Goal: Task Accomplishment & Management: Use online tool/utility

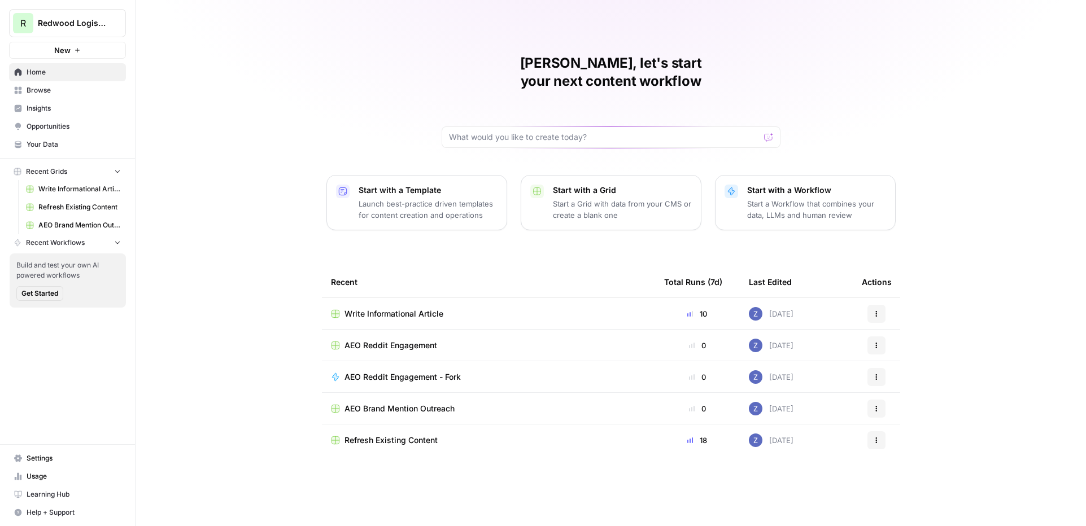
click at [92, 18] on span "Redwood Logistics" at bounding box center [72, 23] width 68 height 11
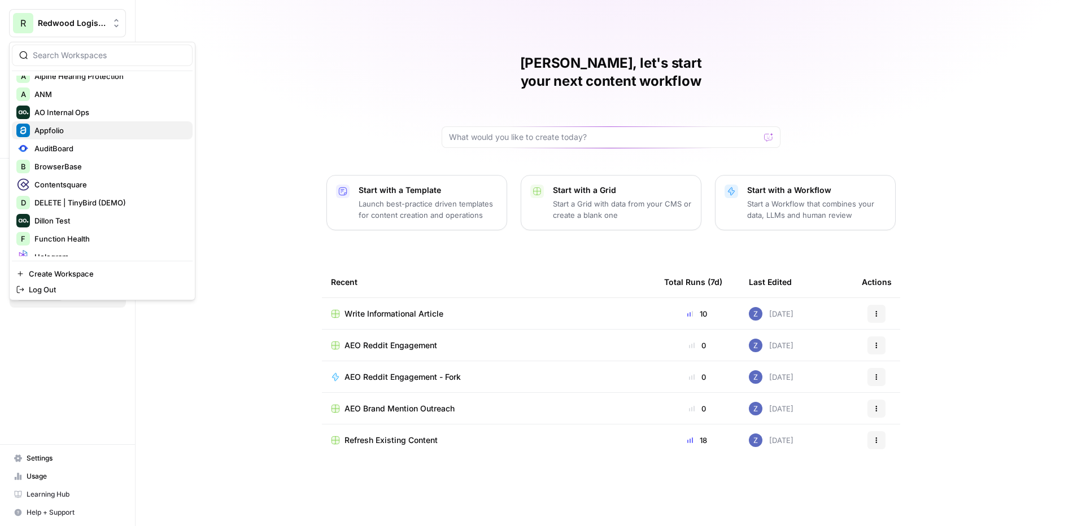
scroll to position [69, 0]
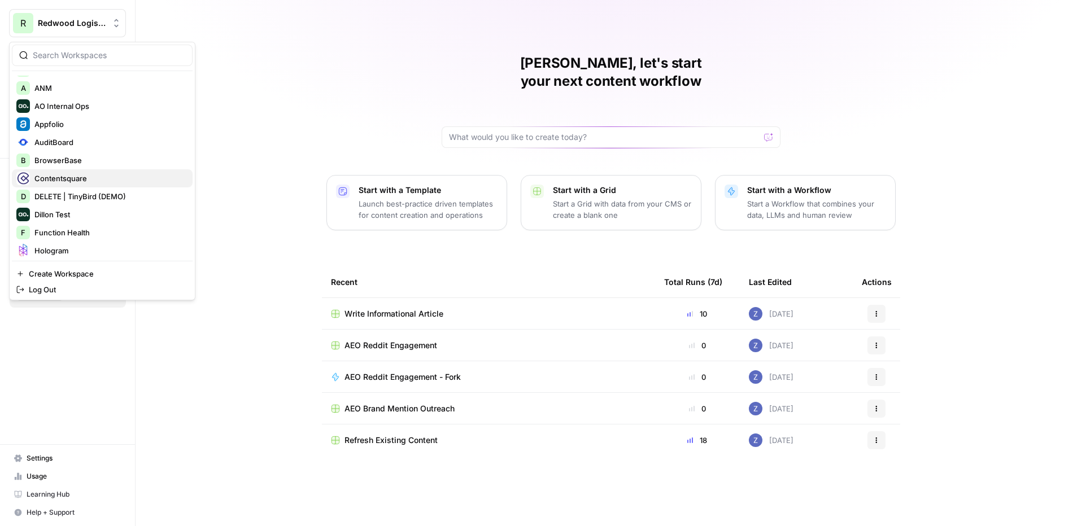
click at [78, 172] on div "Contentsquare" at bounding box center [102, 179] width 172 height 14
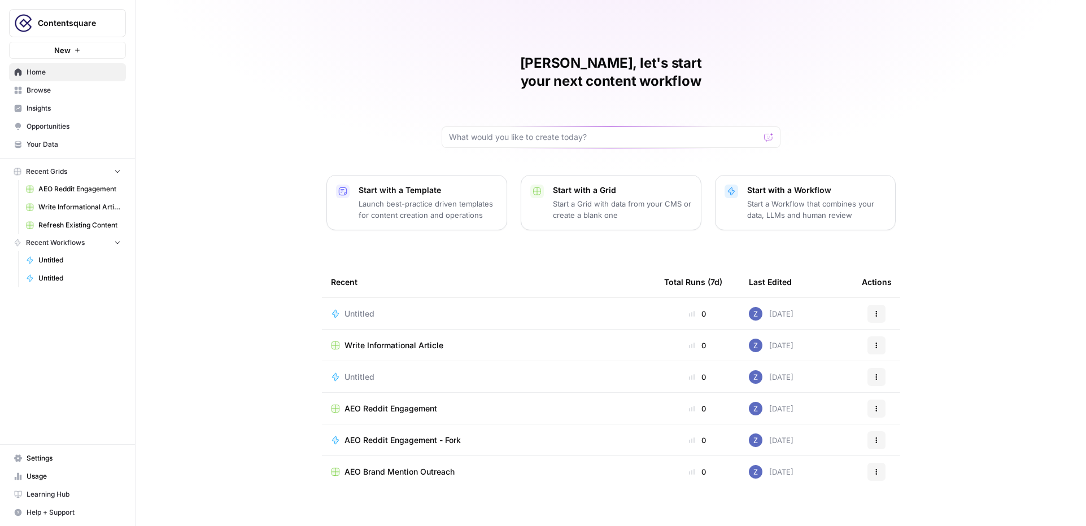
click at [218, 136] on div "Zoë, let's start your next content workflow Start with a Template Launch best-p…" at bounding box center [611, 269] width 950 height 538
click at [66, 111] on span "Insights" at bounding box center [74, 108] width 94 height 10
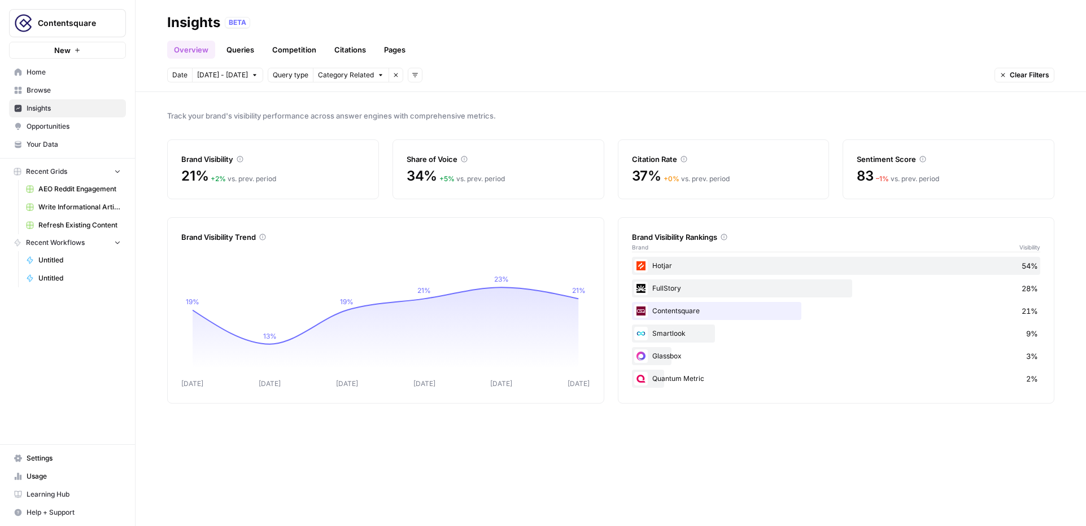
click at [54, 142] on span "Your Data" at bounding box center [74, 144] width 94 height 10
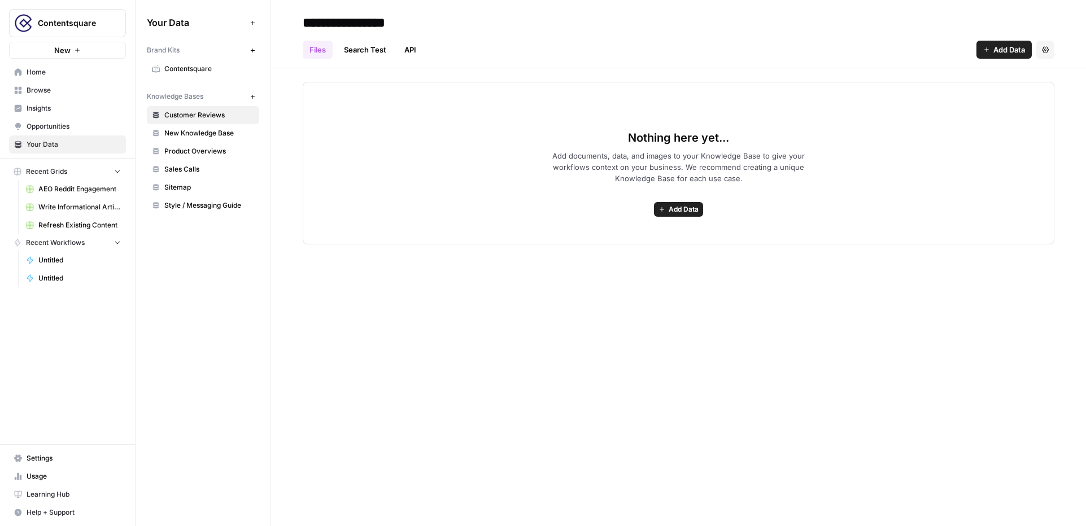
click at [206, 65] on span "Contentsquare" at bounding box center [209, 69] width 90 height 10
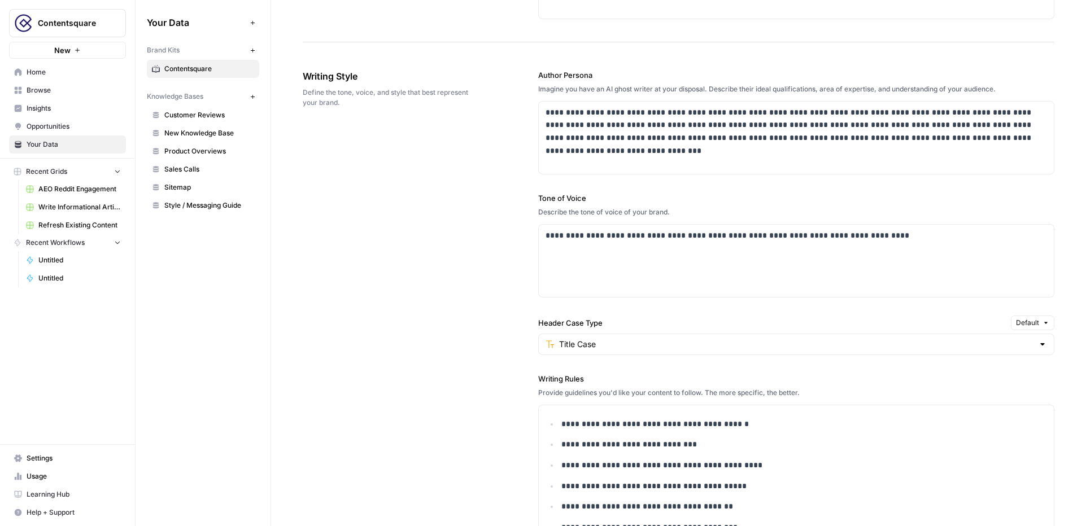
scroll to position [609, 0]
click at [219, 133] on span "New Knowledge Base" at bounding box center [209, 133] width 90 height 10
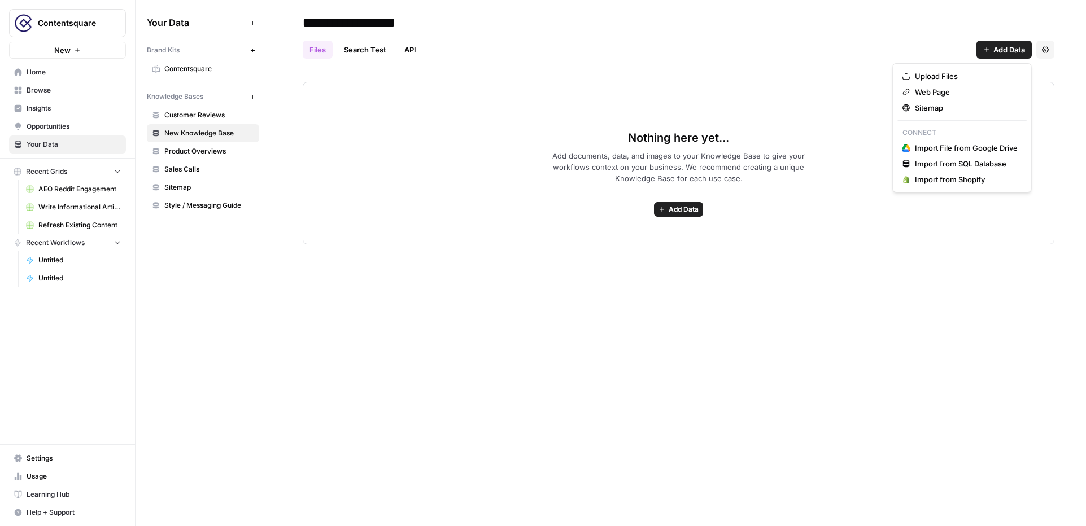
click at [989, 53] on button "Add Data" at bounding box center [1003, 50] width 55 height 18
click at [45, 107] on span "Insights" at bounding box center [74, 108] width 94 height 10
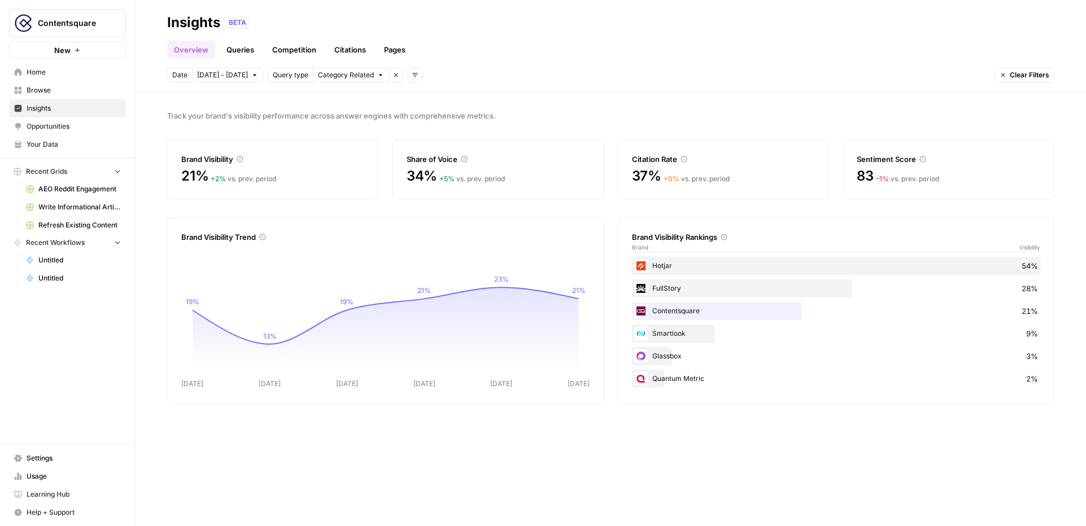
click at [412, 76] on icon "button" at bounding box center [415, 75] width 7 height 7
click at [425, 112] on span "Platform" at bounding box center [424, 115] width 29 height 11
click at [476, 78] on span "Select platform" at bounding box center [474, 75] width 49 height 10
click at [479, 113] on span "ChatGPT" at bounding box center [487, 115] width 56 height 11
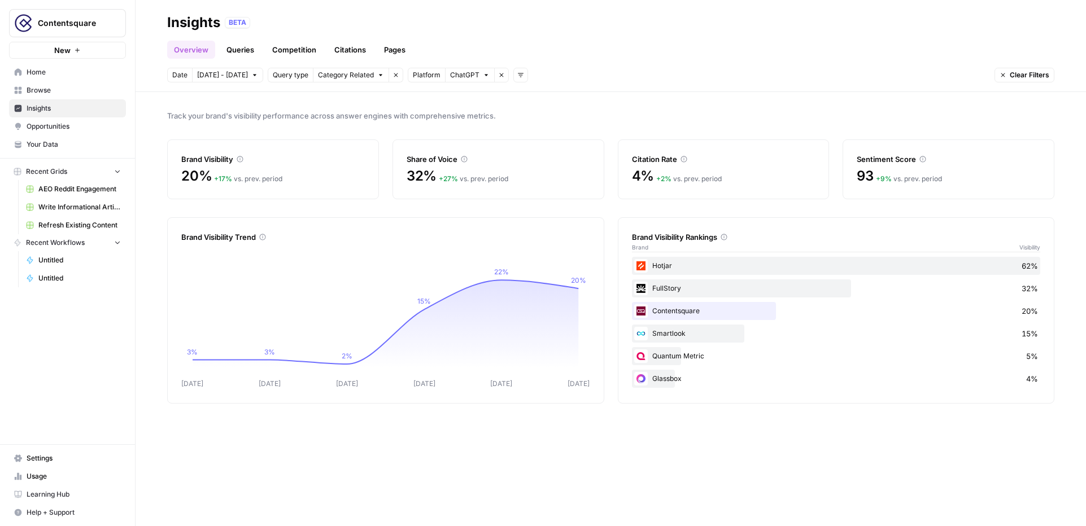
click at [351, 73] on span "Category Related" at bounding box center [346, 75] width 56 height 10
click at [517, 75] on icon "button" at bounding box center [520, 75] width 7 height 7
click at [535, 97] on div "Topic" at bounding box center [526, 99] width 24 height 11
click at [573, 73] on span "Select topics" at bounding box center [565, 75] width 41 height 10
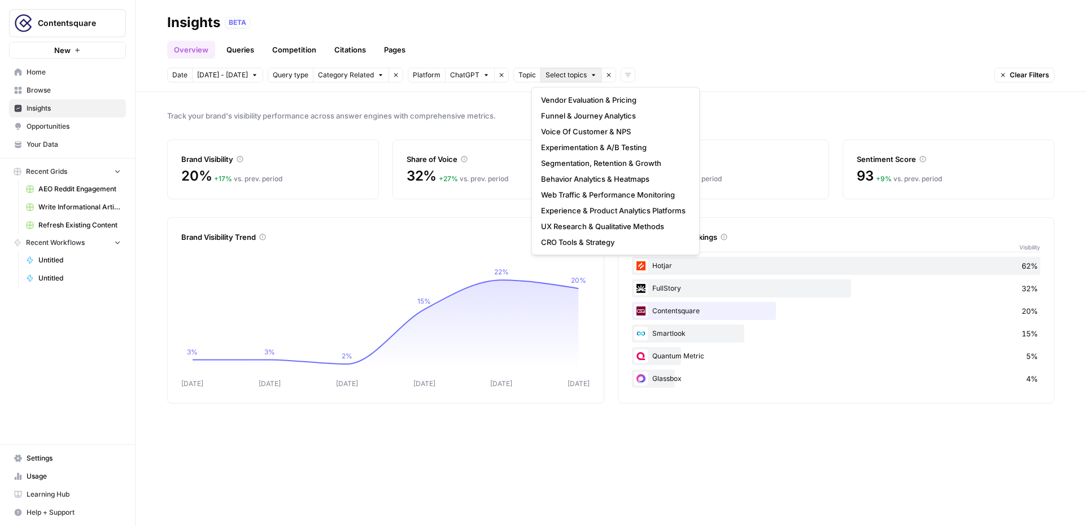
click at [420, 106] on div "Track your brand's visibility performance across answer engines with comprehens…" at bounding box center [611, 309] width 950 height 434
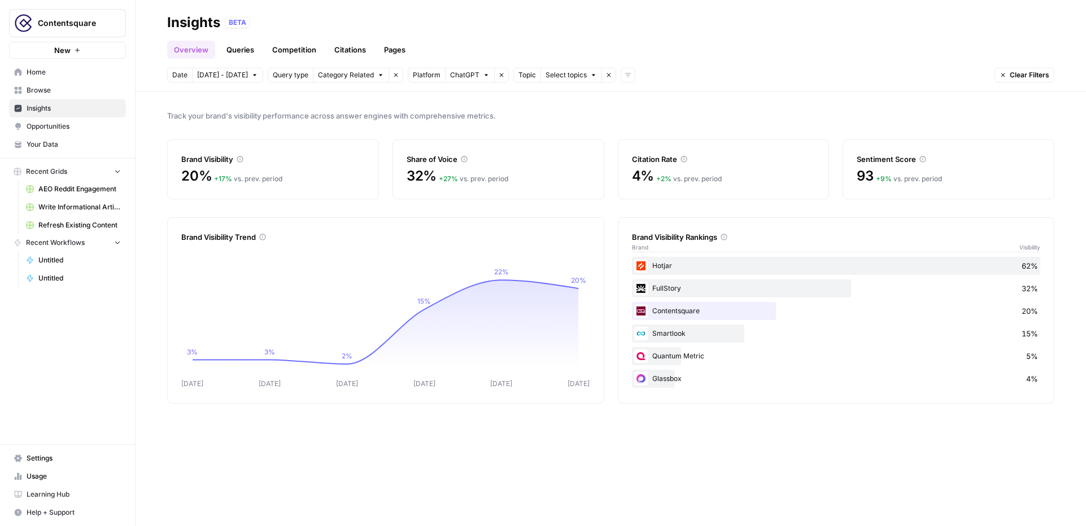
click at [53, 119] on link "Opportunities" at bounding box center [67, 126] width 117 height 18
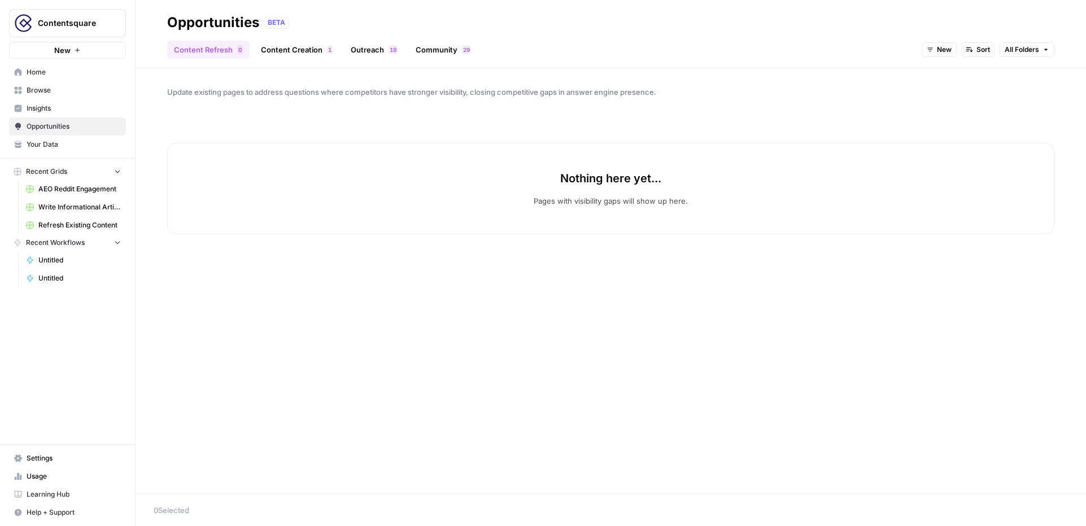
click at [943, 51] on span "New" at bounding box center [944, 50] width 15 height 10
click at [965, 110] on span "In Progress" at bounding box center [966, 106] width 45 height 11
click at [915, 48] on span "In Progress" at bounding box center [933, 50] width 38 height 10
click at [928, 73] on span "All Opportunities" at bounding box center [938, 74] width 58 height 11
click at [920, 49] on span "All Opportunities" at bounding box center [925, 50] width 54 height 10
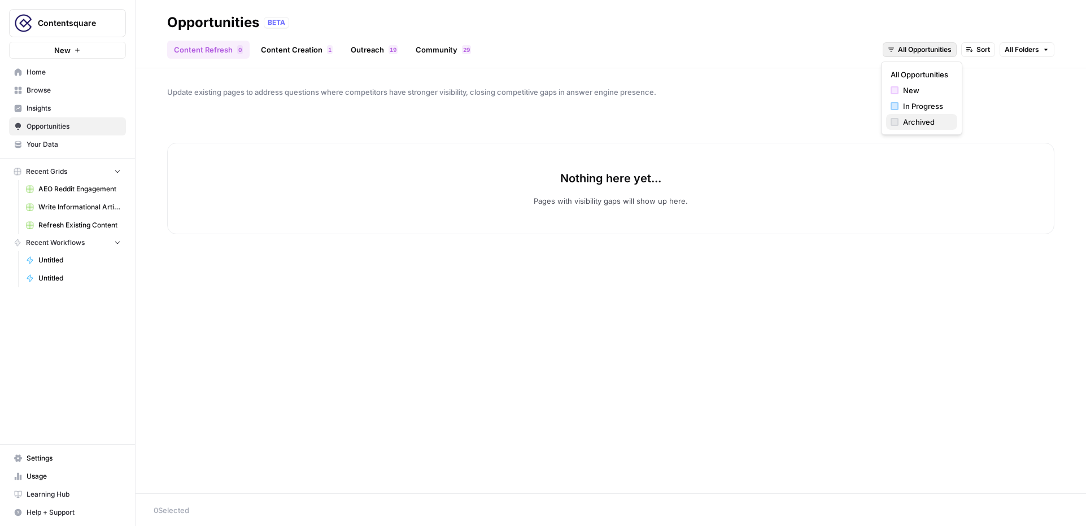
click at [917, 126] on span "Archived" at bounding box center [925, 121] width 45 height 11
click at [294, 51] on link "Content Creation 1" at bounding box center [296, 50] width 85 height 18
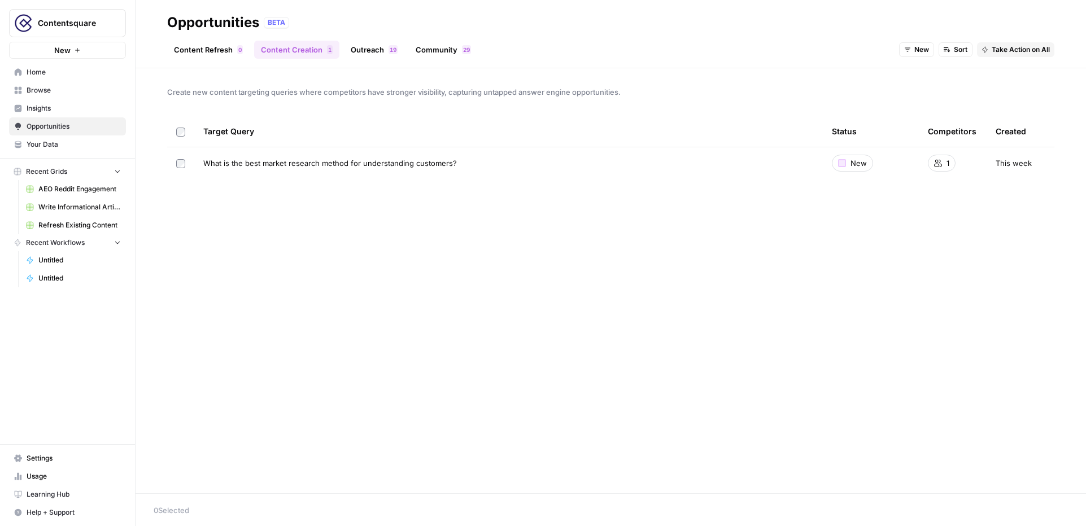
click at [907, 48] on icon "button" at bounding box center [908, 50] width 6 height 4
click at [910, 74] on span "All Opportunities" at bounding box center [937, 74] width 58 height 11
click at [222, 53] on link "Content Refresh 0" at bounding box center [208, 50] width 82 height 18
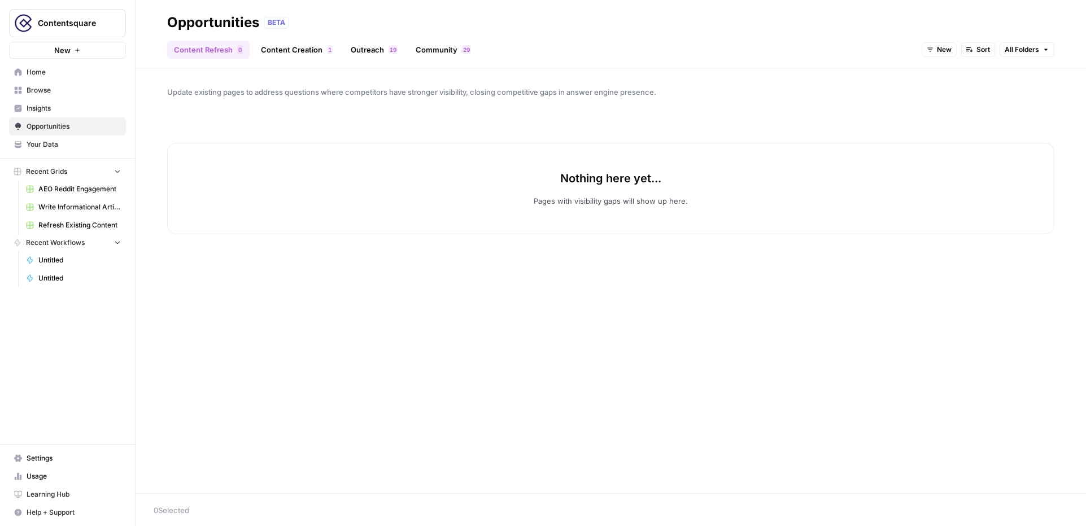
click at [297, 50] on link "Content Creation 1" at bounding box center [296, 50] width 85 height 18
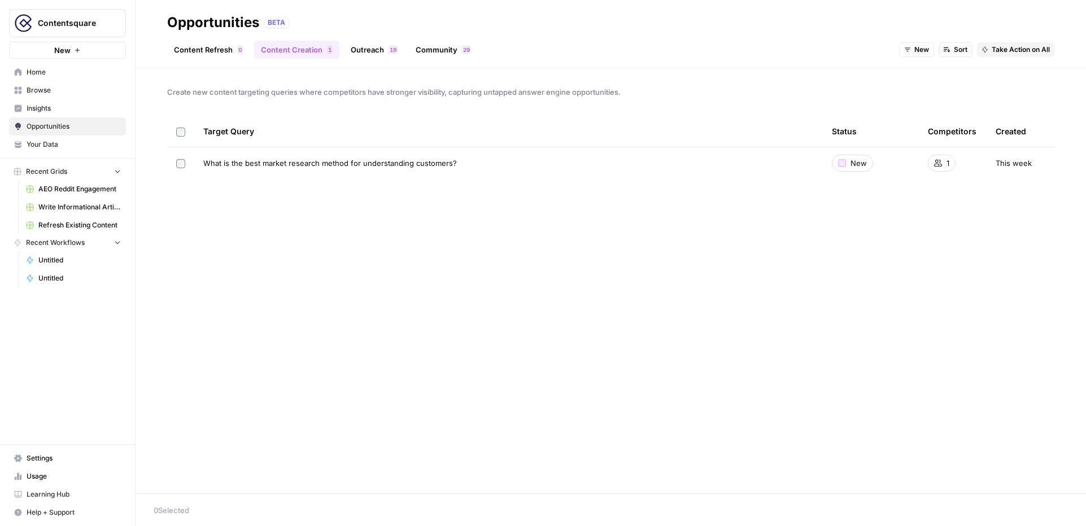
click at [373, 53] on link "Outreach 9 1" at bounding box center [374, 50] width 60 height 18
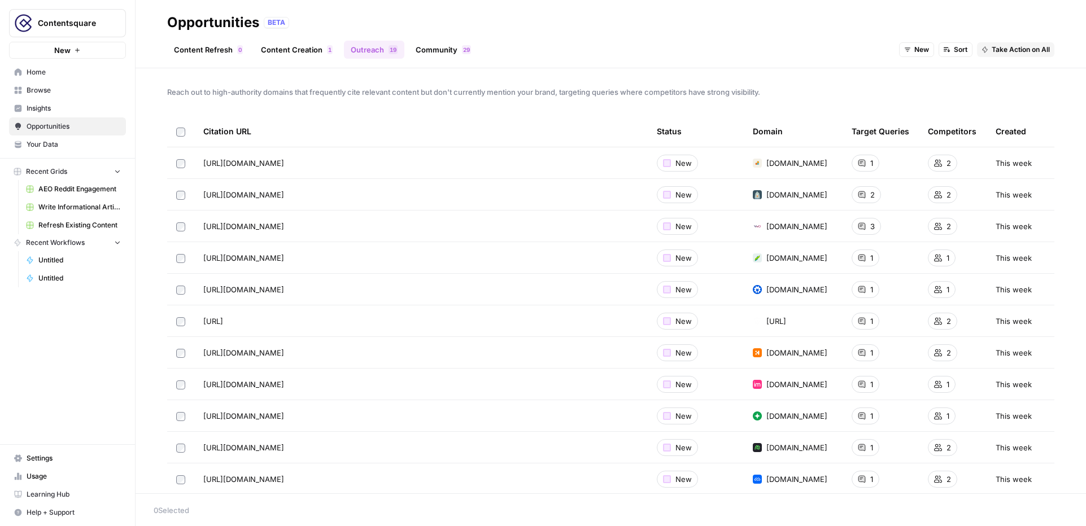
click at [447, 52] on link "Community 9 2" at bounding box center [443, 50] width 69 height 18
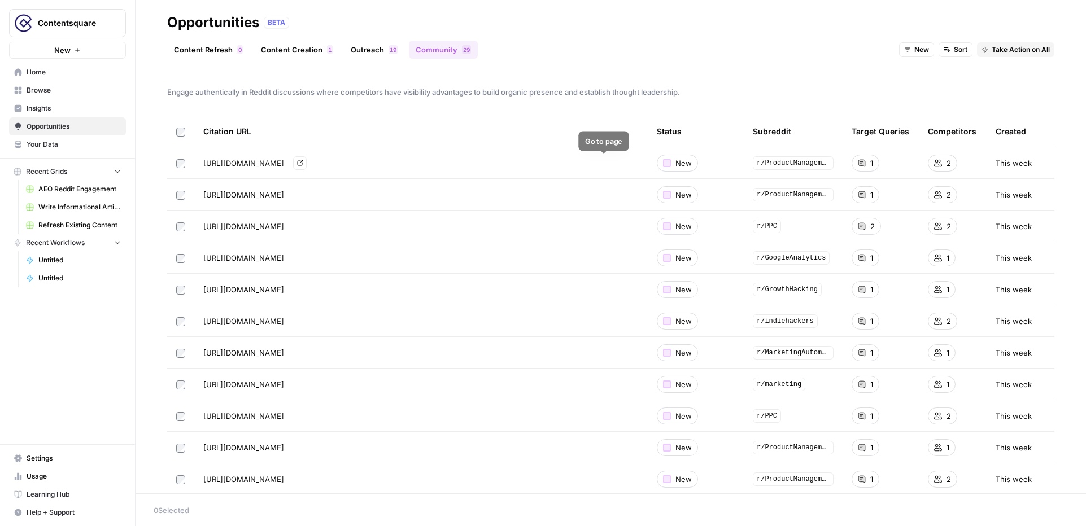
click at [303, 164] on icon "Go to page https://www.reddit.com/r/ProductManagement/comments/1acx01n/best_pra…" at bounding box center [300, 163] width 6 height 6
click at [85, 206] on span "Write Informational Article" at bounding box center [79, 207] width 82 height 10
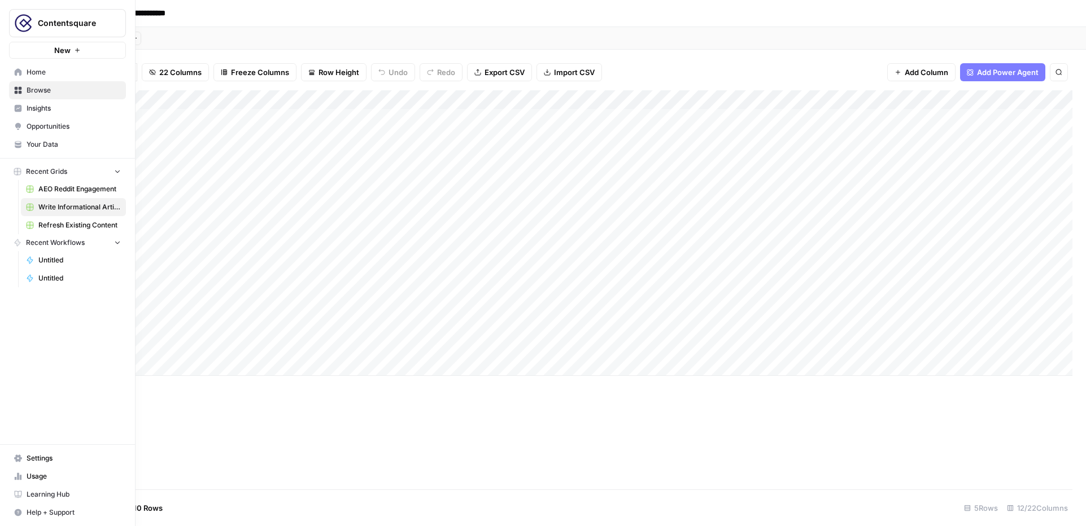
click at [51, 143] on span "Your Data" at bounding box center [74, 144] width 94 height 10
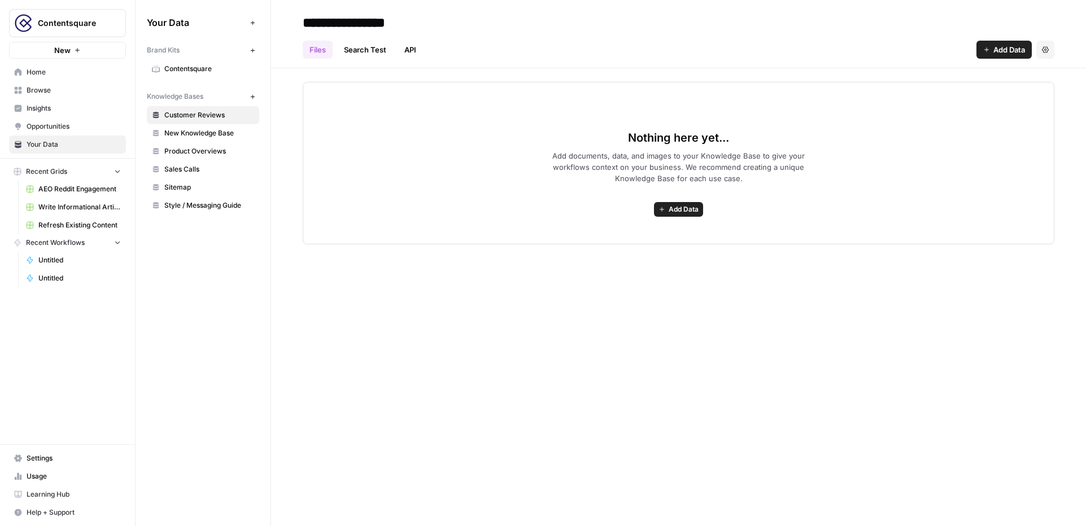
click at [202, 68] on span "Contentsquare" at bounding box center [209, 69] width 90 height 10
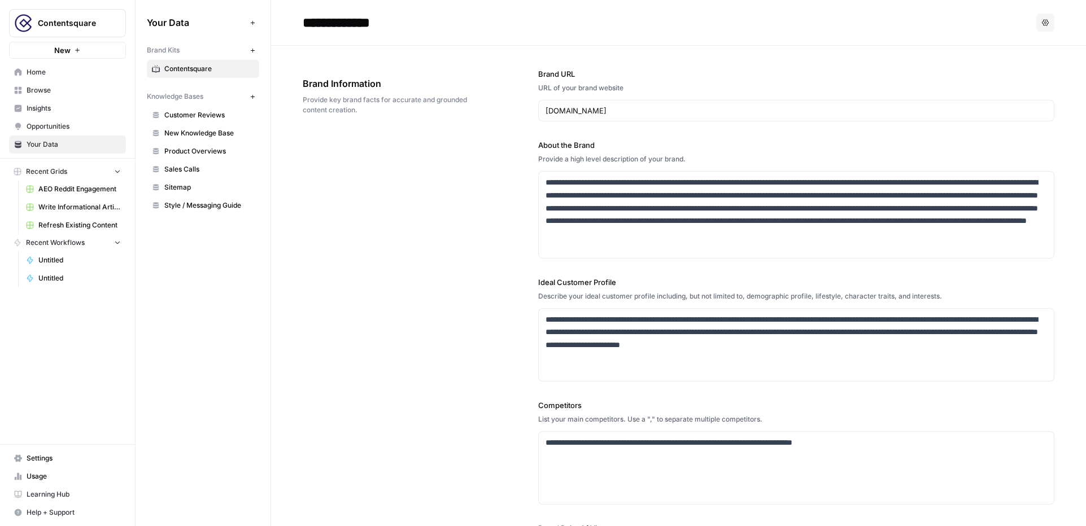
click at [80, 207] on span "Write Informational Article" at bounding box center [79, 207] width 82 height 10
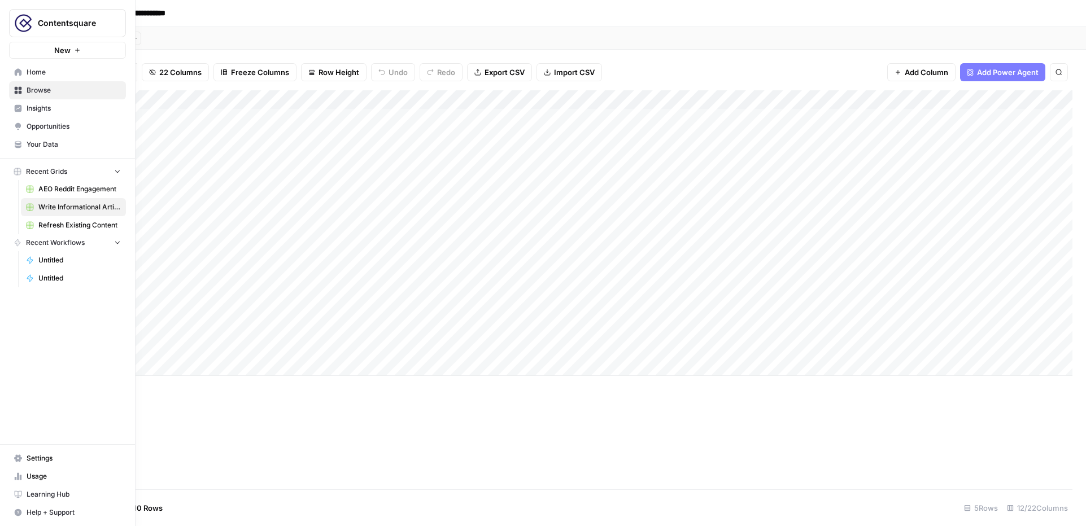
click at [36, 110] on span "Insights" at bounding box center [74, 108] width 94 height 10
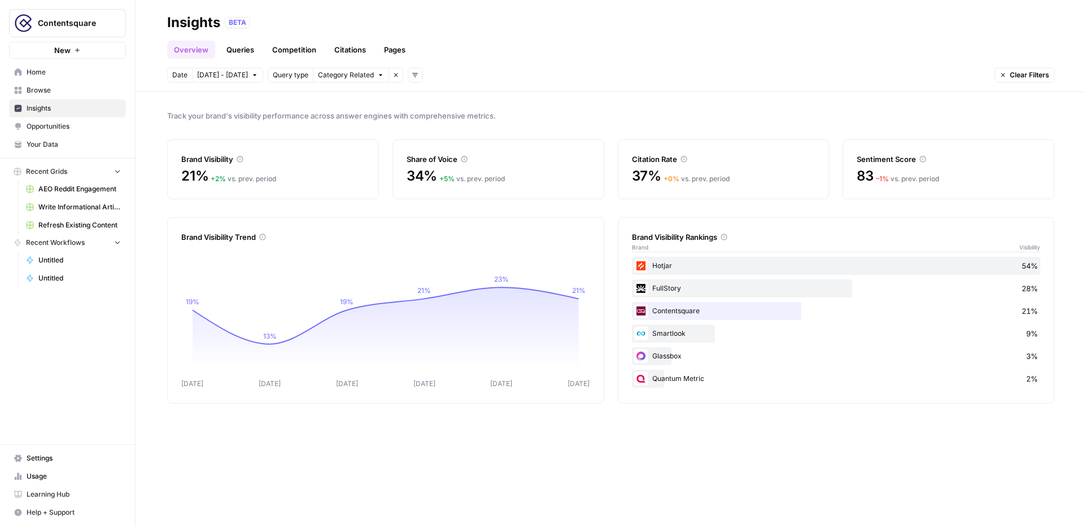
click at [69, 145] on span "Your Data" at bounding box center [74, 144] width 94 height 10
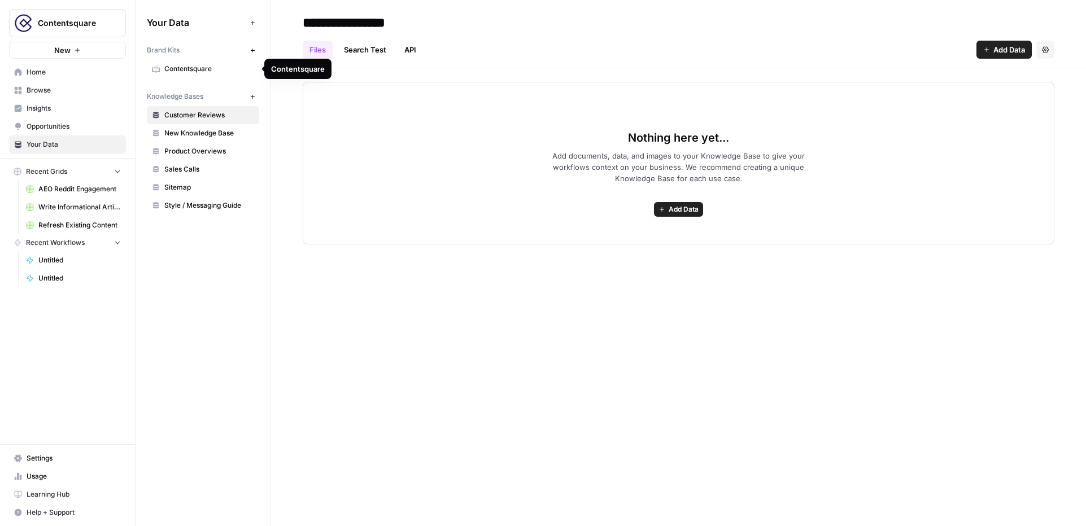
click at [233, 72] on span "Contentsquare" at bounding box center [209, 69] width 90 height 10
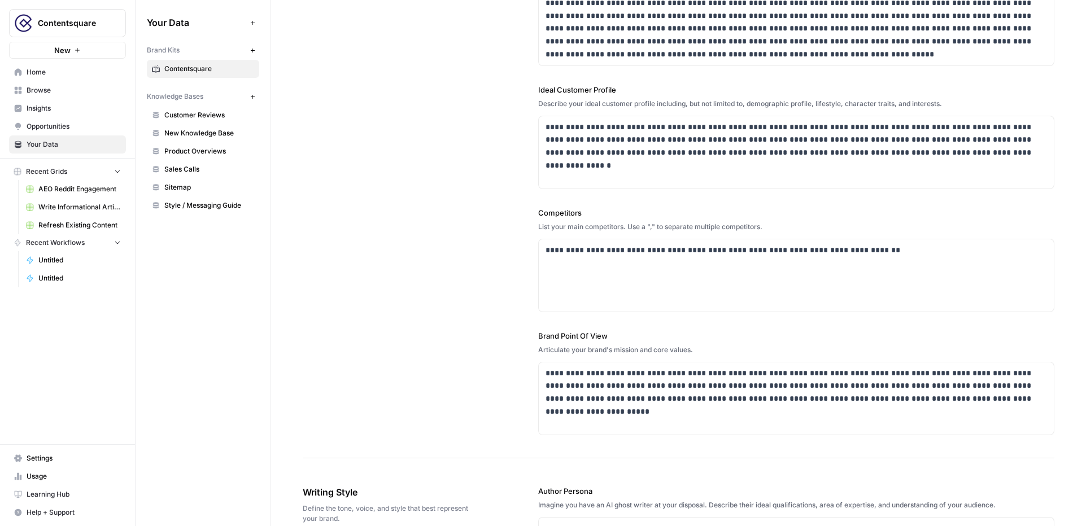
scroll to position [197, 0]
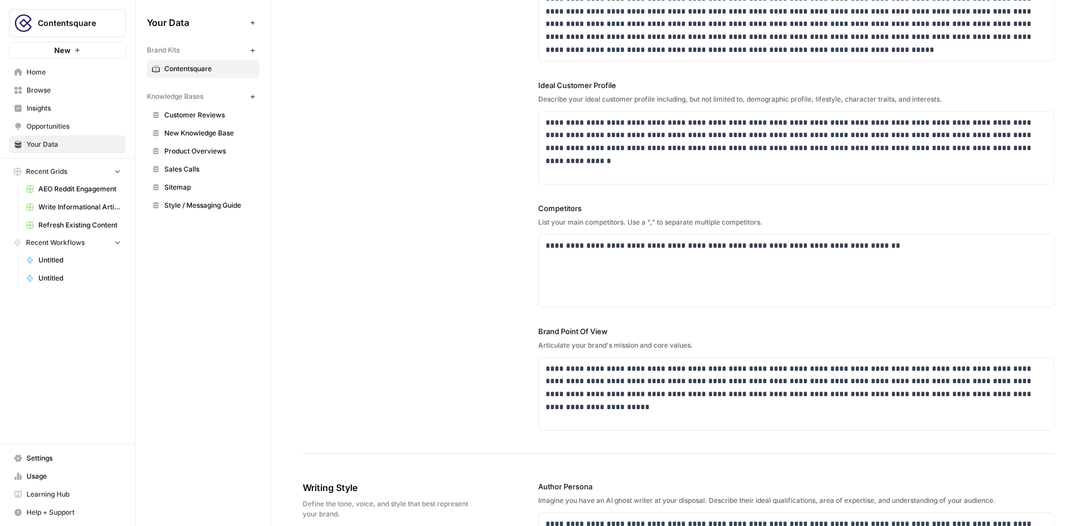
click at [95, 225] on span "Refresh Existing Content" at bounding box center [79, 225] width 82 height 10
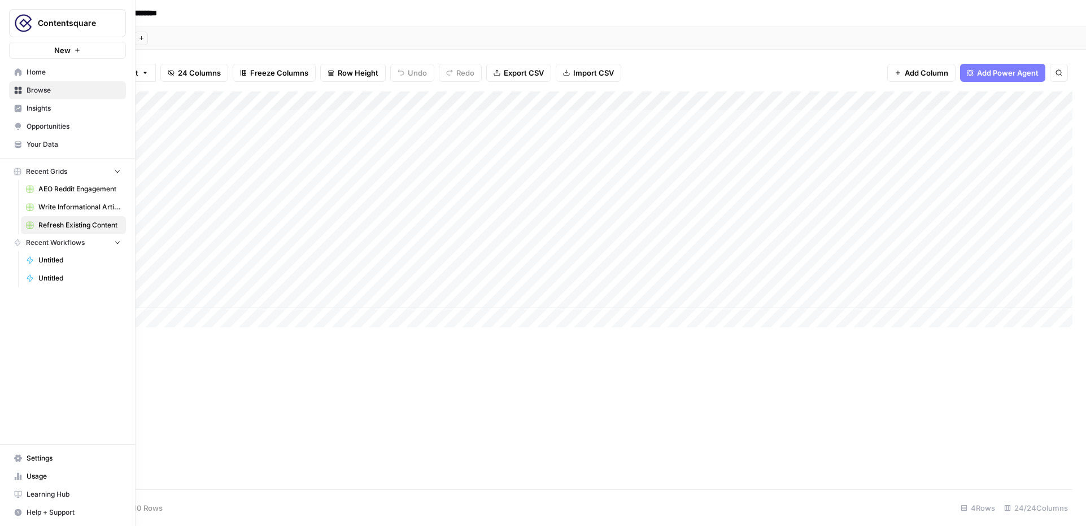
click at [56, 144] on span "Your Data" at bounding box center [74, 144] width 94 height 10
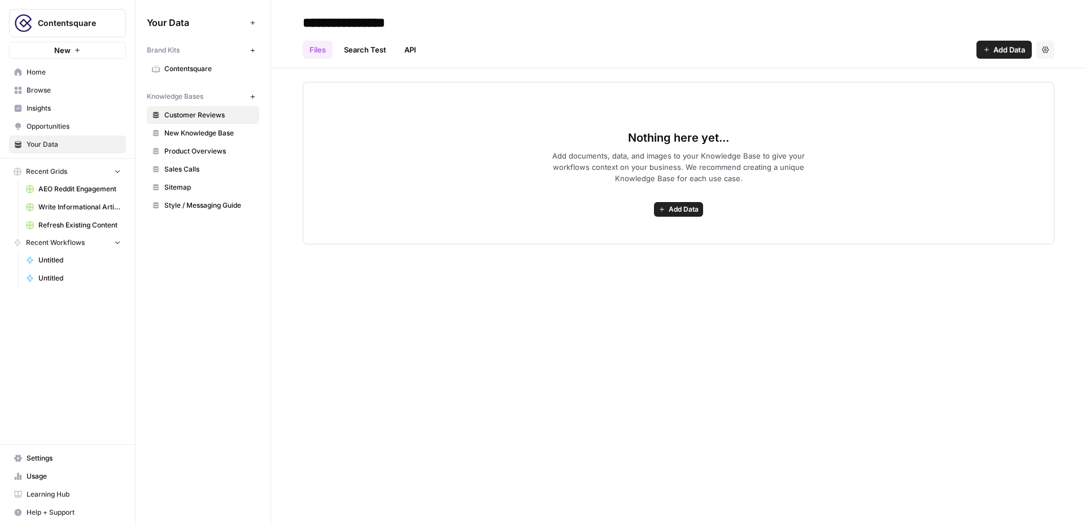
click at [73, 206] on span "Write Informational Article" at bounding box center [79, 207] width 82 height 10
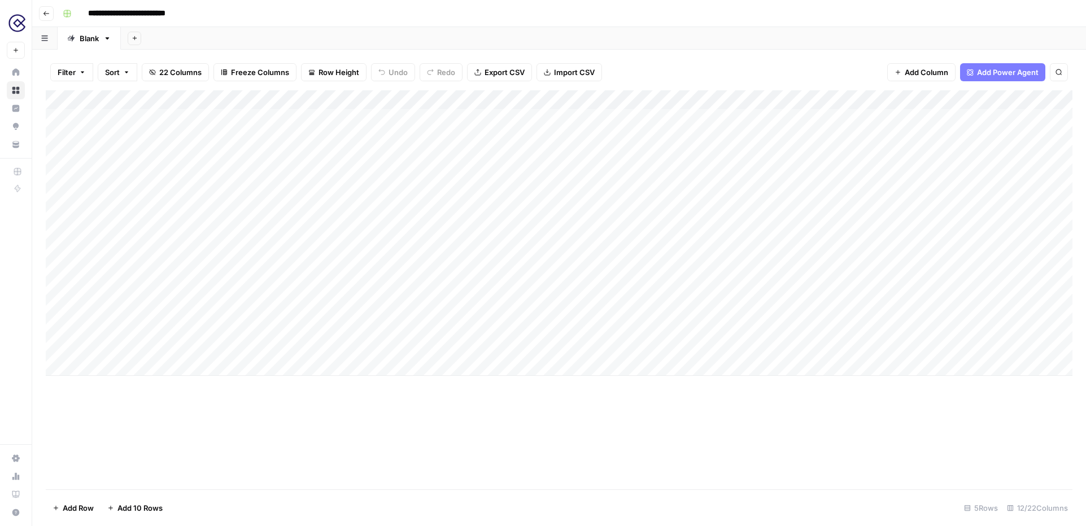
click at [381, 102] on div "Add Column" at bounding box center [559, 233] width 1027 height 286
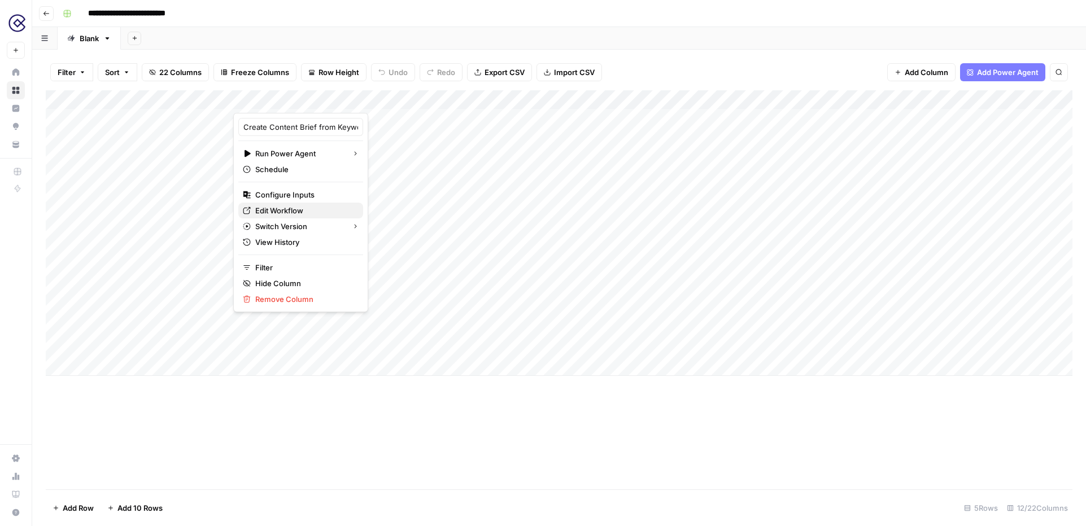
click at [291, 208] on span "Edit Workflow" at bounding box center [304, 210] width 99 height 11
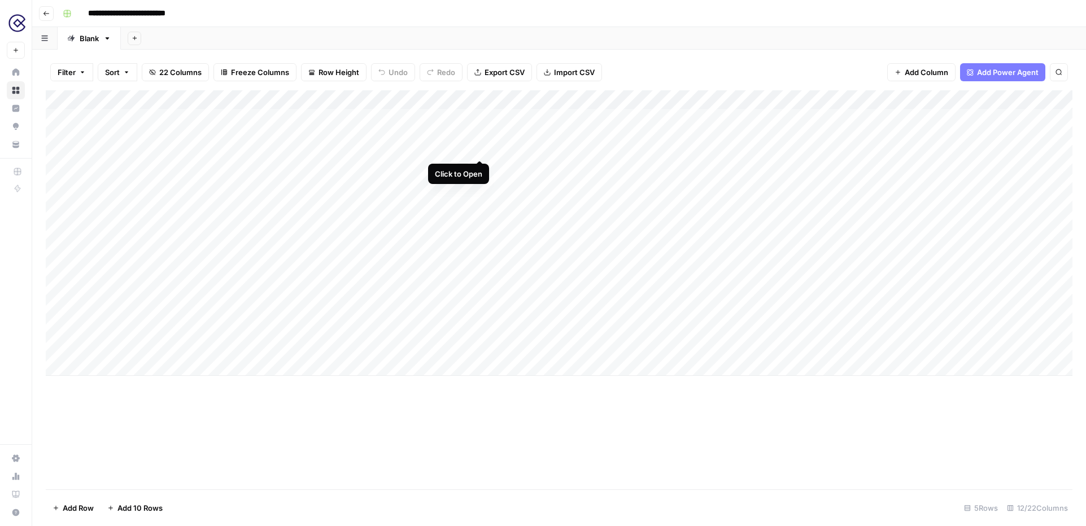
click at [479, 119] on div "Add Column" at bounding box center [559, 233] width 1027 height 286
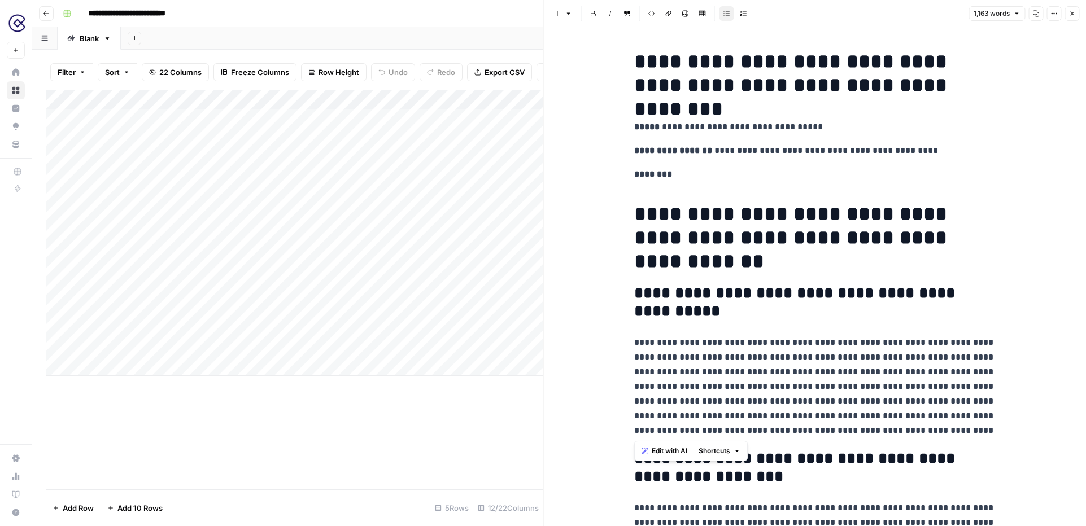
drag, startPoint x: 809, startPoint y: 433, endPoint x: 631, endPoint y: 341, distance: 200.3
click at [838, 434] on p "**********" at bounding box center [814, 386] width 361 height 103
drag, startPoint x: 813, startPoint y: 429, endPoint x: 625, endPoint y: 346, distance: 205.6
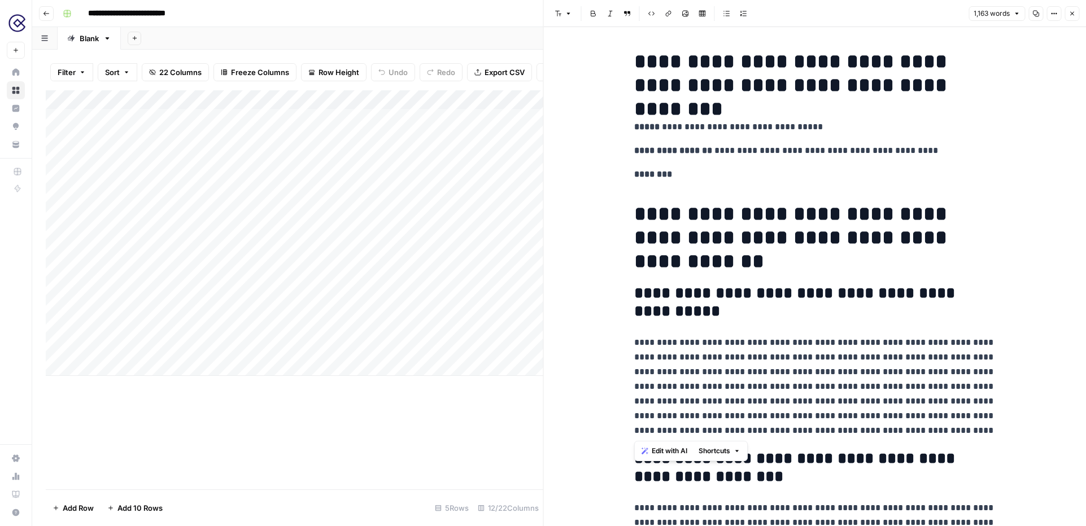
click at [660, 452] on span "Edit with AI" at bounding box center [670, 451] width 36 height 10
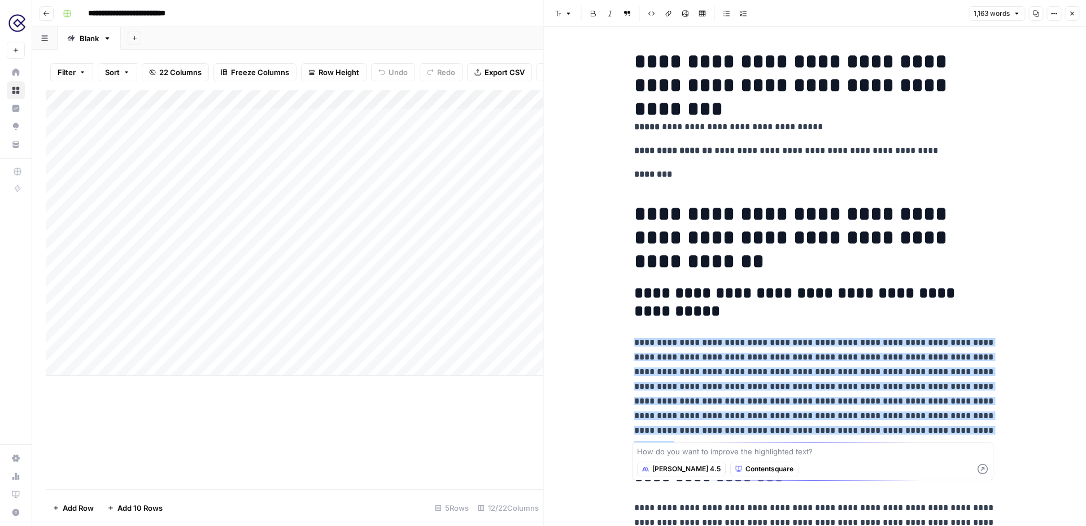
click at [1072, 17] on button "Close" at bounding box center [1071, 13] width 15 height 15
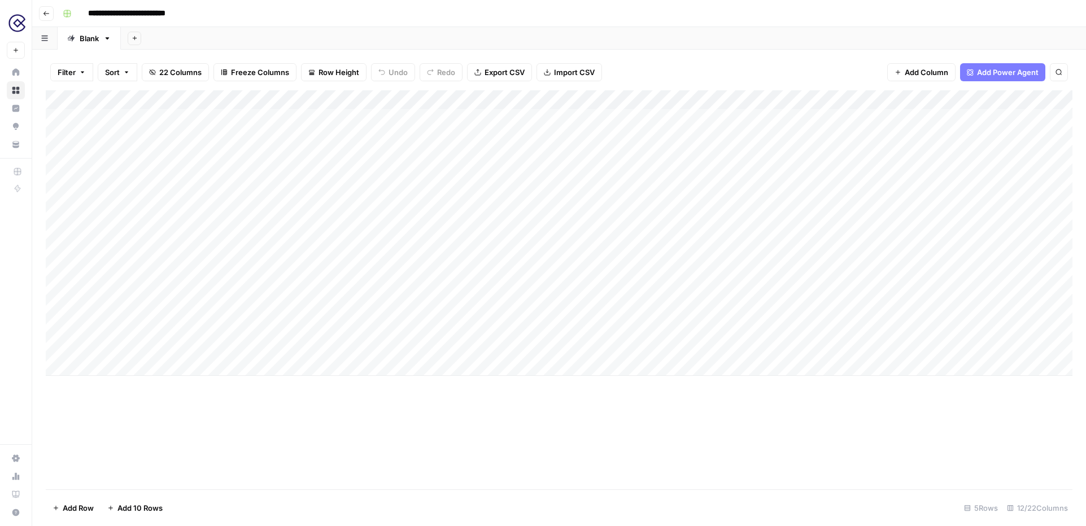
click at [739, 117] on div "Add Column" at bounding box center [559, 233] width 1027 height 286
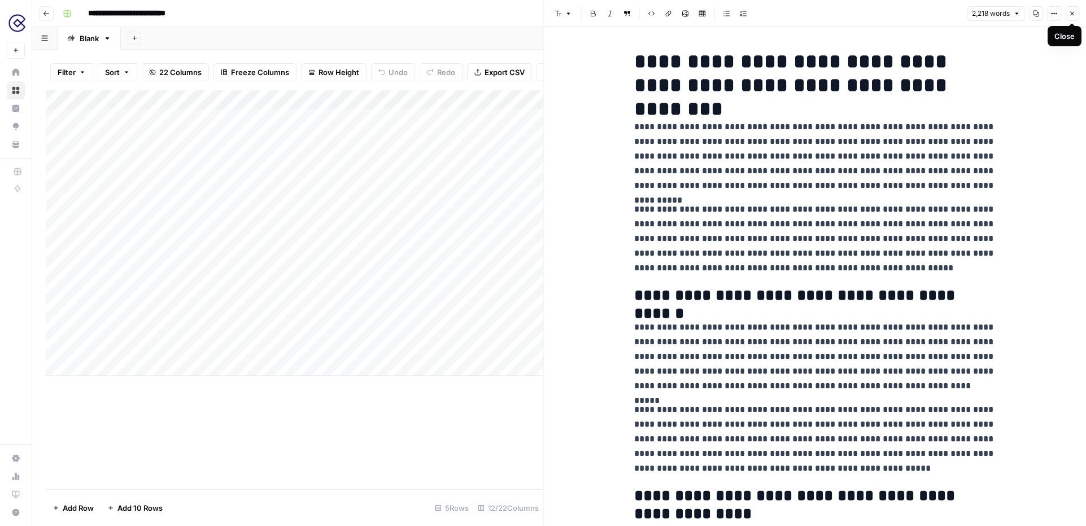
click at [1073, 14] on icon "button" at bounding box center [1071, 13] width 7 height 7
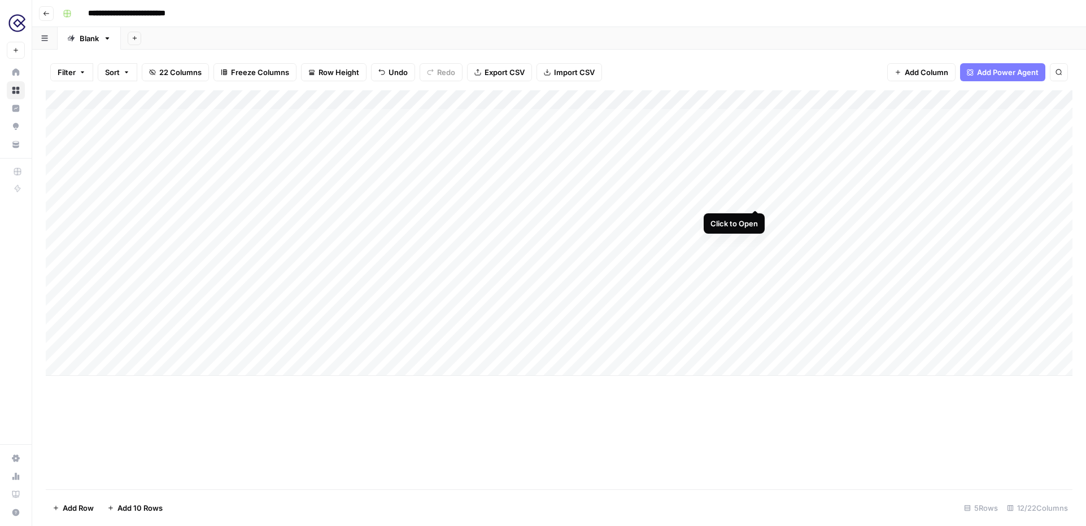
click at [753, 168] on div "Add Column" at bounding box center [559, 233] width 1027 height 286
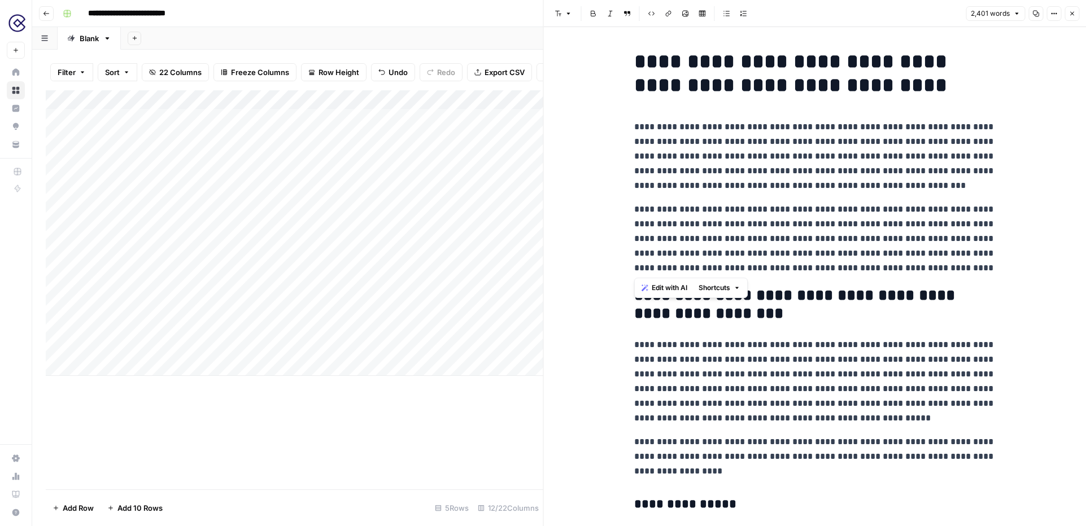
drag, startPoint x: 926, startPoint y: 270, endPoint x: 631, endPoint y: 272, distance: 294.8
click at [1073, 11] on icon "button" at bounding box center [1071, 13] width 7 height 7
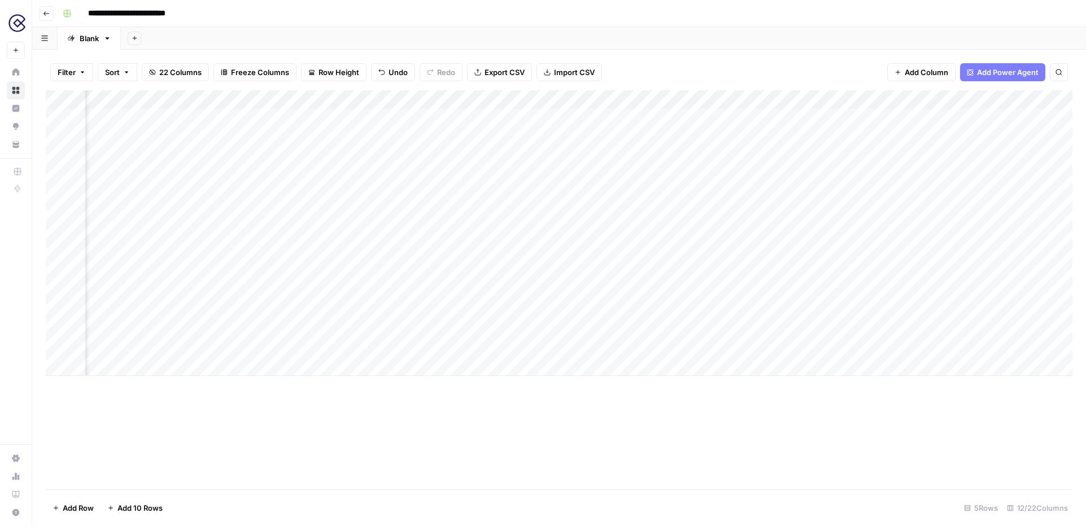
scroll to position [0, 80]
click at [1006, 74] on span "Add Power Agent" at bounding box center [1008, 72] width 62 height 11
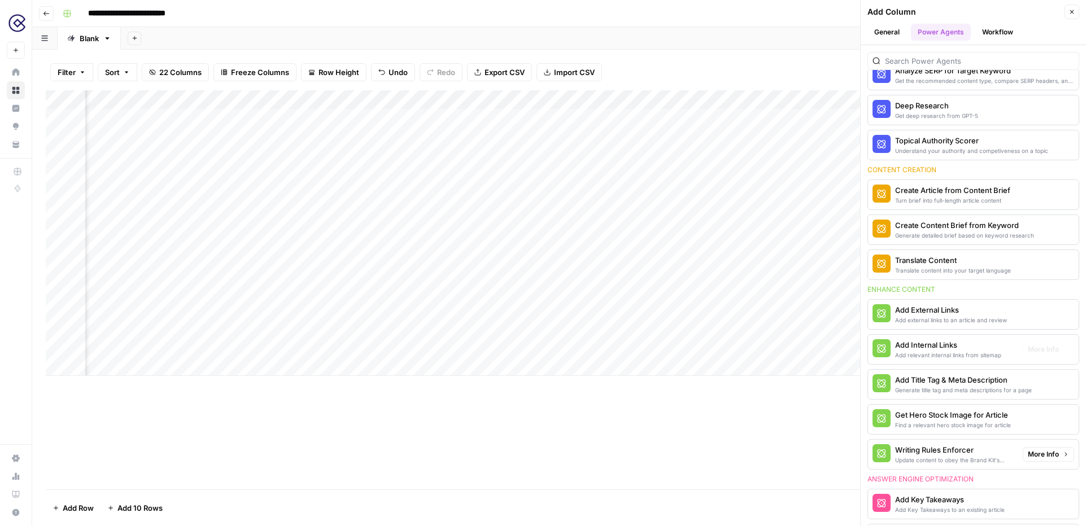
scroll to position [0, 0]
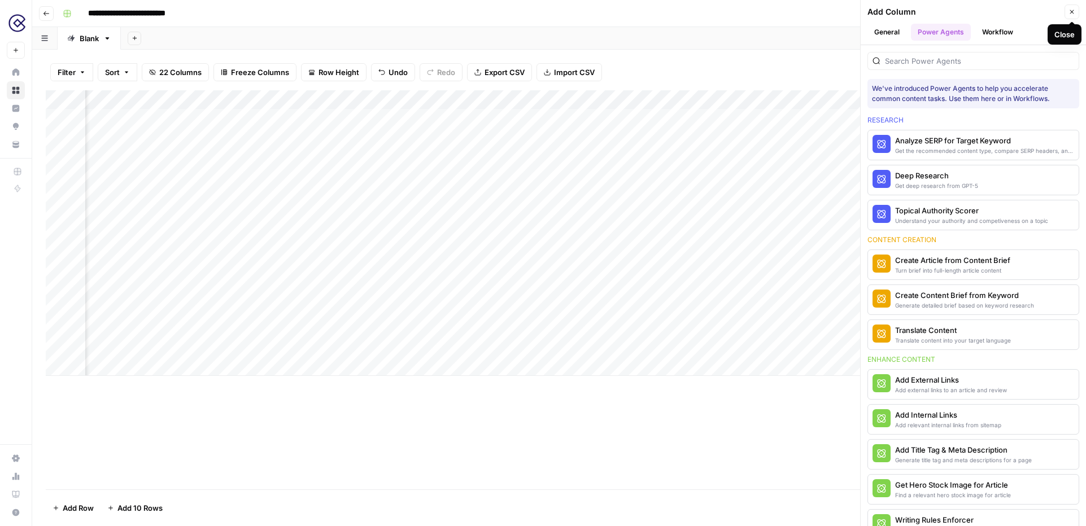
click at [1070, 14] on icon "button" at bounding box center [1071, 11] width 7 height 7
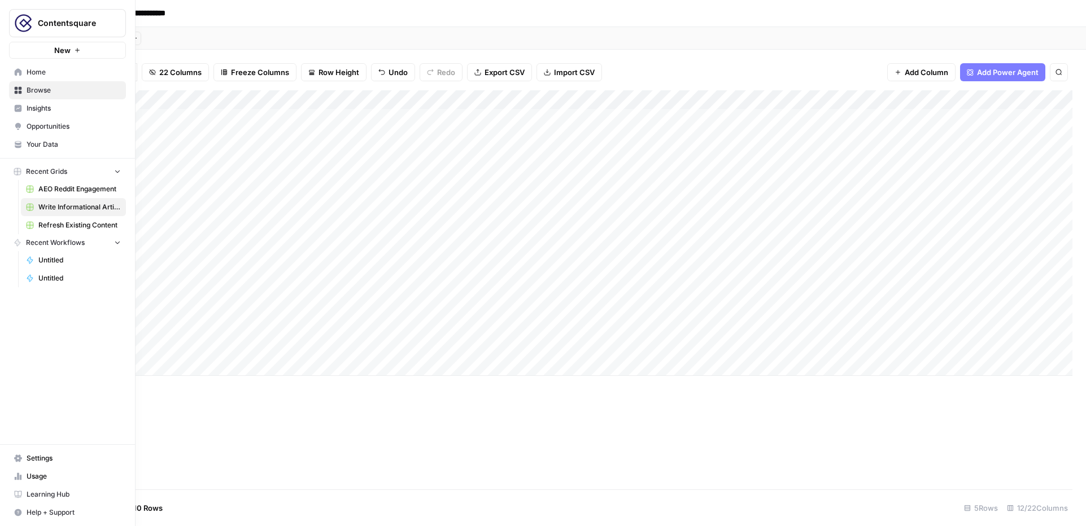
click at [58, 226] on span "Refresh Existing Content" at bounding box center [79, 225] width 82 height 10
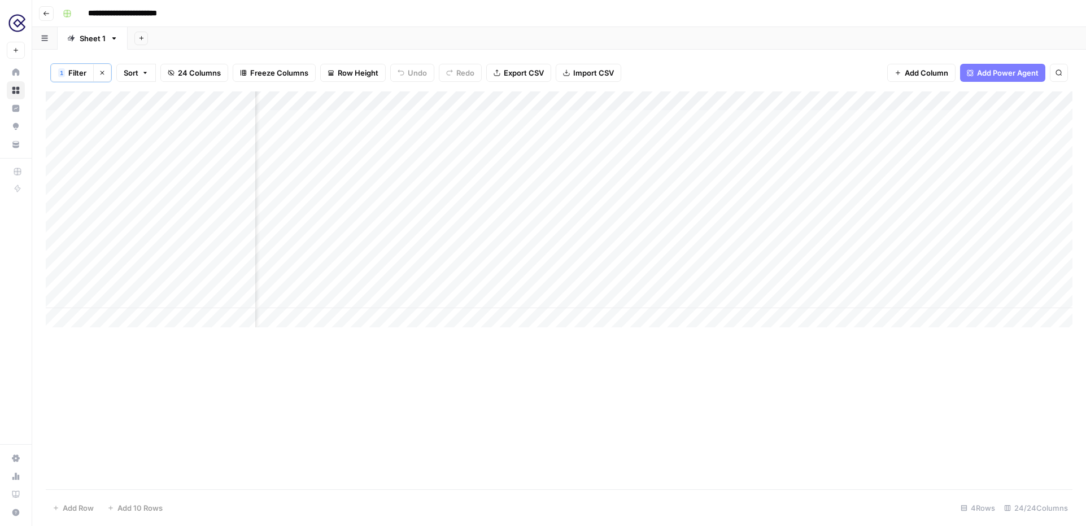
scroll to position [0, 953]
click at [795, 119] on div "Add Column" at bounding box center [559, 209] width 1027 height 236
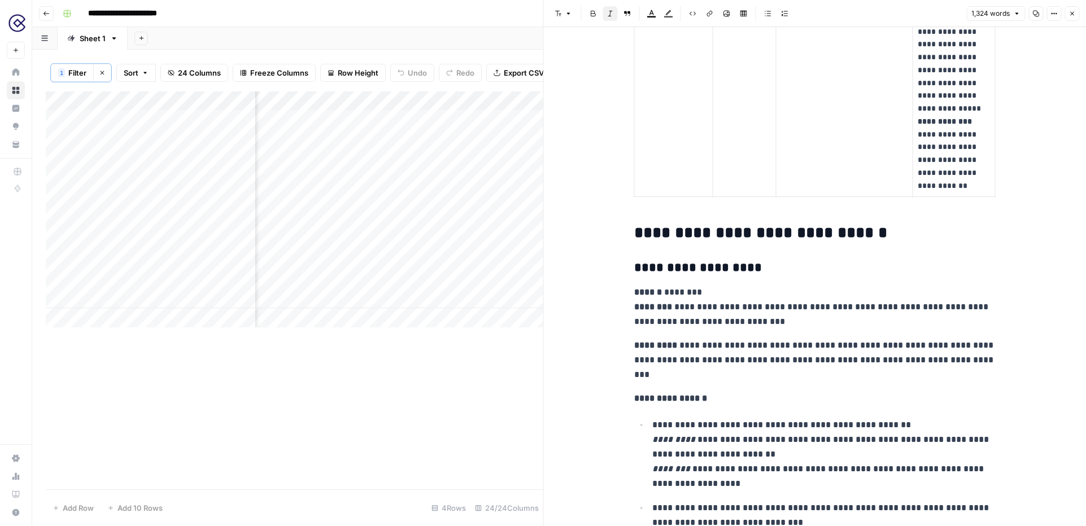
scroll to position [1856, 0]
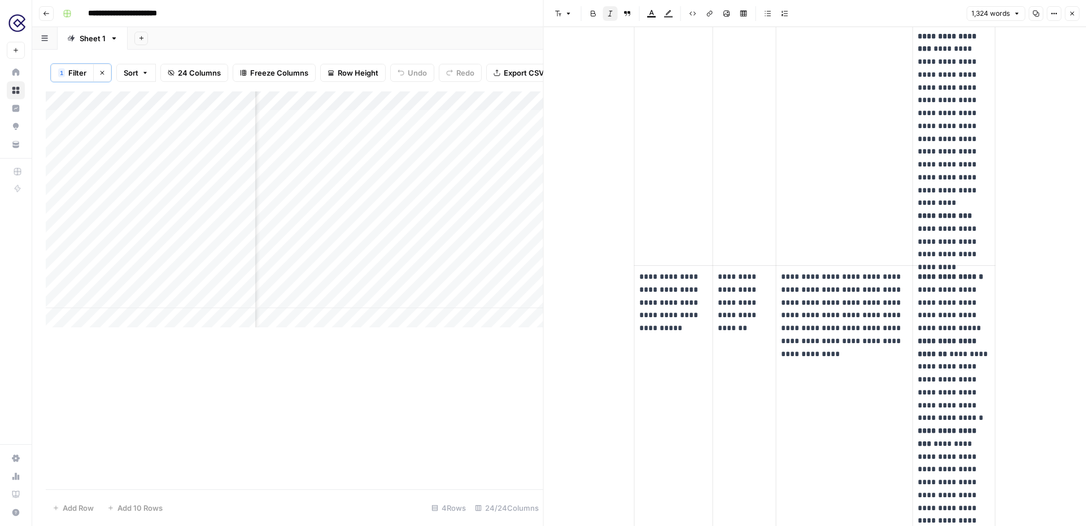
click at [1075, 11] on icon "button" at bounding box center [1071, 13] width 7 height 7
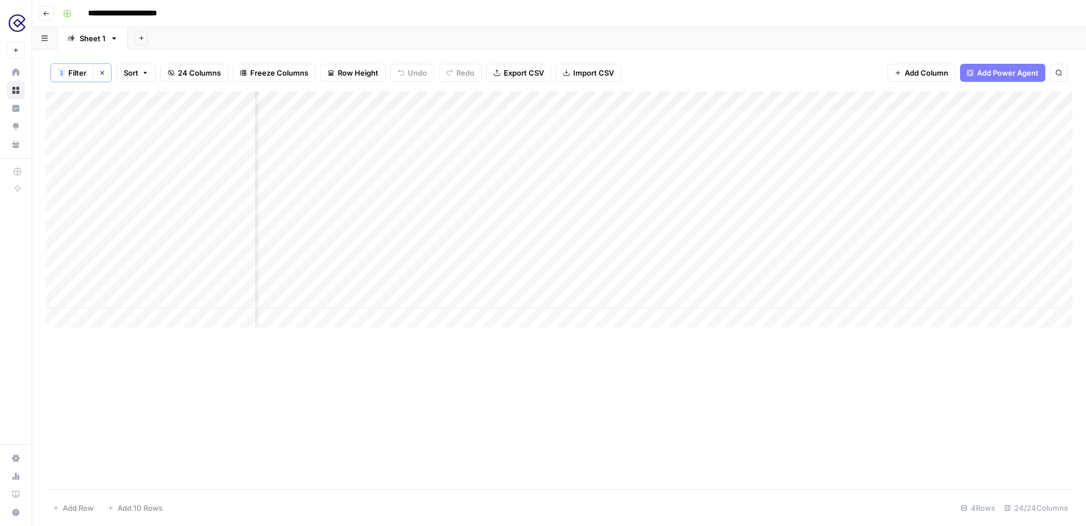
scroll to position [0, 1542]
click at [737, 117] on div "Add Column" at bounding box center [559, 209] width 1027 height 236
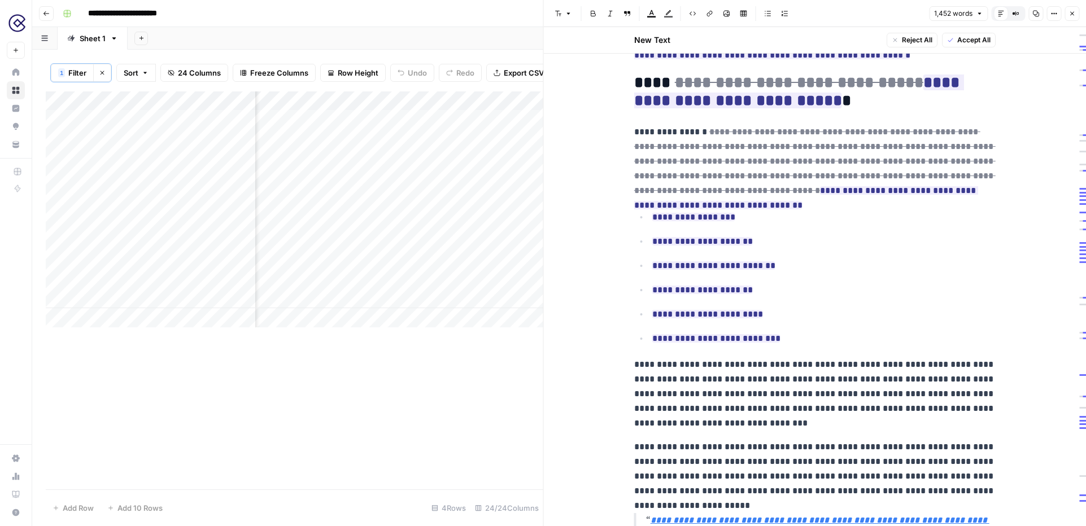
scroll to position [1203, 0]
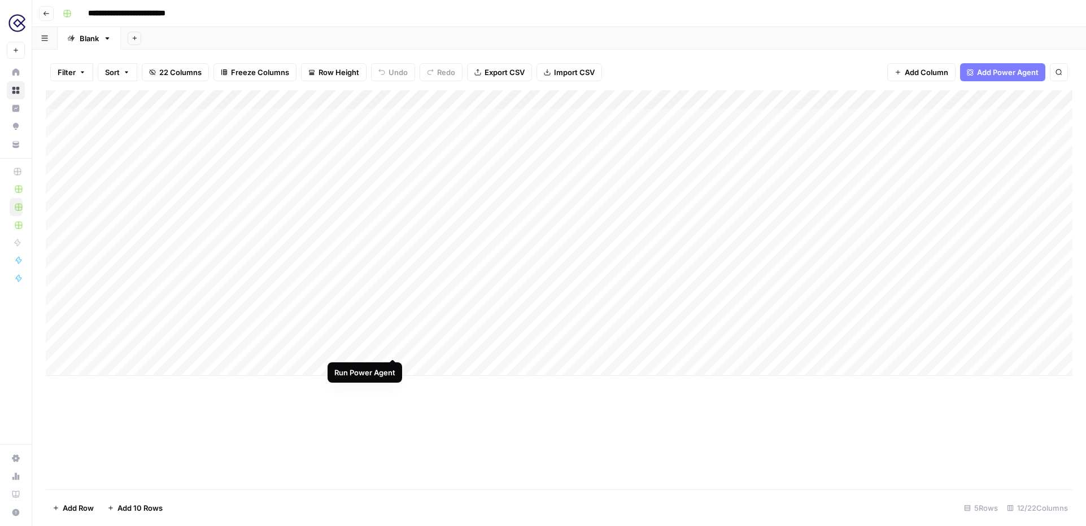
click at [392, 317] on div "Add Column" at bounding box center [559, 233] width 1027 height 286
click at [380, 100] on div "Add Column" at bounding box center [559, 233] width 1027 height 286
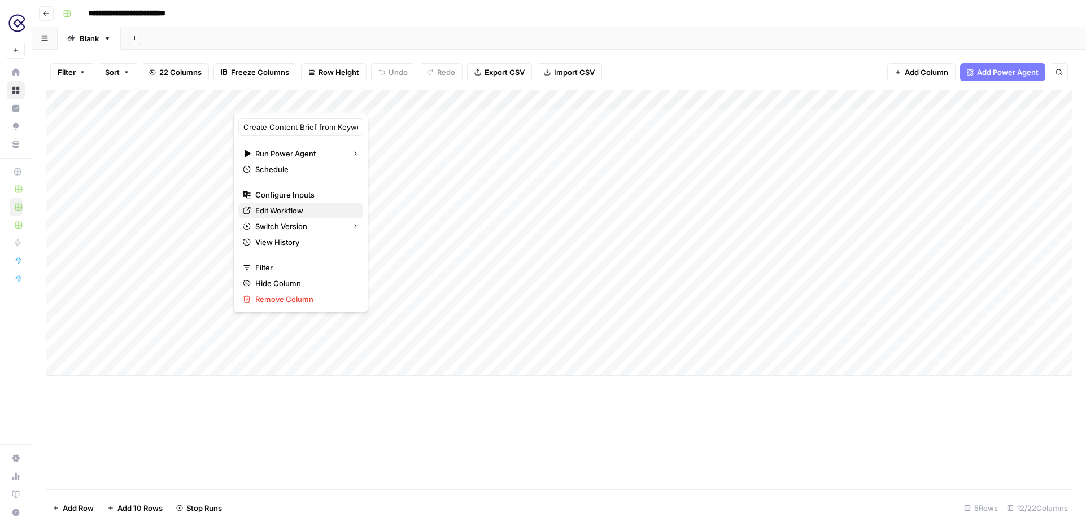
click at [301, 213] on span "Edit Workflow" at bounding box center [304, 210] width 99 height 11
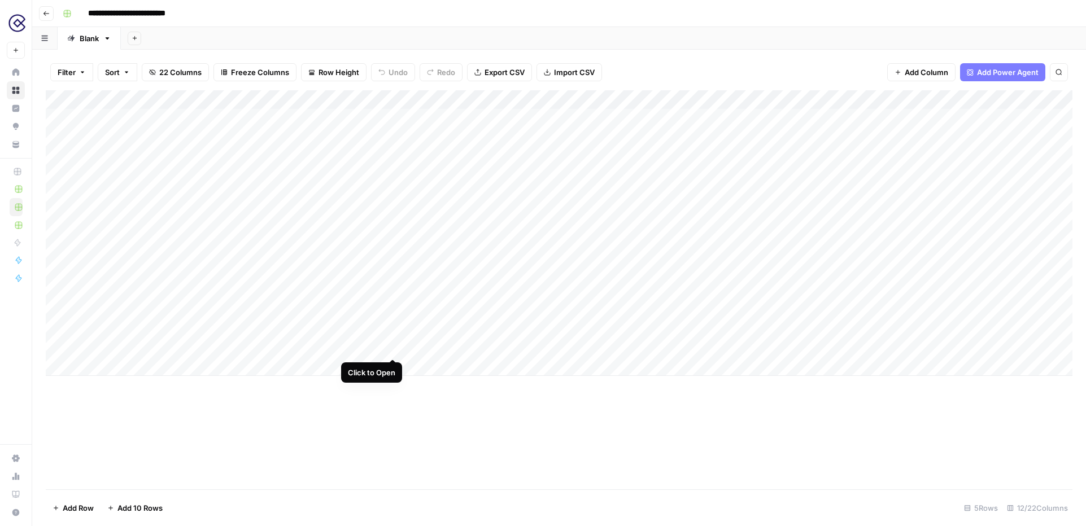
click at [394, 317] on div "Add Column" at bounding box center [559, 233] width 1027 height 286
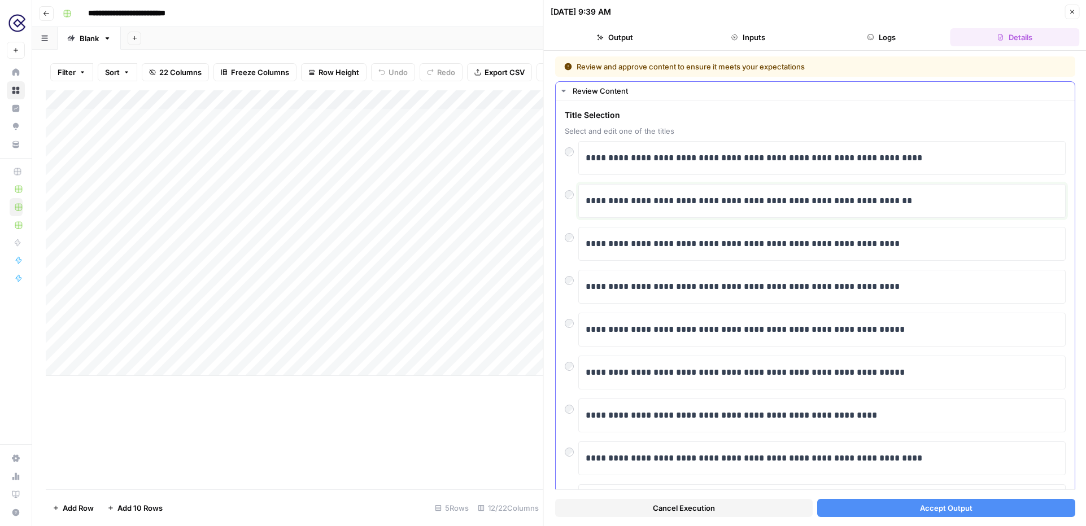
click at [920, 208] on div "**********" at bounding box center [822, 201] width 473 height 24
click at [918, 512] on button "Accept Output" at bounding box center [946, 508] width 258 height 18
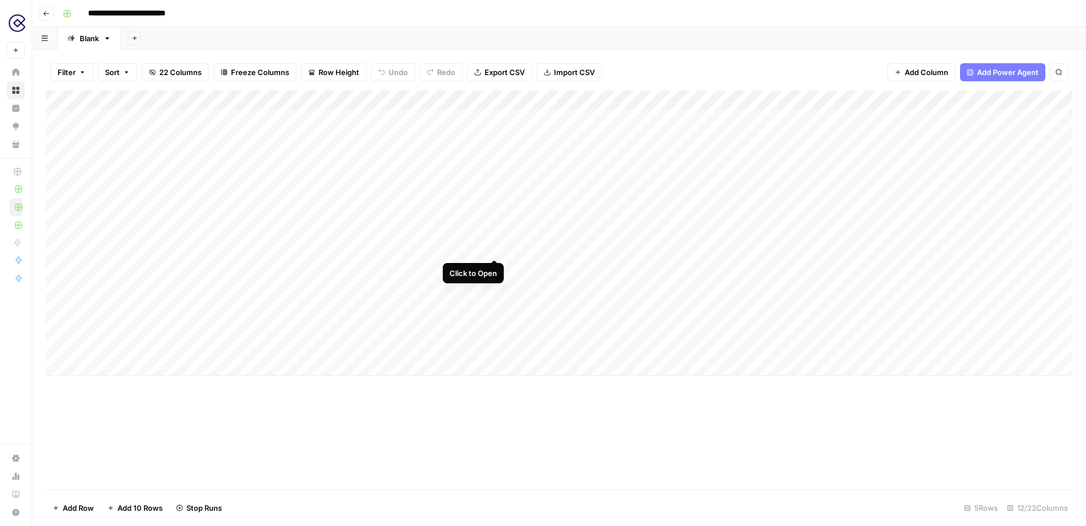
click at [494, 216] on div "Add Column" at bounding box center [559, 233] width 1027 height 286
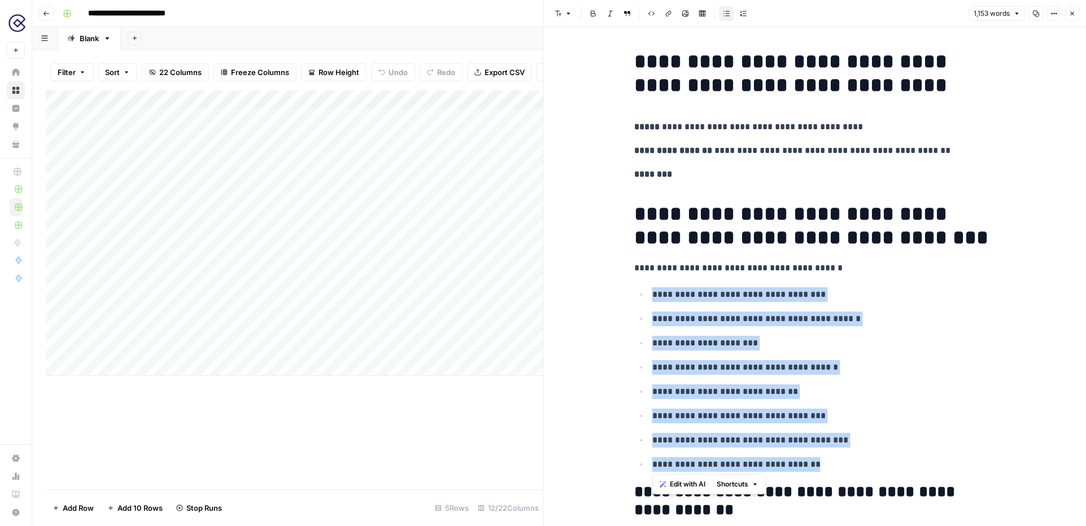
drag, startPoint x: 823, startPoint y: 466, endPoint x: 629, endPoint y: 278, distance: 270.8
click at [674, 485] on span "Edit with AI" at bounding box center [688, 484] width 36 height 10
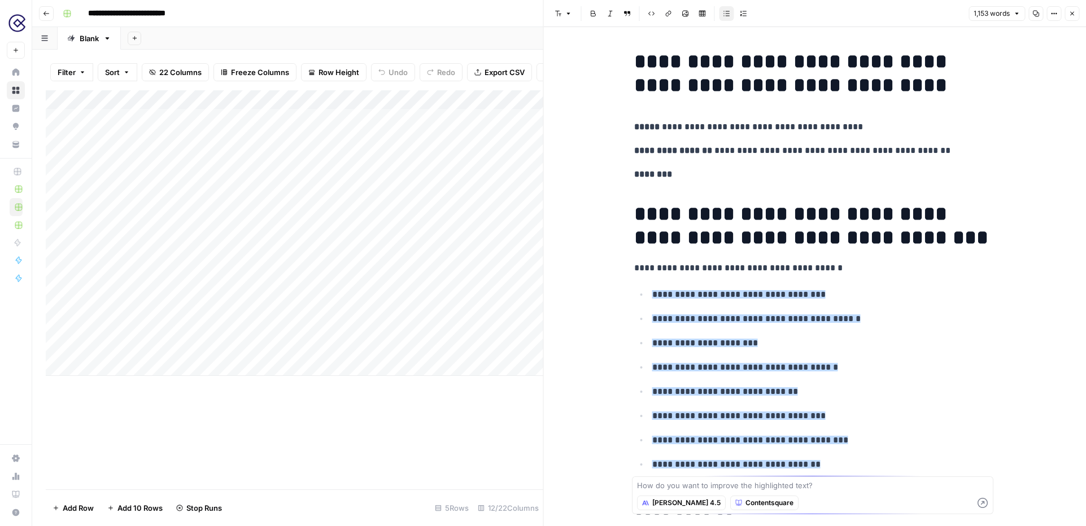
click at [836, 367] on p "**********" at bounding box center [823, 367] width 343 height 15
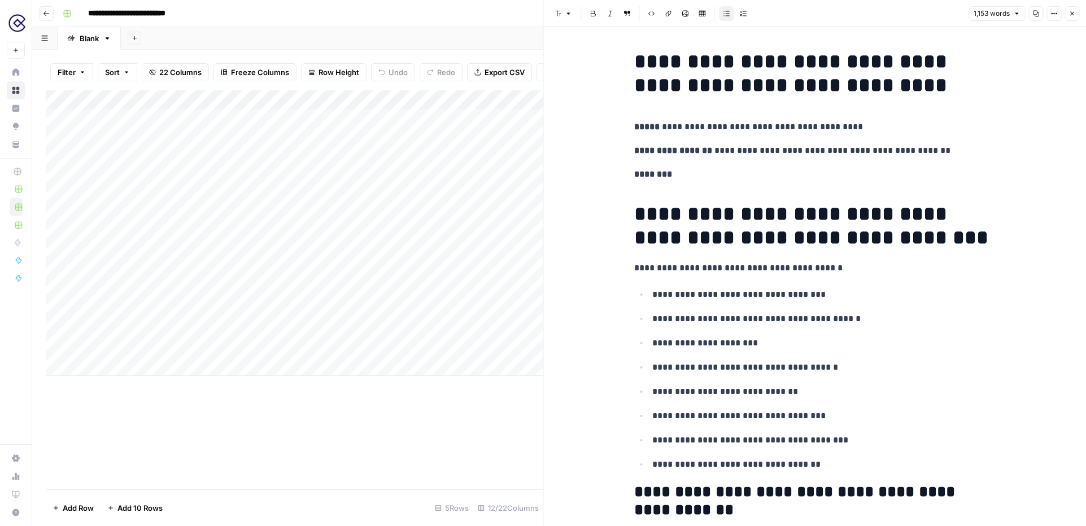
click at [1075, 8] on button "Close" at bounding box center [1071, 13] width 15 height 15
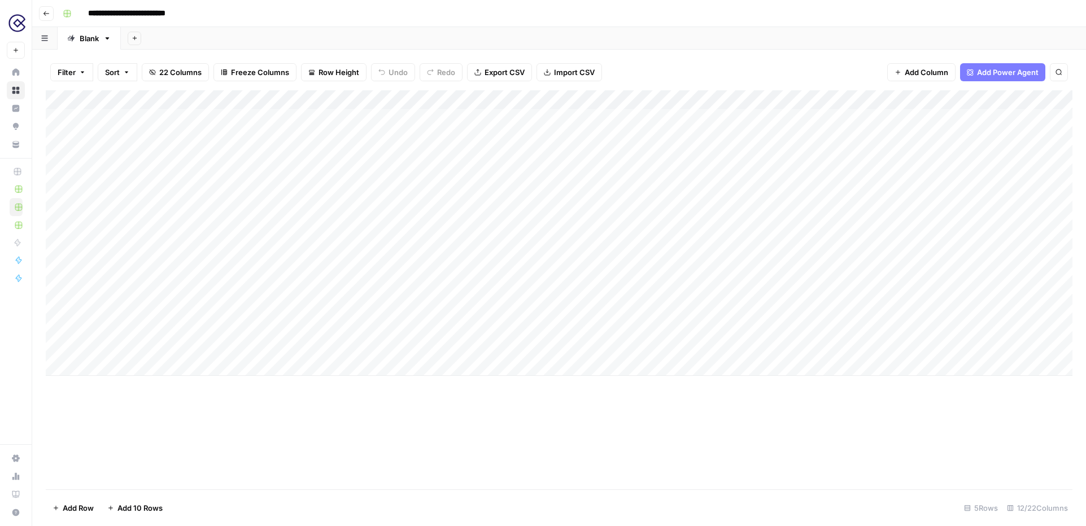
click at [640, 99] on div "Add Column" at bounding box center [559, 233] width 1027 height 286
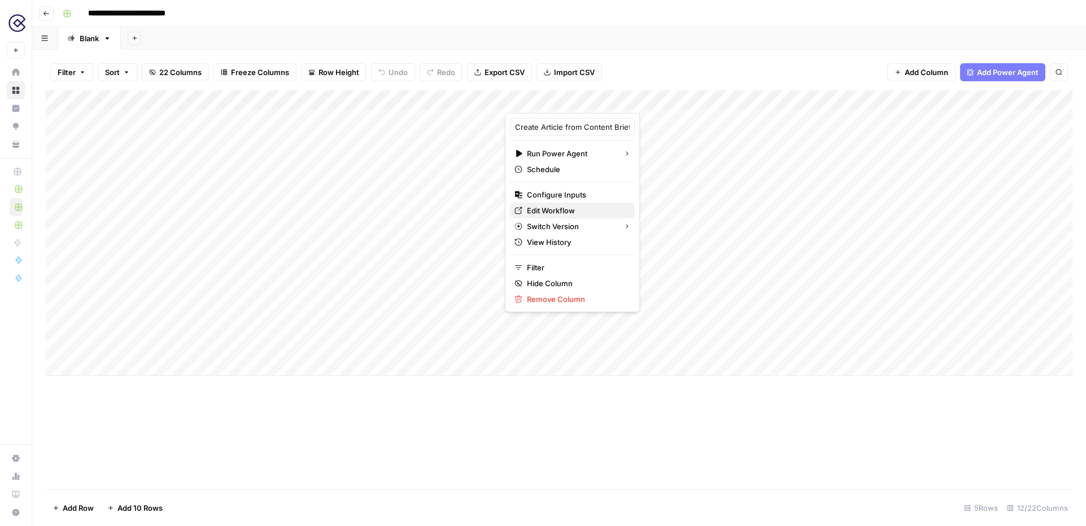
click at [553, 210] on span "Edit Workflow" at bounding box center [576, 210] width 99 height 11
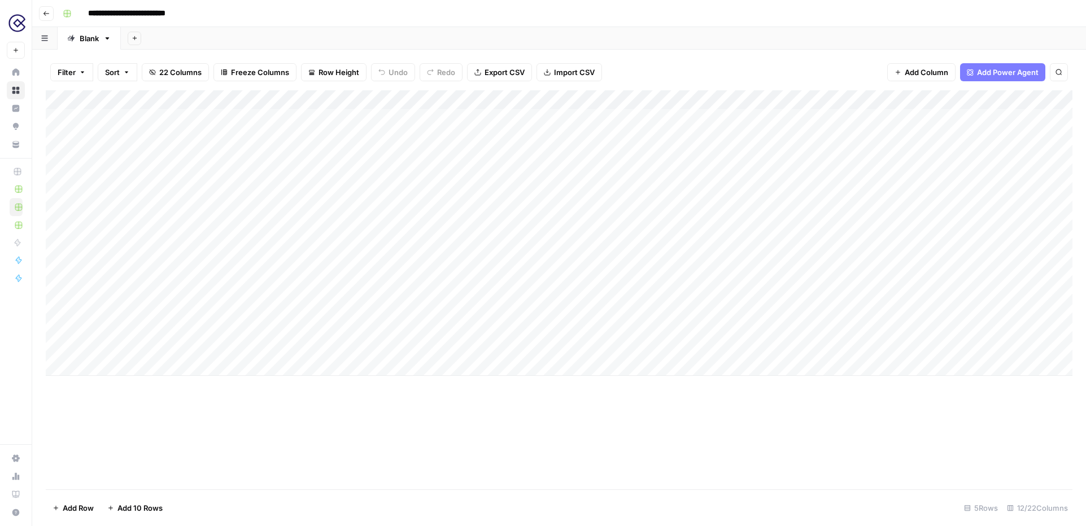
click at [739, 117] on div "Add Column" at bounding box center [559, 233] width 1027 height 286
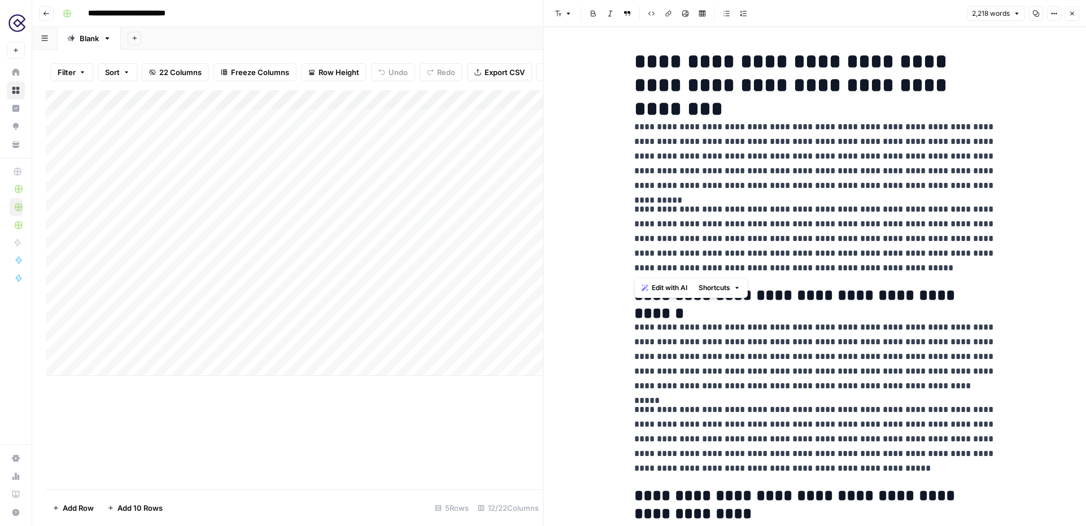
drag, startPoint x: 893, startPoint y: 273, endPoint x: 555, endPoint y: 126, distance: 368.7
click at [852, 264] on p "**********" at bounding box center [814, 238] width 361 height 73
click at [896, 265] on p "**********" at bounding box center [814, 238] width 361 height 73
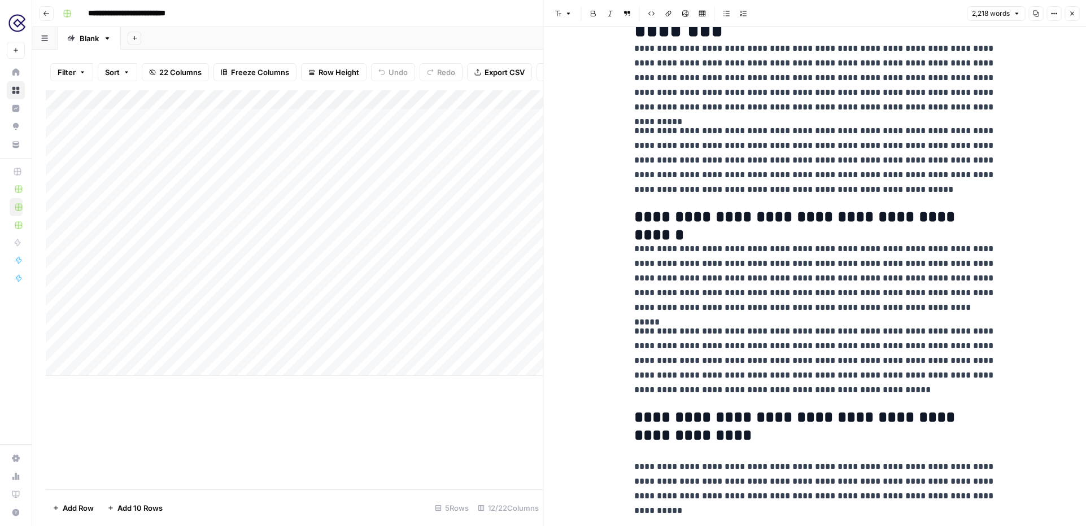
scroll to position [80, 0]
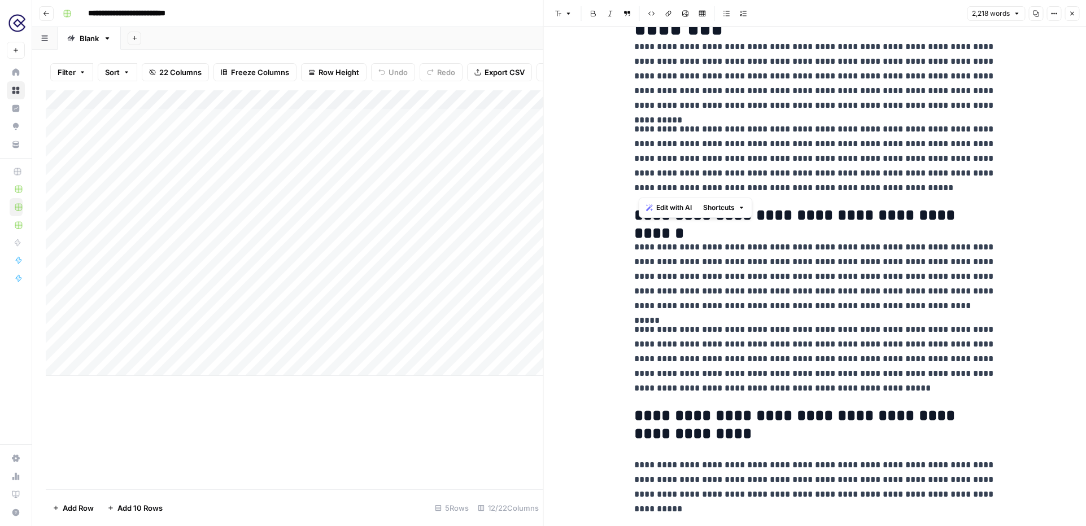
drag, startPoint x: 879, startPoint y: 194, endPoint x: 638, endPoint y: 190, distance: 241.2
click at [638, 190] on p "**********" at bounding box center [814, 158] width 361 height 73
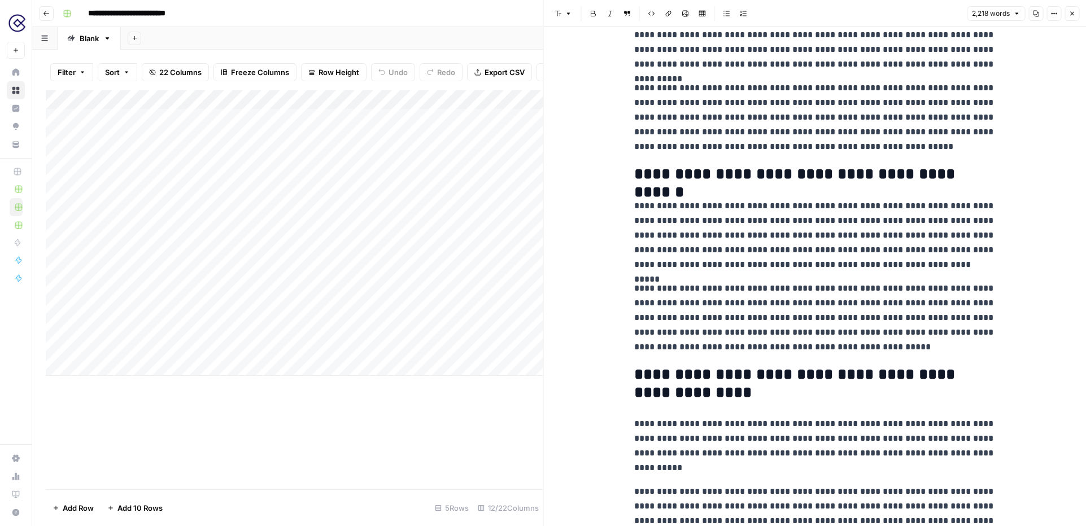
scroll to position [123, 0]
click at [1075, 15] on button "Close" at bounding box center [1071, 13] width 15 height 15
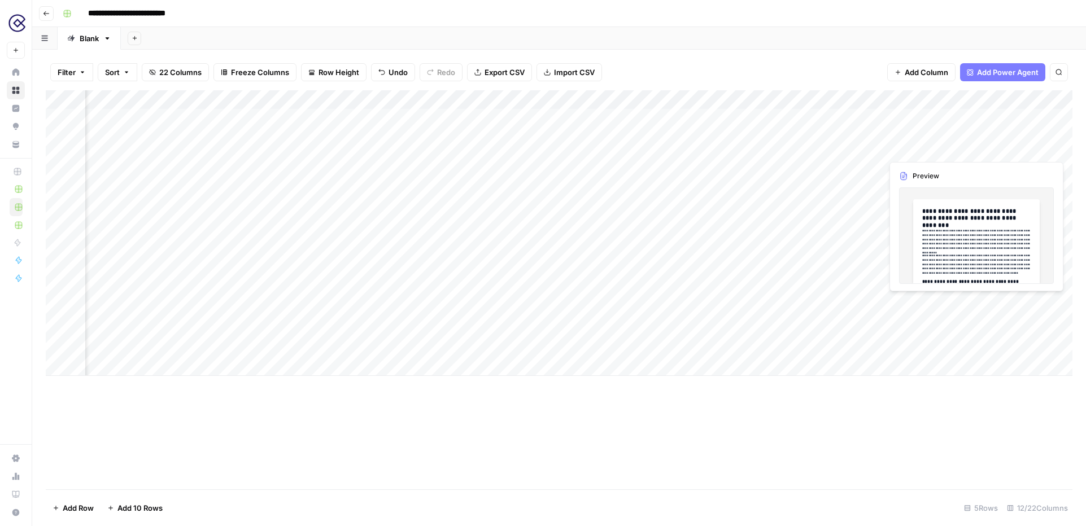
scroll to position [0, 95]
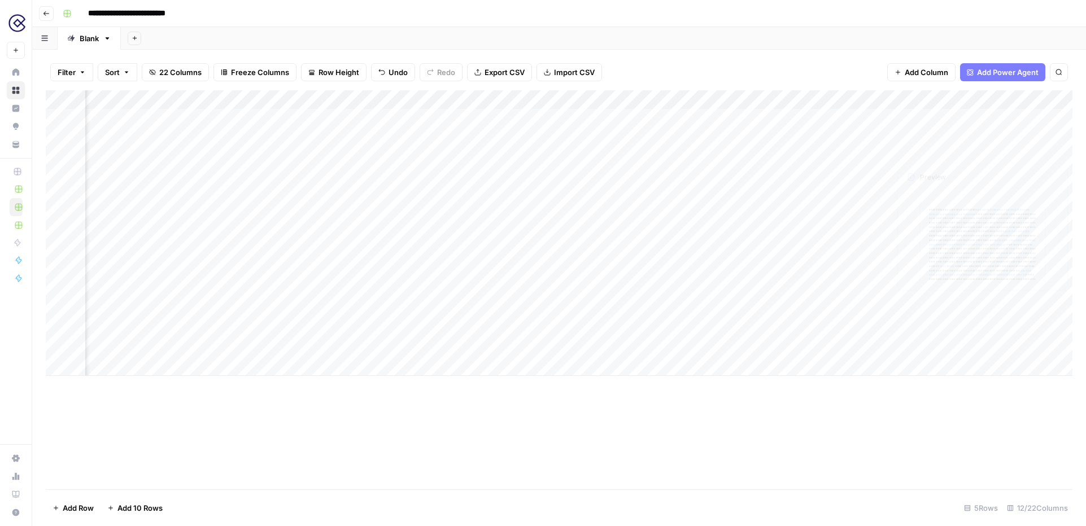
click at [1035, 68] on span "Add Power Agent" at bounding box center [1008, 72] width 62 height 11
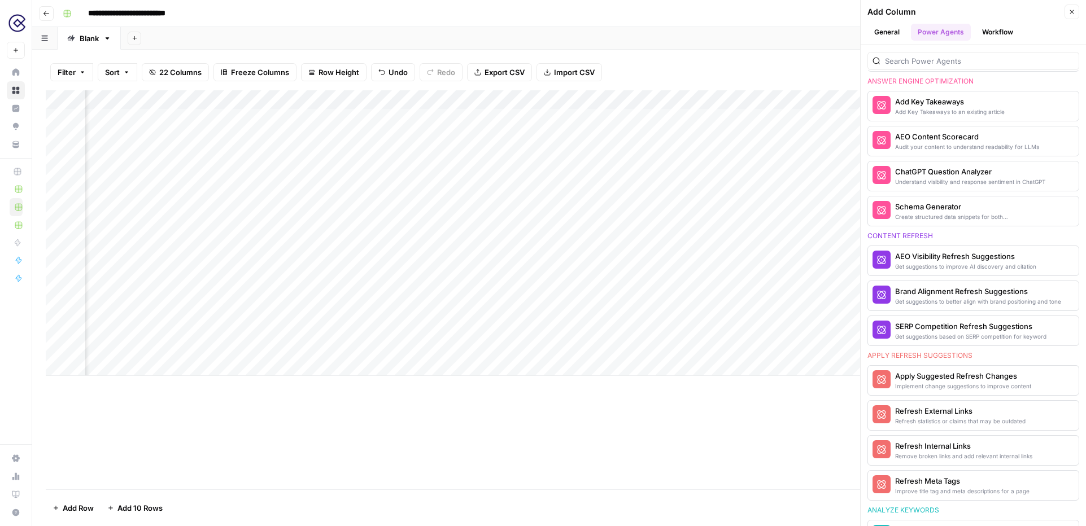
scroll to position [470, 0]
click at [1072, 12] on icon "button" at bounding box center [1072, 12] width 4 height 4
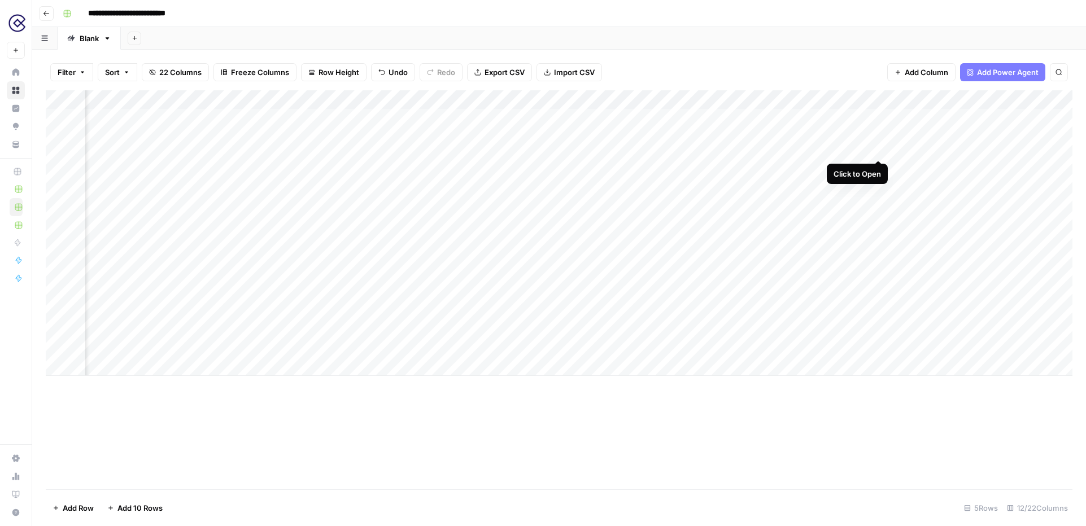
click at [876, 119] on div "Add Column" at bounding box center [559, 233] width 1027 height 286
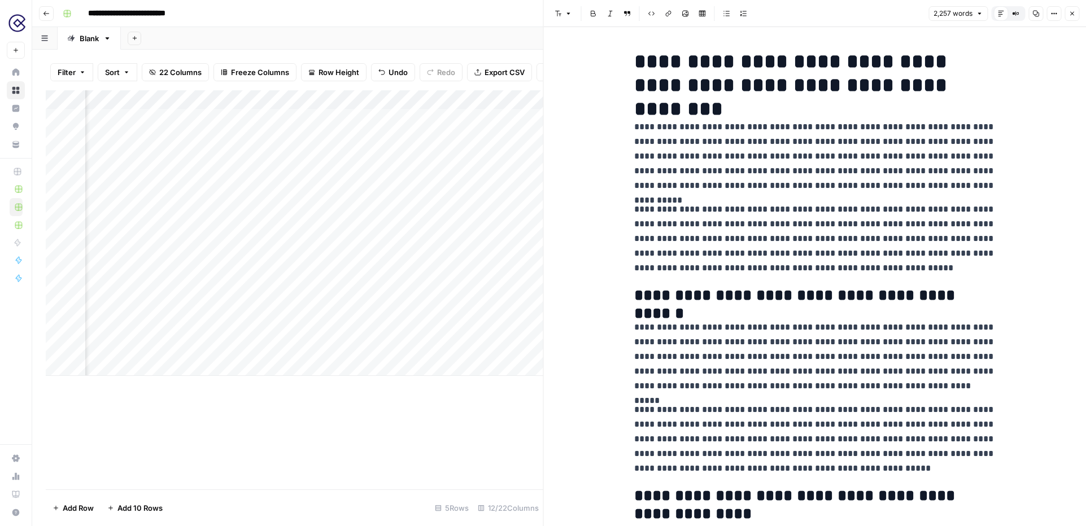
drag, startPoint x: 1070, startPoint y: 14, endPoint x: 869, endPoint y: 108, distance: 221.5
click at [1070, 14] on icon "button" at bounding box center [1071, 13] width 7 height 7
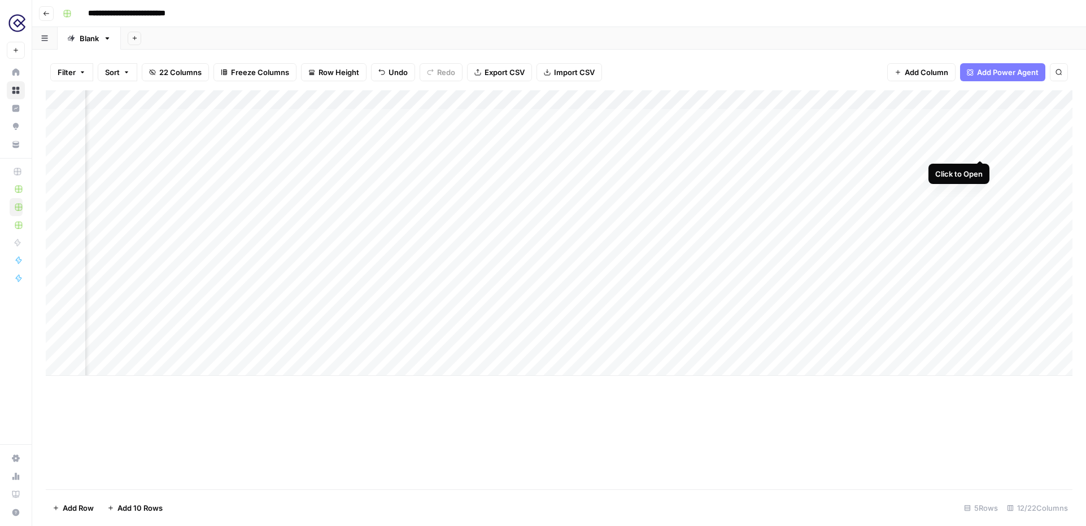
click at [980, 117] on div "Add Column" at bounding box center [559, 233] width 1027 height 286
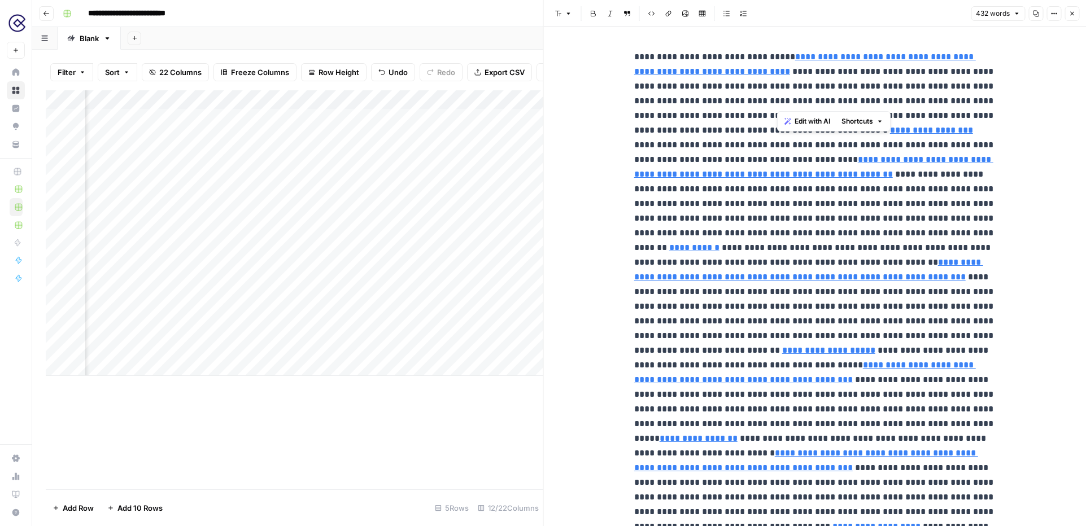
drag, startPoint x: 776, startPoint y: 72, endPoint x: 802, endPoint y: 101, distance: 38.8
click at [802, 101] on p "**********" at bounding box center [814, 461] width 361 height 822
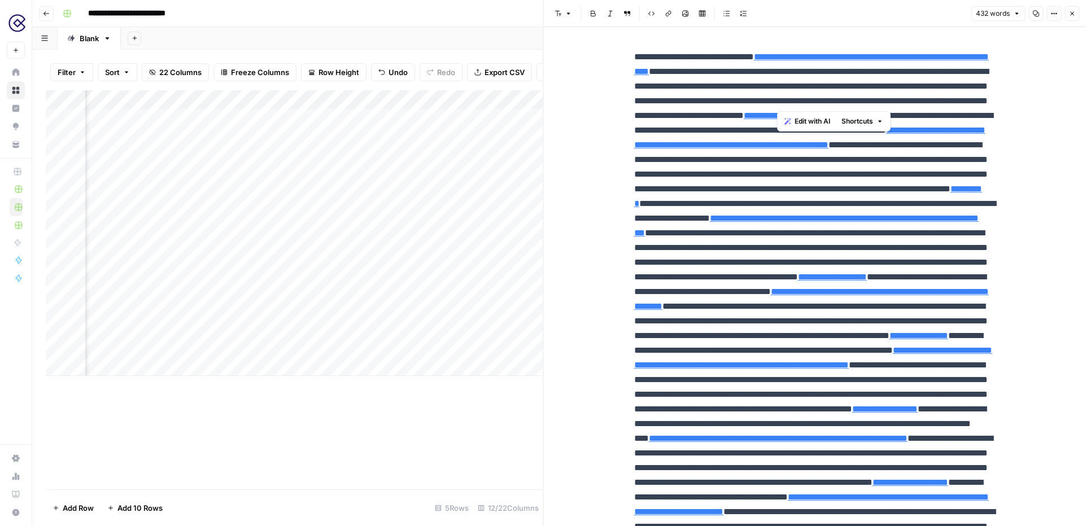
click at [1072, 16] on icon "button" at bounding box center [1071, 13] width 7 height 7
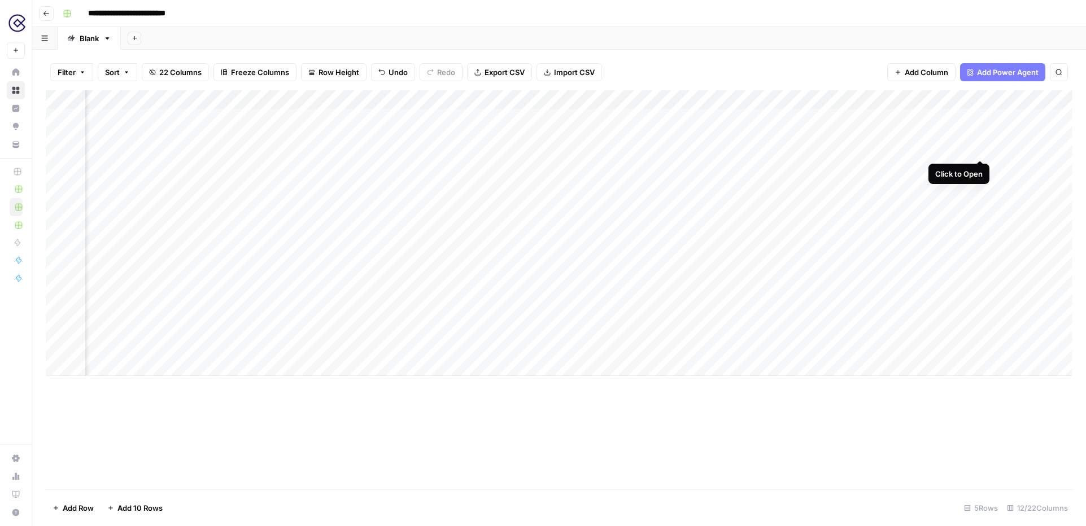
click at [980, 118] on div "Add Column" at bounding box center [559, 233] width 1027 height 286
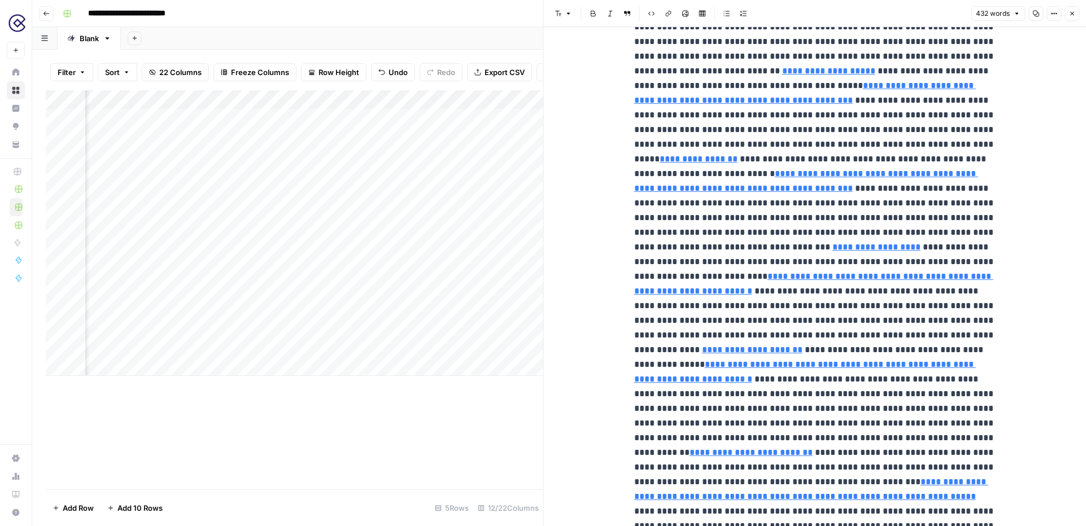
scroll to position [326, 0]
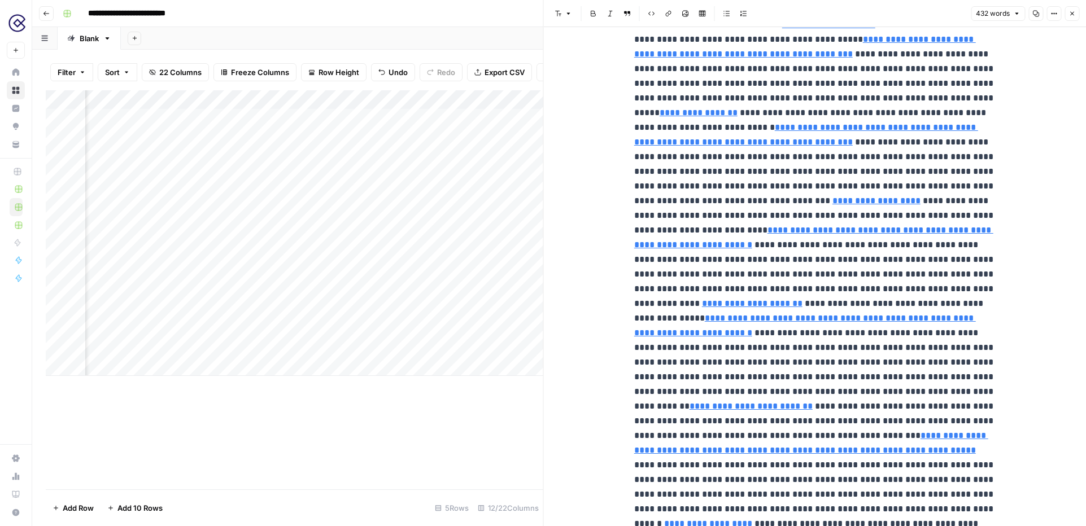
click at [1072, 10] on icon "button" at bounding box center [1071, 13] width 7 height 7
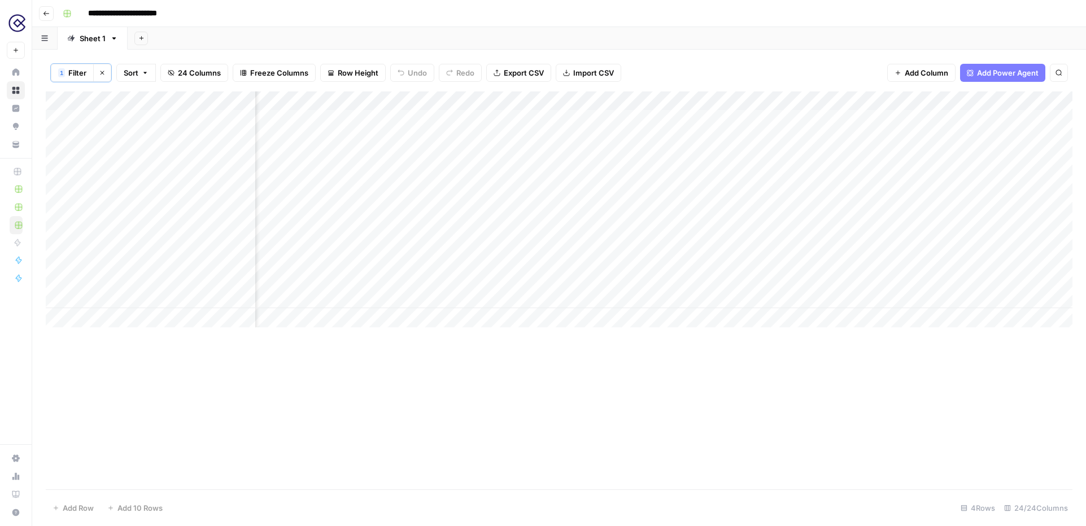
scroll to position [0, 958]
click at [788, 118] on div "Add Column" at bounding box center [559, 209] width 1027 height 236
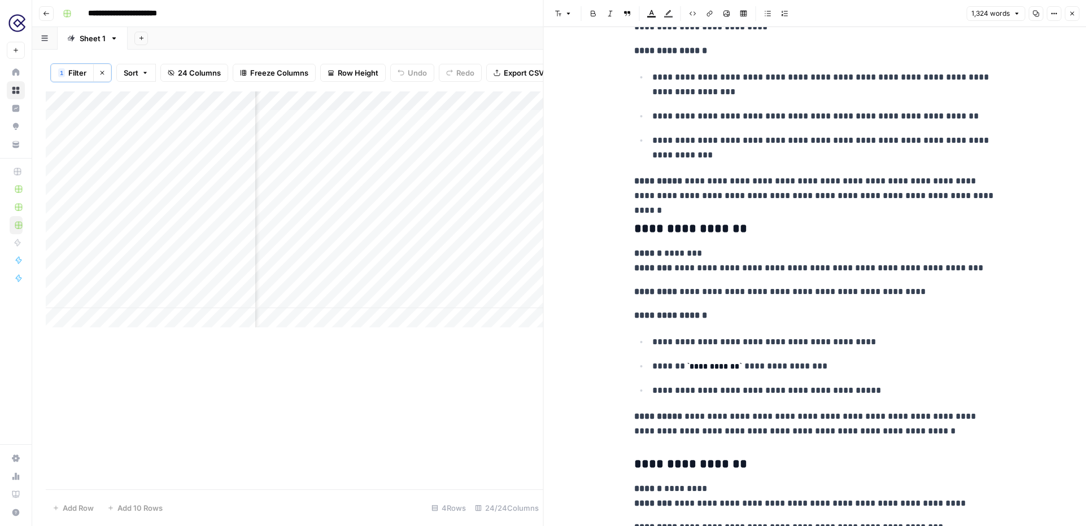
scroll to position [3894, 0]
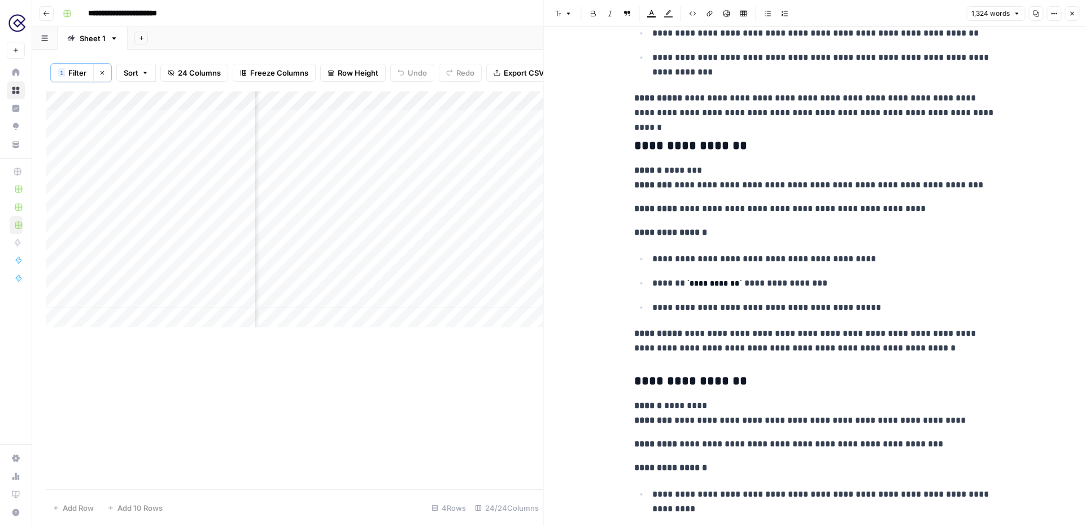
click at [1073, 12] on icon "button" at bounding box center [1072, 14] width 4 height 4
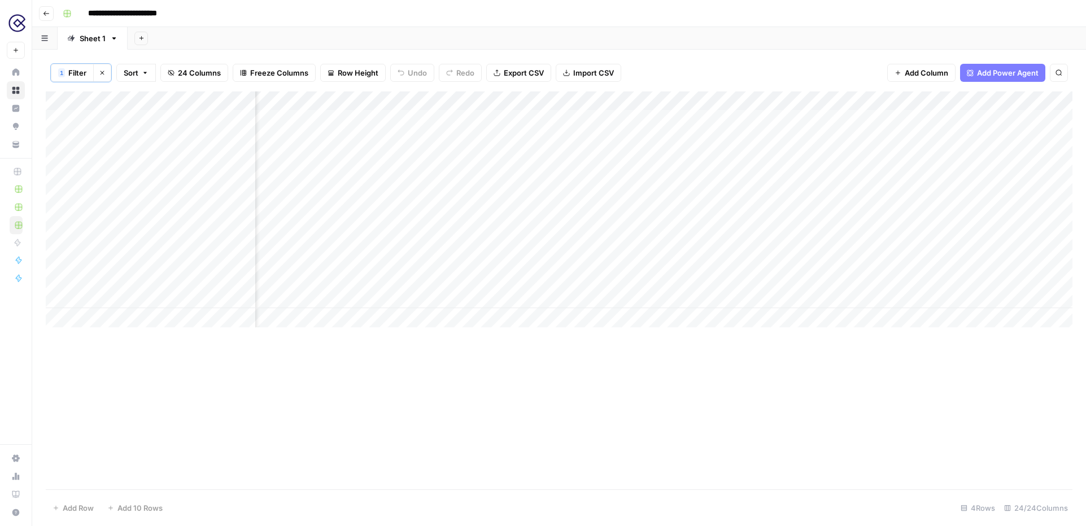
scroll to position [0, 1396]
click at [883, 120] on div "Add Column" at bounding box center [559, 209] width 1027 height 236
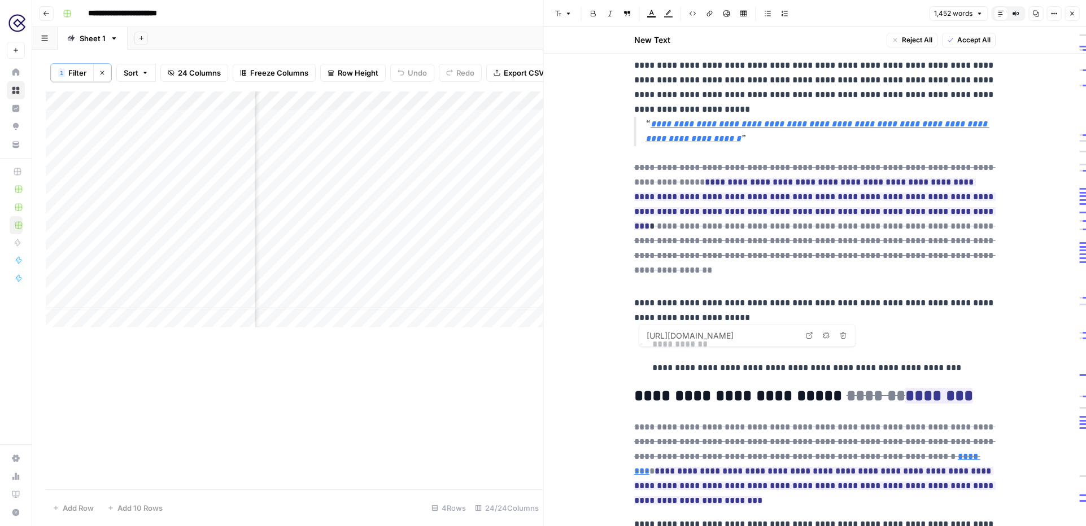
scroll to position [1627, 0]
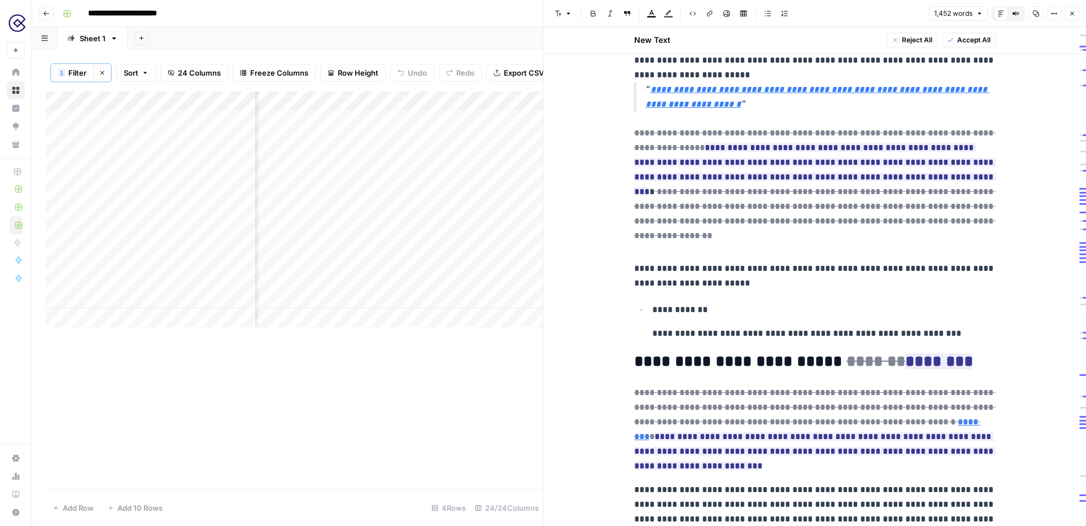
click at [1071, 15] on icon "button" at bounding box center [1071, 13] width 7 height 7
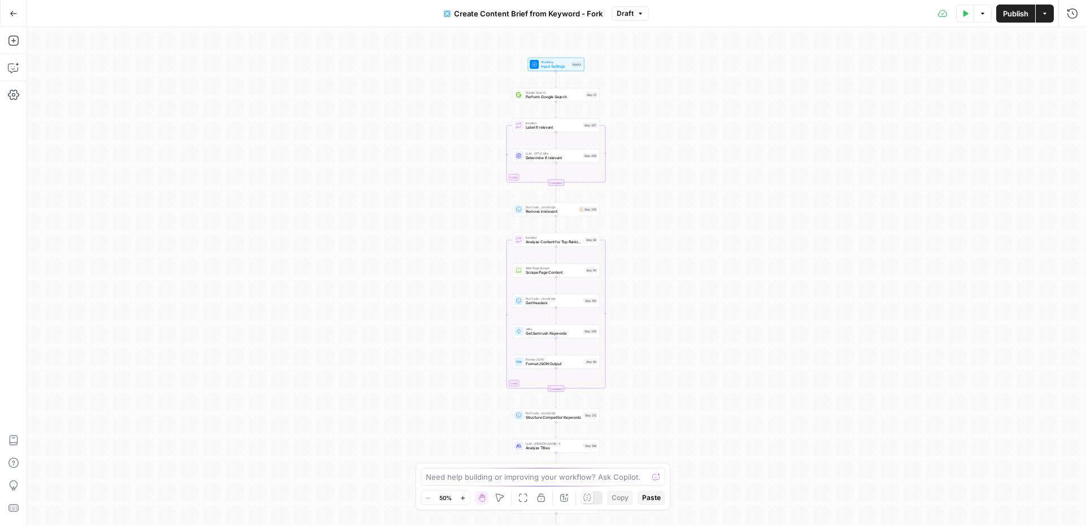
drag, startPoint x: 652, startPoint y: 62, endPoint x: 652, endPoint y: 169, distance: 107.9
click at [651, 170] on div "Workflow Input Settings Inputs Google Search Perform Google Search Step 51 Loop…" at bounding box center [556, 276] width 1059 height 499
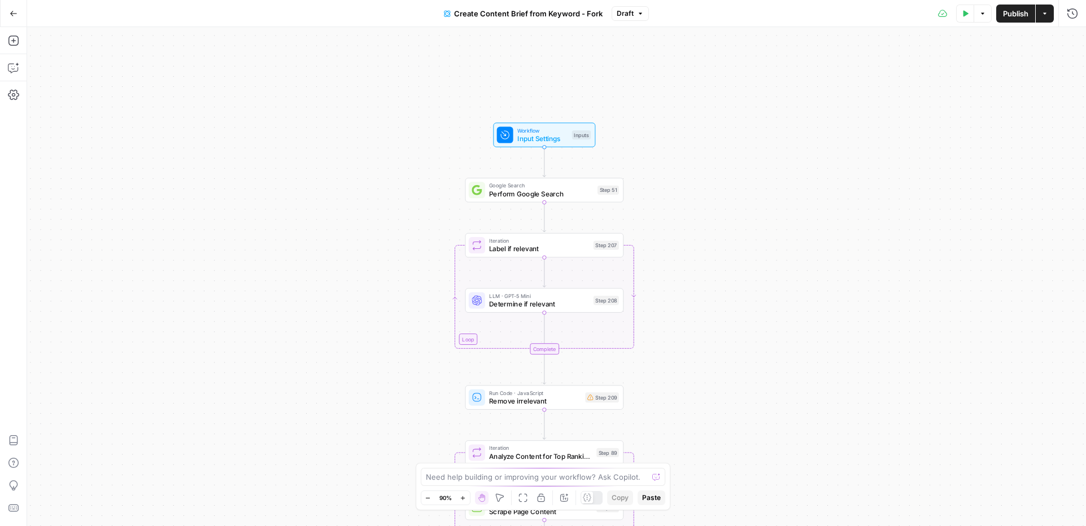
drag, startPoint x: 726, startPoint y: 76, endPoint x: 701, endPoint y: 189, distance: 116.1
click at [701, 189] on div "Workflow Input Settings Inputs Google Search Perform Google Search Step 51 Loop…" at bounding box center [556, 276] width 1059 height 499
click at [530, 134] on span "Input Settings" at bounding box center [537, 136] width 51 height 10
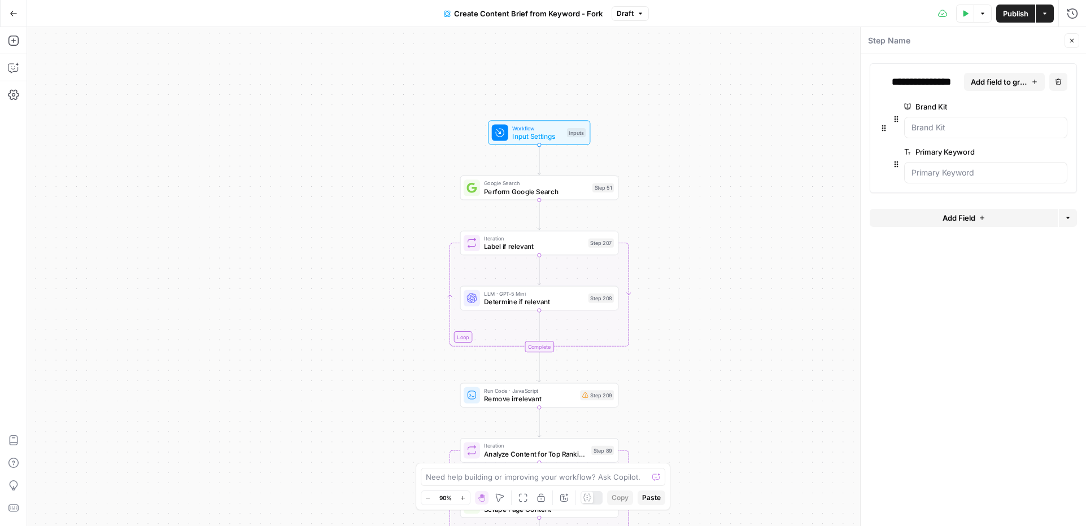
click at [539, 297] on span "Determine if relevant" at bounding box center [534, 302] width 100 height 10
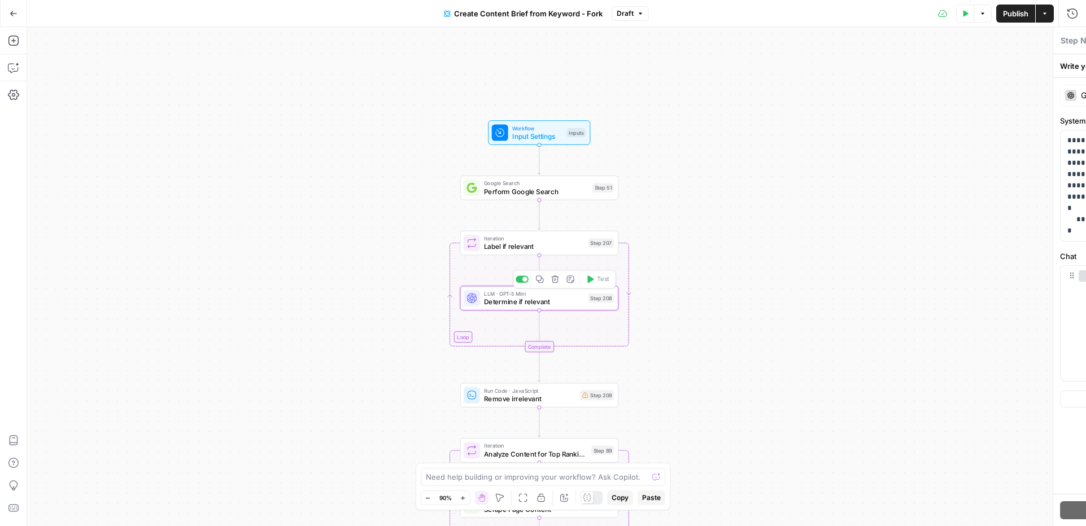
type textarea "Determine if relevant"
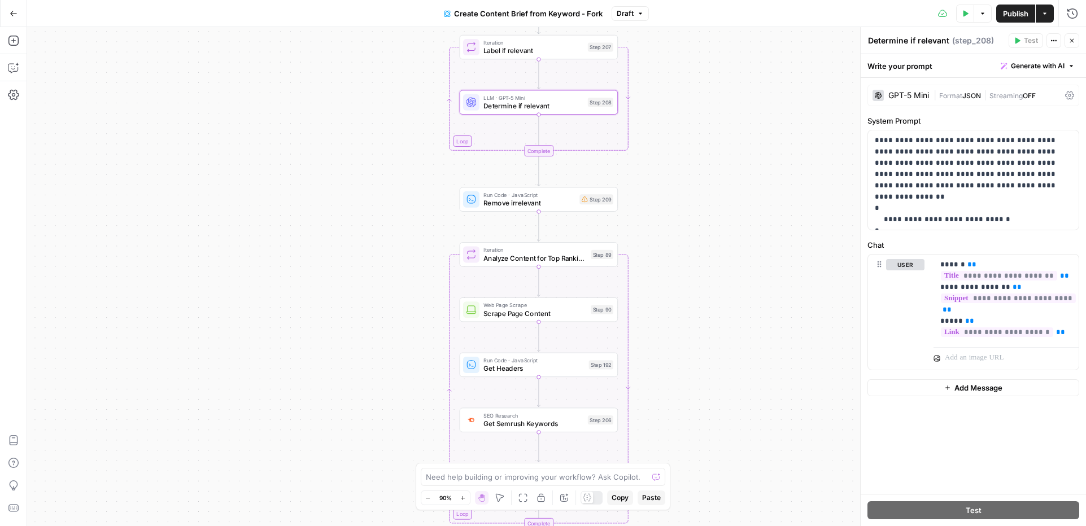
drag, startPoint x: 699, startPoint y: 376, endPoint x: 697, endPoint y: 176, distance: 200.5
click at [697, 175] on div "Workflow Input Settings Inputs Google Search Perform Google Search Step 51 Loop…" at bounding box center [556, 276] width 1059 height 499
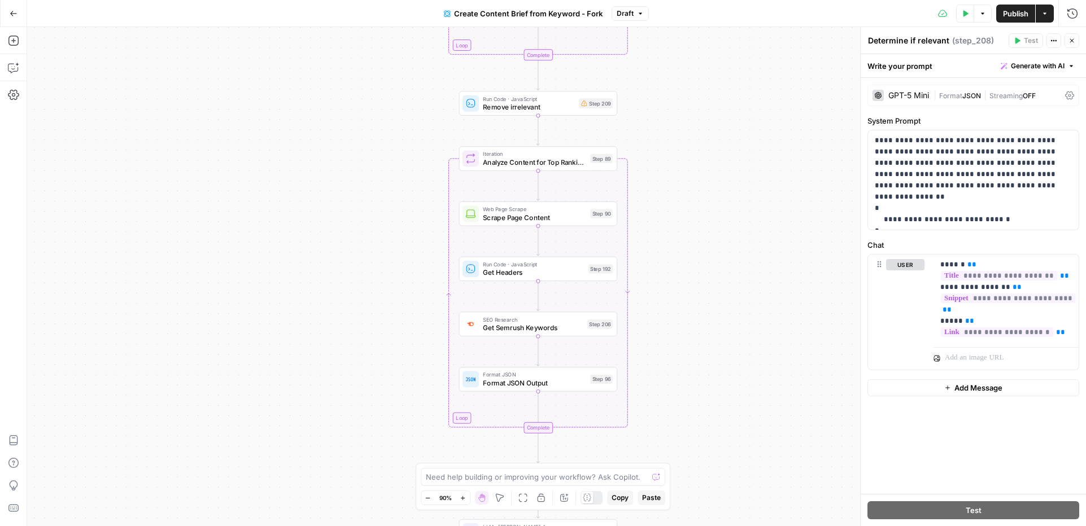
drag, startPoint x: 706, startPoint y: 304, endPoint x: 706, endPoint y: 213, distance: 90.9
click at [706, 213] on div "Workflow Input Settings Inputs Google Search Perform Google Search Step 51 Loop…" at bounding box center [556, 276] width 1059 height 499
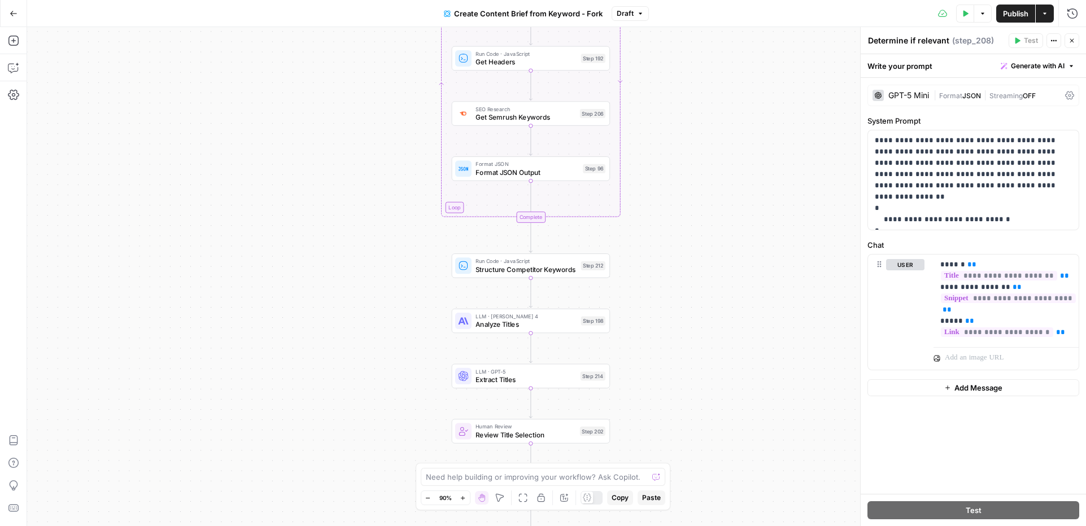
drag, startPoint x: 667, startPoint y: 401, endPoint x: 654, endPoint y: 168, distance: 233.0
click at [654, 168] on div "Workflow Input Settings Inputs Google Search Perform Google Search Step 51 Loop…" at bounding box center [556, 276] width 1059 height 499
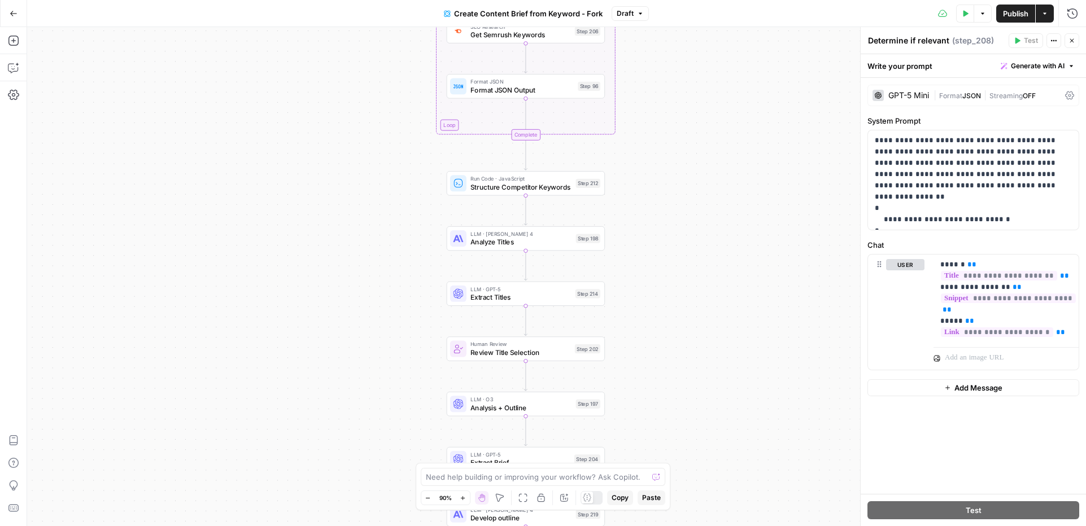
drag, startPoint x: 656, startPoint y: 272, endPoint x: 657, endPoint y: 204, distance: 67.8
click at [657, 204] on div "Workflow Input Settings Inputs Google Search Perform Google Search Step 51 Loop…" at bounding box center [556, 276] width 1059 height 499
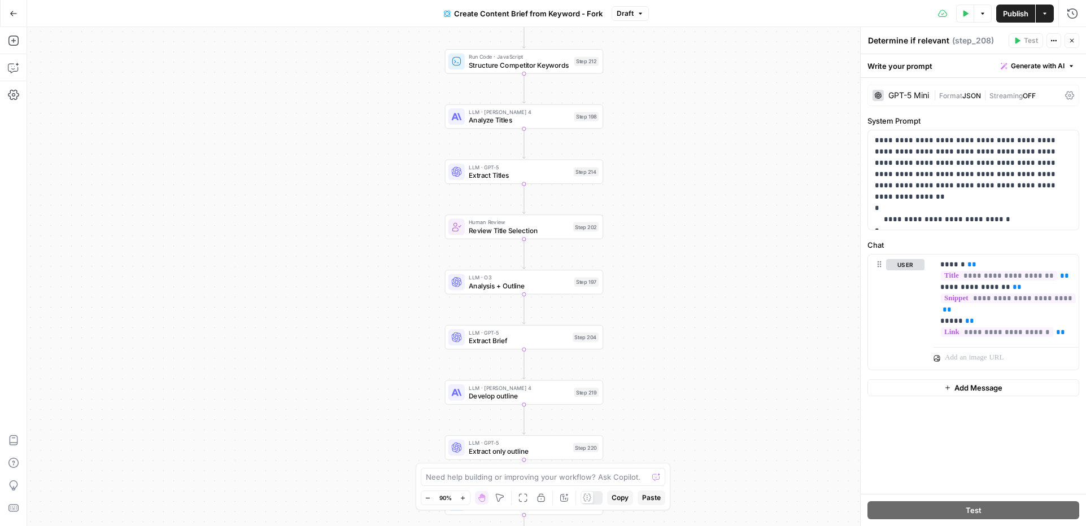
drag, startPoint x: 679, startPoint y: 352, endPoint x: 676, endPoint y: 230, distance: 122.0
click at [676, 230] on div "Workflow Input Settings Inputs Google Search Perform Google Search Step 51 Loop…" at bounding box center [556, 276] width 1059 height 499
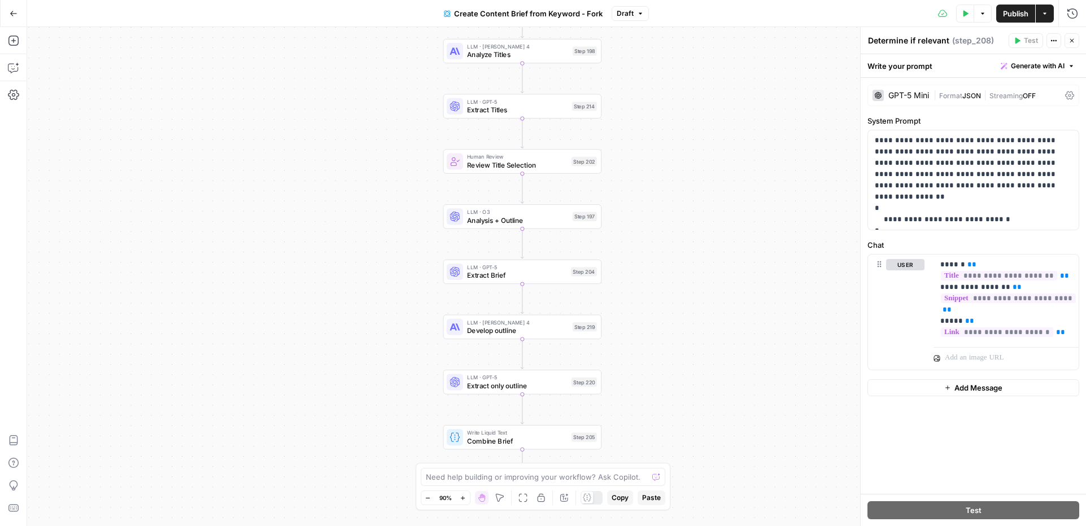
drag, startPoint x: 658, startPoint y: 353, endPoint x: 657, endPoint y: 270, distance: 82.4
click at [657, 270] on div "Workflow Input Settings Inputs Google Search Perform Google Search Step 51 Loop…" at bounding box center [556, 276] width 1059 height 499
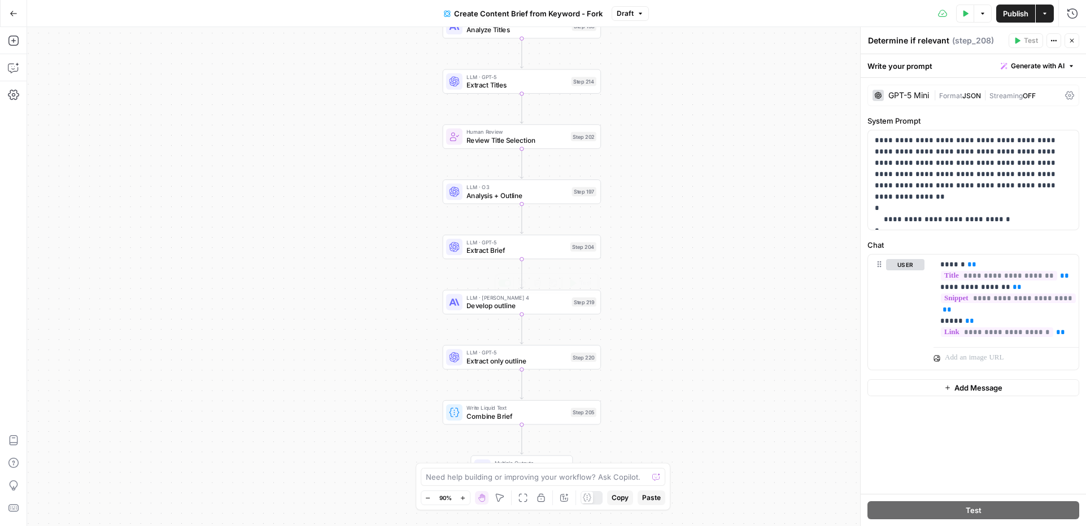
click at [517, 303] on span "Develop outline" at bounding box center [516, 306] width 101 height 10
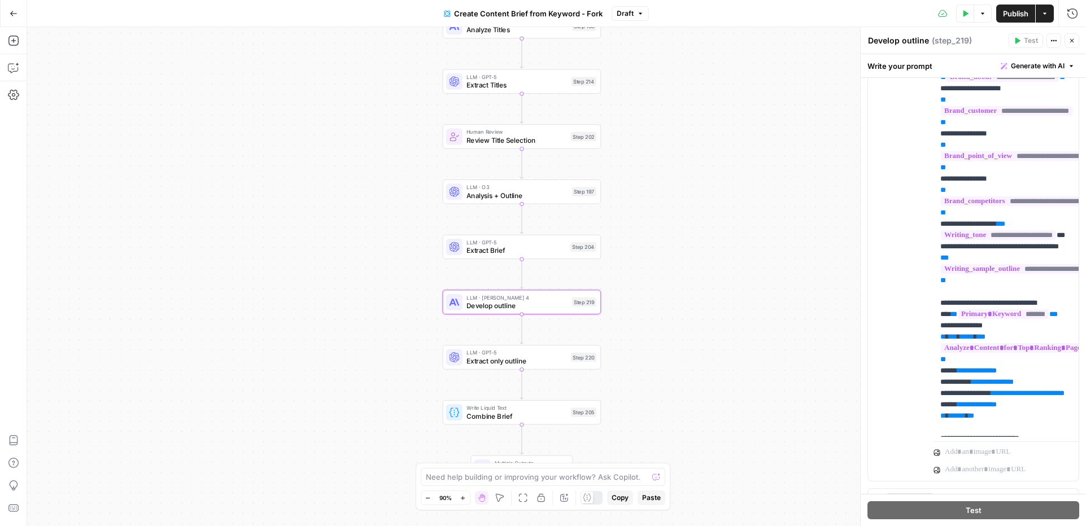
scroll to position [284, 0]
drag, startPoint x: 682, startPoint y: 418, endPoint x: 682, endPoint y: 347, distance: 71.2
click at [682, 347] on div "Workflow Input Settings Inputs Google Search Perform Google Search Step 51 Loop…" at bounding box center [556, 276] width 1059 height 499
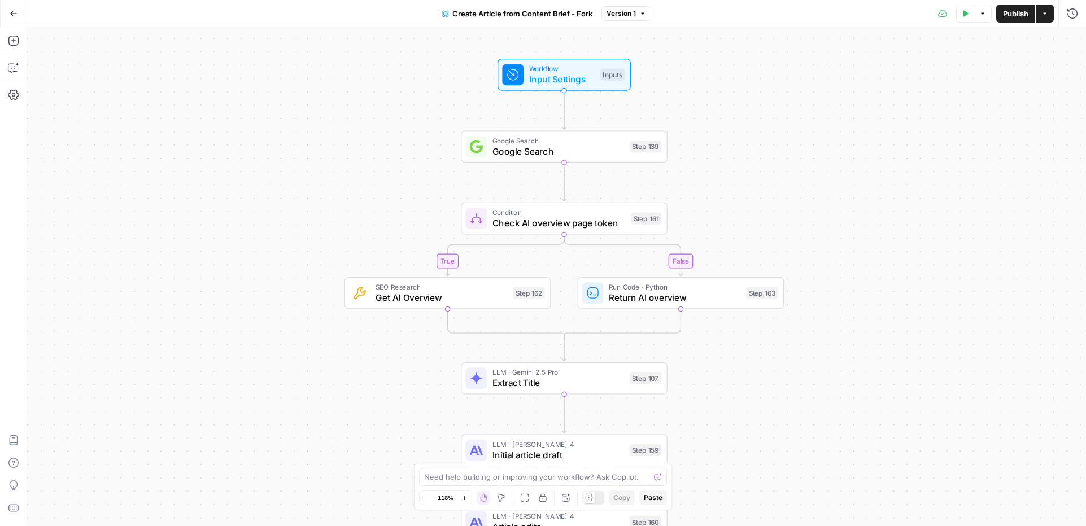
drag, startPoint x: 774, startPoint y: 121, endPoint x: 774, endPoint y: 164, distance: 42.4
click at [774, 164] on div "true false Workflow Input Settings Inputs Google Search Google Search Step 139 …" at bounding box center [556, 276] width 1059 height 499
click at [567, 78] on span "Input Settings" at bounding box center [562, 79] width 66 height 14
click at [719, 151] on div "true false Workflow Input Settings Inputs Google Search Google Search Step 139 …" at bounding box center [556, 276] width 1059 height 499
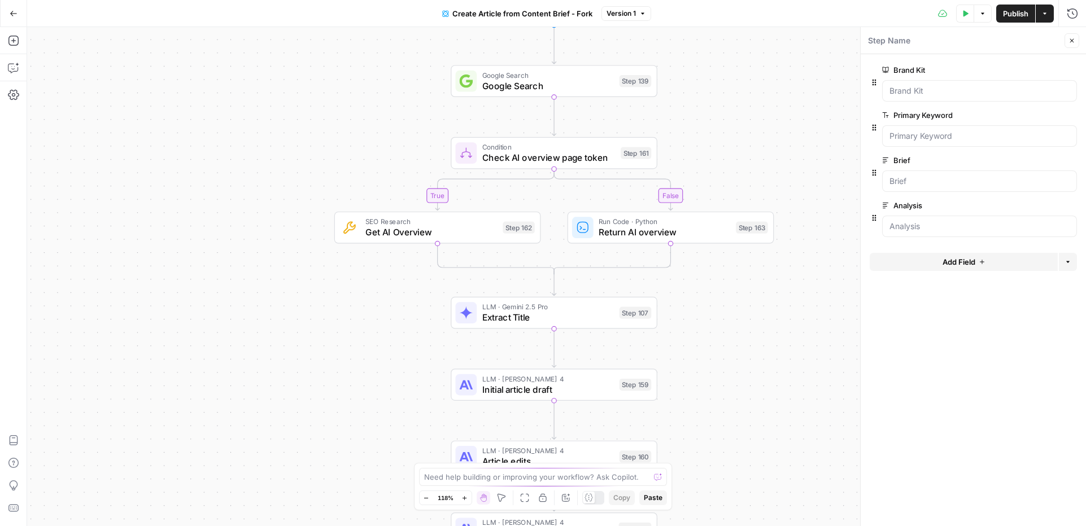
drag, startPoint x: 819, startPoint y: 233, endPoint x: 804, endPoint y: 110, distance: 123.5
click at [804, 110] on div "true false Workflow Input Settings Inputs Google Search Google Search Step 139 …" at bounding box center [556, 276] width 1059 height 499
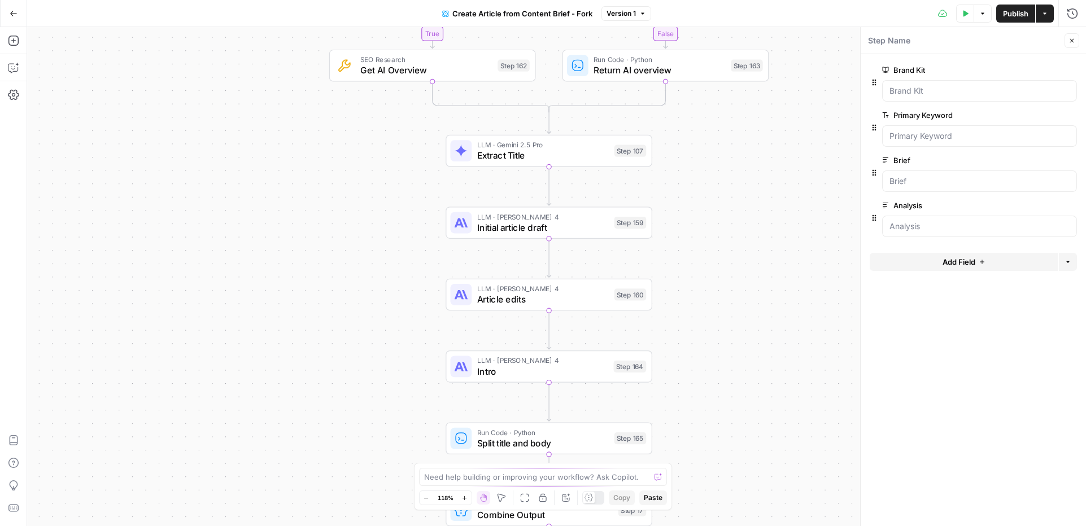
drag, startPoint x: 766, startPoint y: 347, endPoint x: 765, endPoint y: 234, distance: 112.9
click at [766, 234] on div "true false Workflow Input Settings Inputs Google Search Google Search Step 139 …" at bounding box center [556, 276] width 1059 height 499
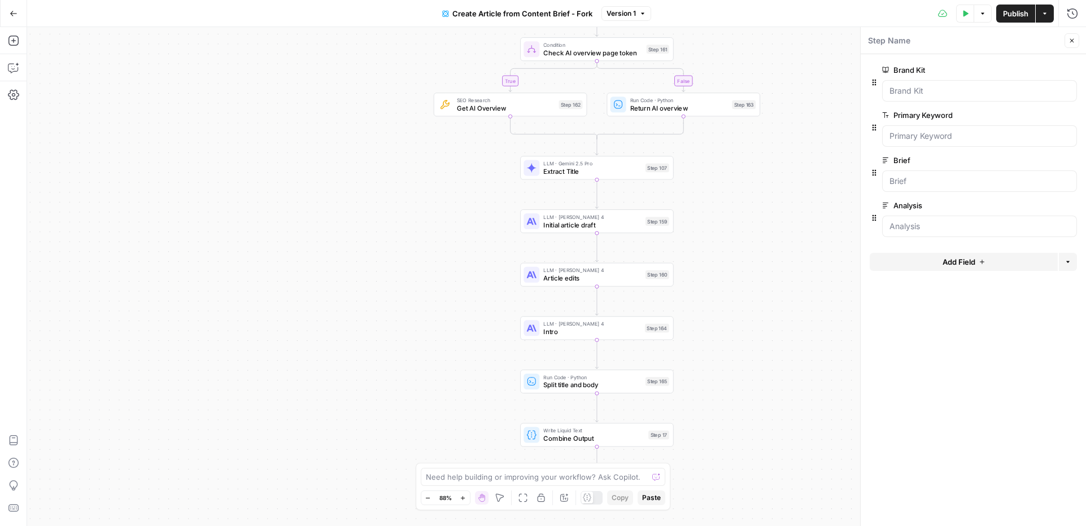
click at [611, 226] on span "Initial article draft" at bounding box center [592, 225] width 98 height 10
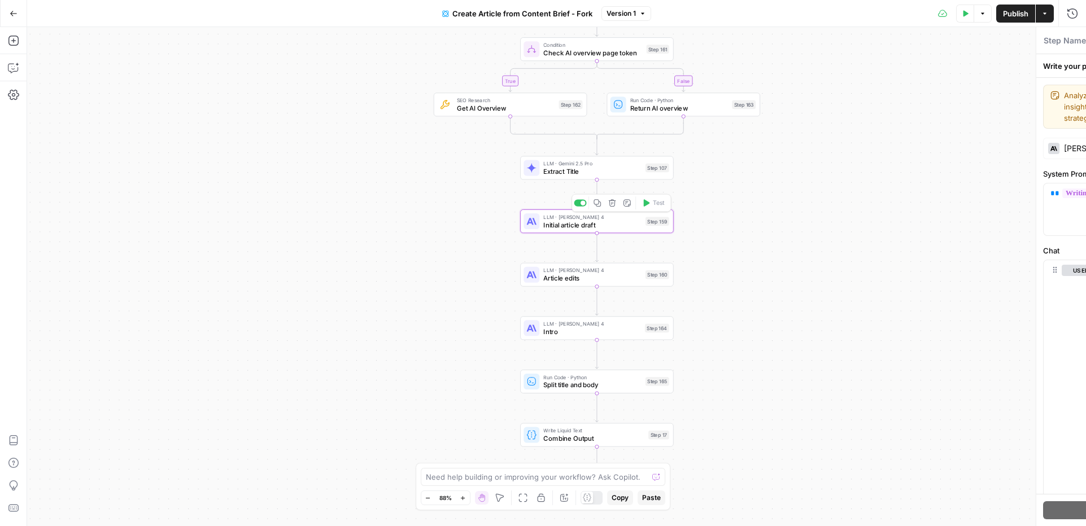
type textarea "Initial article draft"
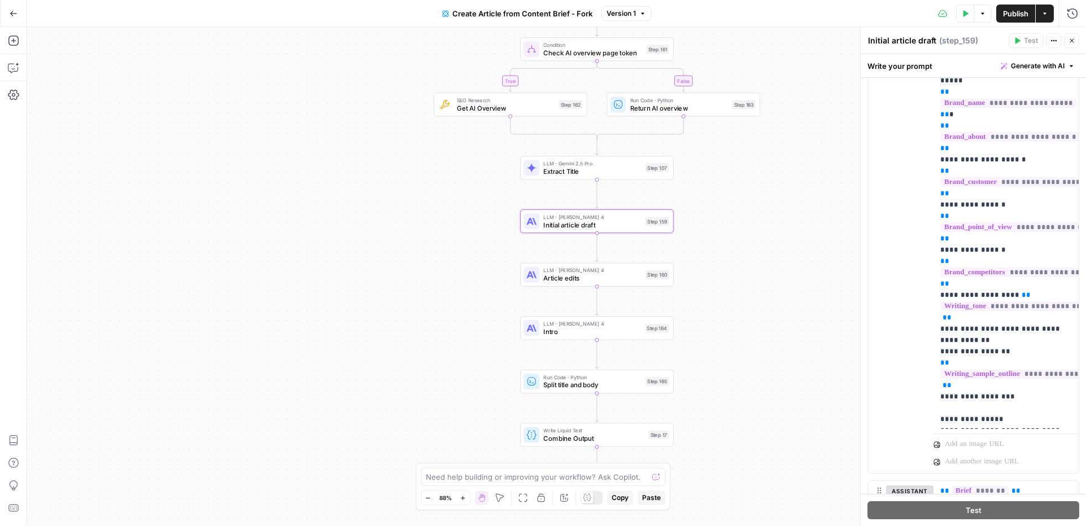
scroll to position [290, 0]
click at [576, 273] on span "Article edits" at bounding box center [592, 278] width 98 height 10
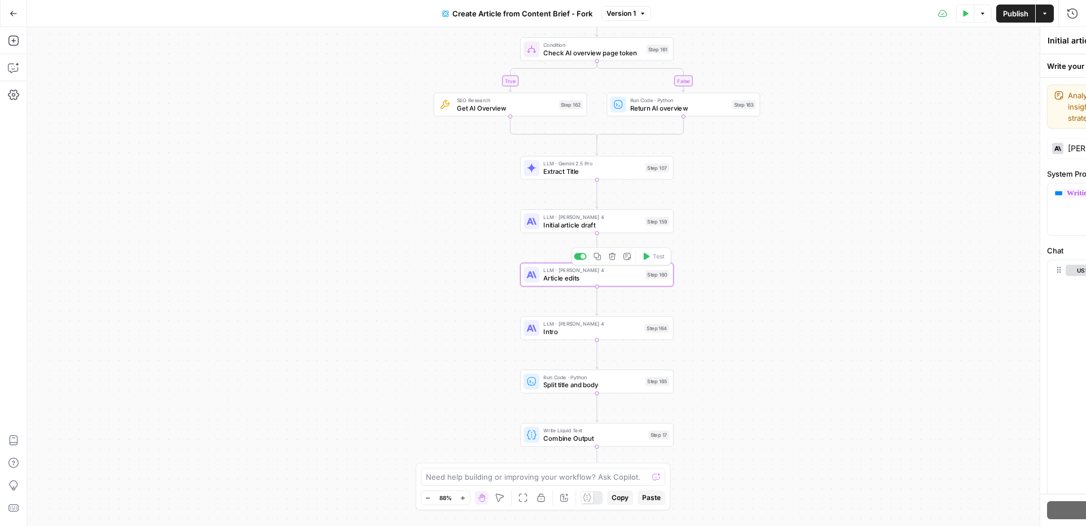
type textarea "Article edits"
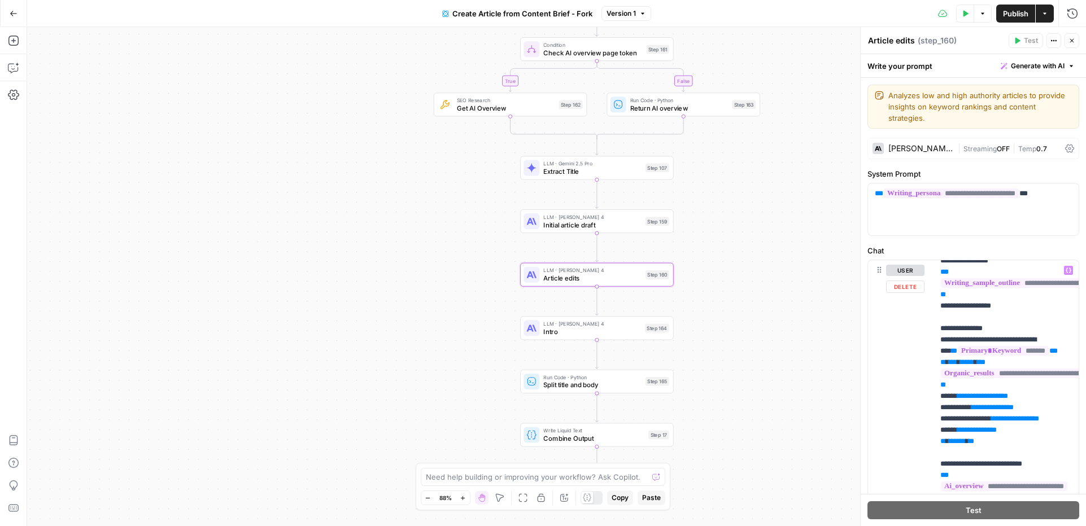
scroll to position [312, 0]
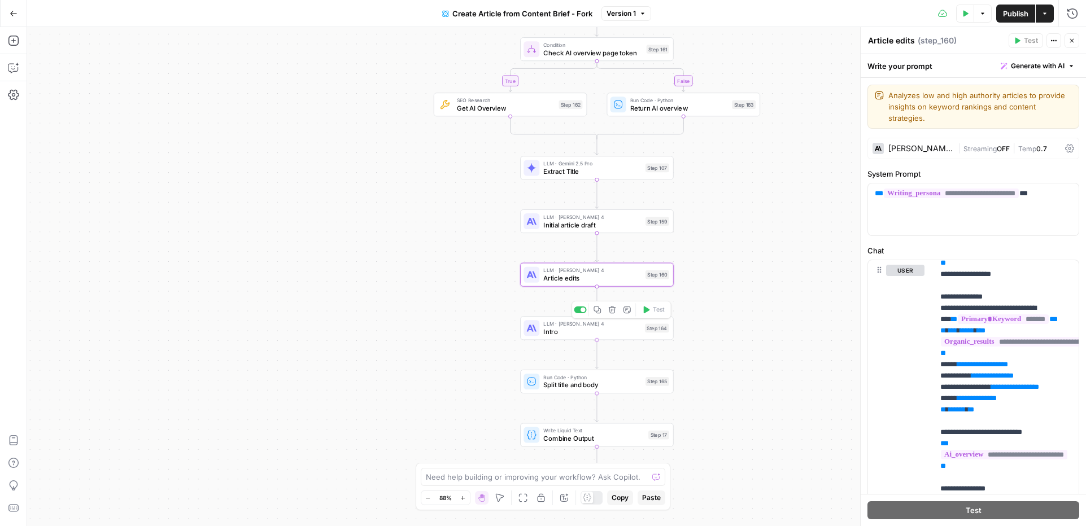
click at [604, 331] on span "Intro" at bounding box center [592, 332] width 98 height 10
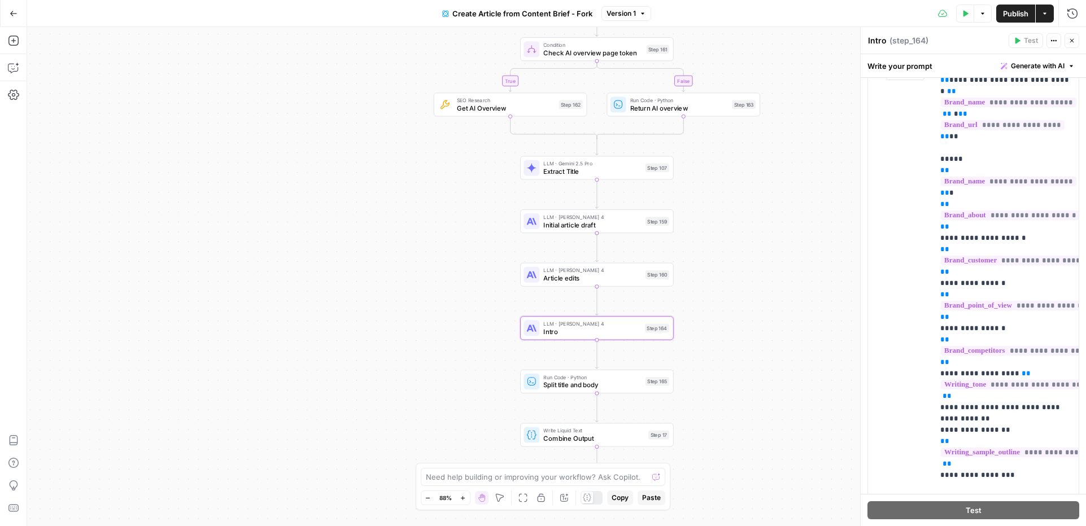
scroll to position [248, 0]
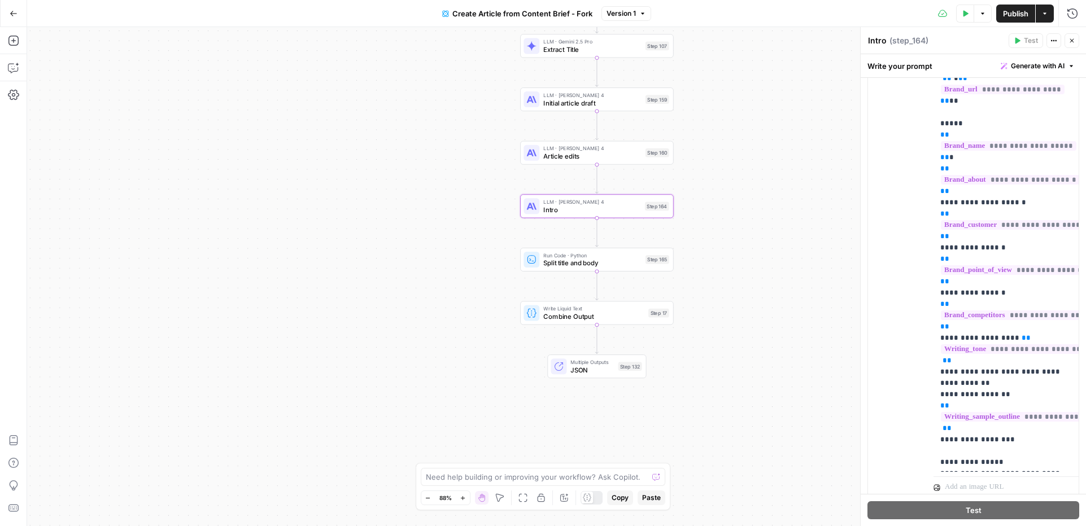
drag, startPoint x: 794, startPoint y: 415, endPoint x: 794, endPoint y: 293, distance: 122.0
click at [794, 293] on div "true false Workflow Input Settings Inputs Google Search Google Search Step 139 …" at bounding box center [556, 276] width 1059 height 499
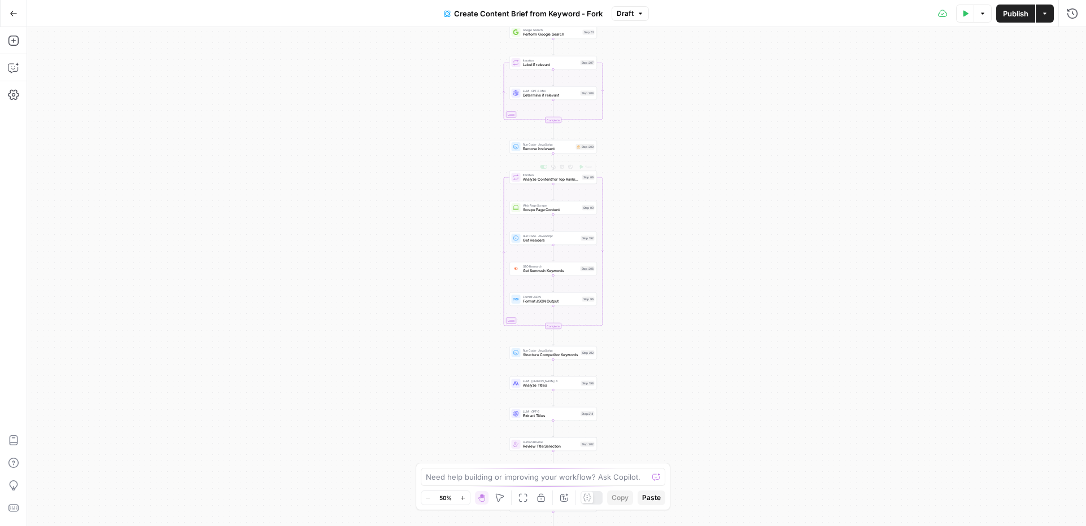
drag, startPoint x: 643, startPoint y: 86, endPoint x: 621, endPoint y: 229, distance: 144.5
click at [621, 230] on div "Workflow Input Settings Inputs Google Search Perform Google Search Step 51 Loop…" at bounding box center [556, 276] width 1059 height 499
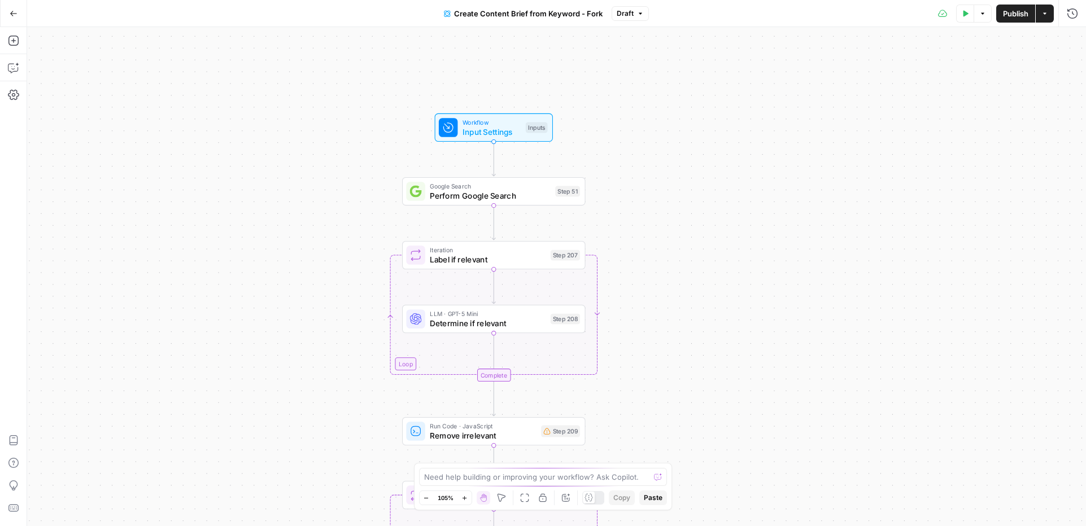
drag, startPoint x: 718, startPoint y: 112, endPoint x: 682, endPoint y: 216, distance: 110.2
click at [682, 216] on div "Workflow Input Settings Inputs Google Search Perform Google Search Step 51 Loop…" at bounding box center [556, 276] width 1059 height 499
click at [507, 137] on div "Workflow Input Settings Inputs Test Step" at bounding box center [494, 126] width 118 height 28
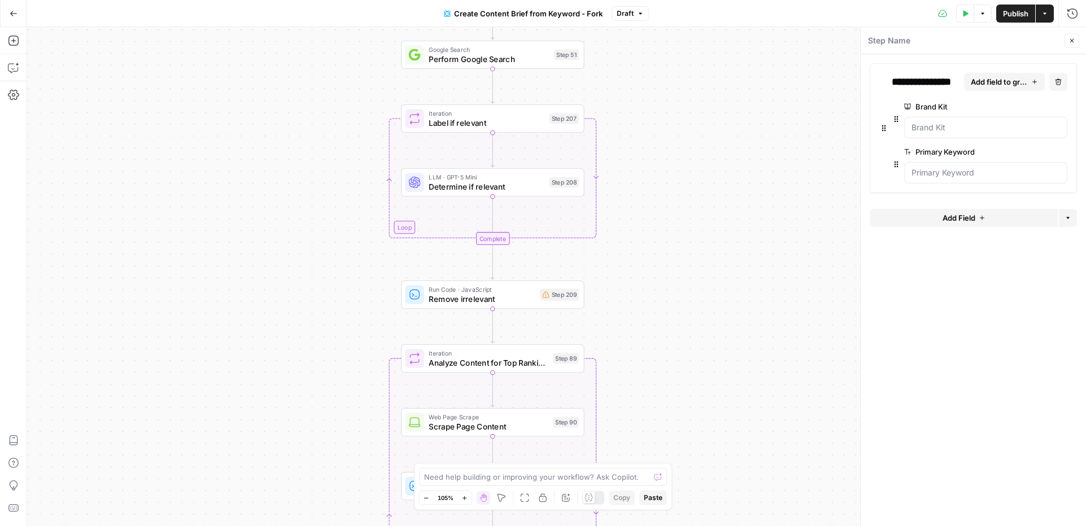
drag, startPoint x: 671, startPoint y: 333, endPoint x: 669, endPoint y: 195, distance: 137.2
click at [669, 195] on div "Workflow Input Settings Inputs Google Search Perform Google Search Step 51 Loop…" at bounding box center [556, 276] width 1059 height 499
click at [529, 183] on span "Determine if relevant" at bounding box center [485, 184] width 116 height 12
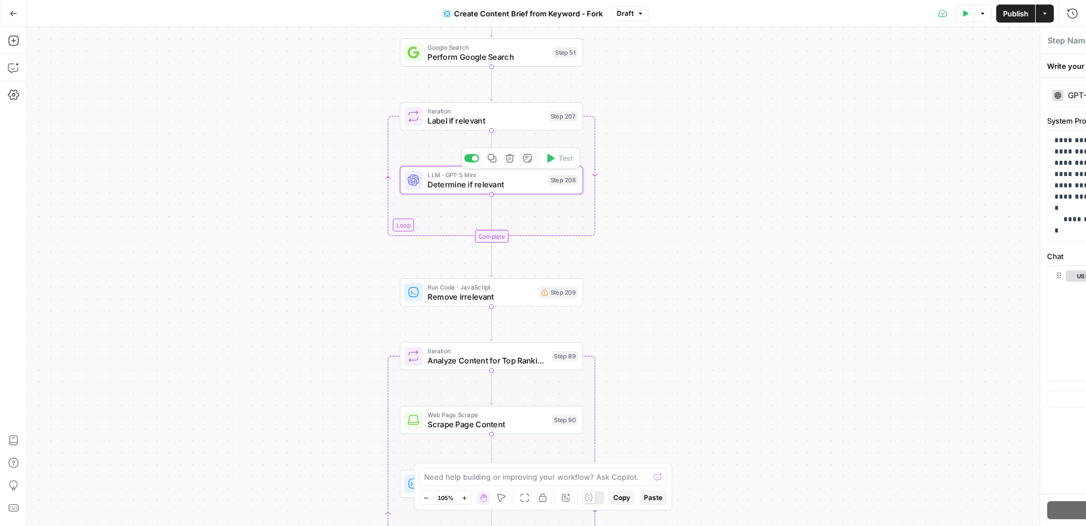
type textarea "Determine if relevant"
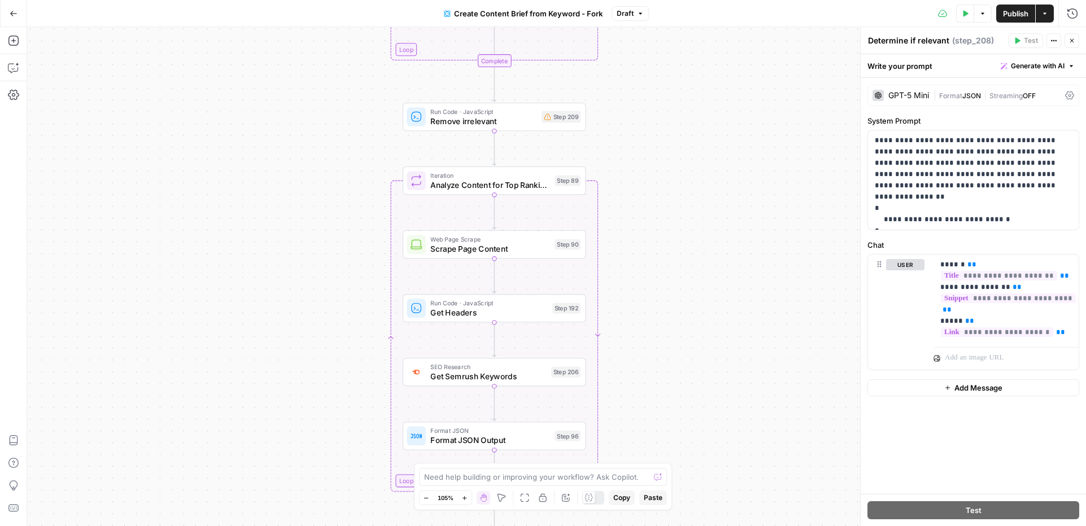
drag, startPoint x: 750, startPoint y: 341, endPoint x: 752, endPoint y: 149, distance: 192.0
click at [752, 149] on div "Workflow Input Settings Inputs Google Search Perform Google Search Step 51 Loop…" at bounding box center [556, 276] width 1059 height 499
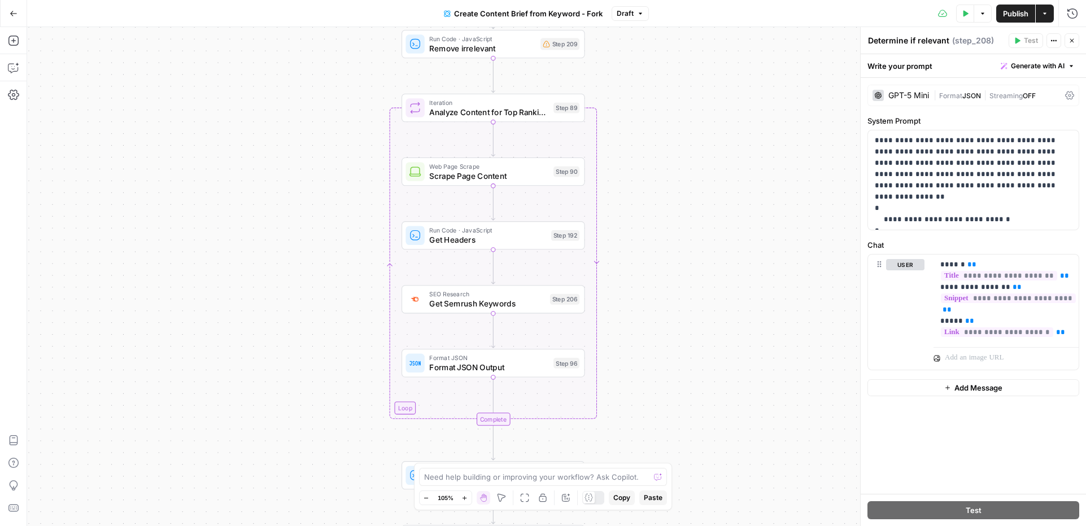
drag, startPoint x: 682, startPoint y: 242, endPoint x: 682, endPoint y: 186, distance: 55.9
click at [682, 186] on div "Workflow Input Settings Inputs Google Search Perform Google Search Step 51 Loop…" at bounding box center [556, 276] width 1059 height 499
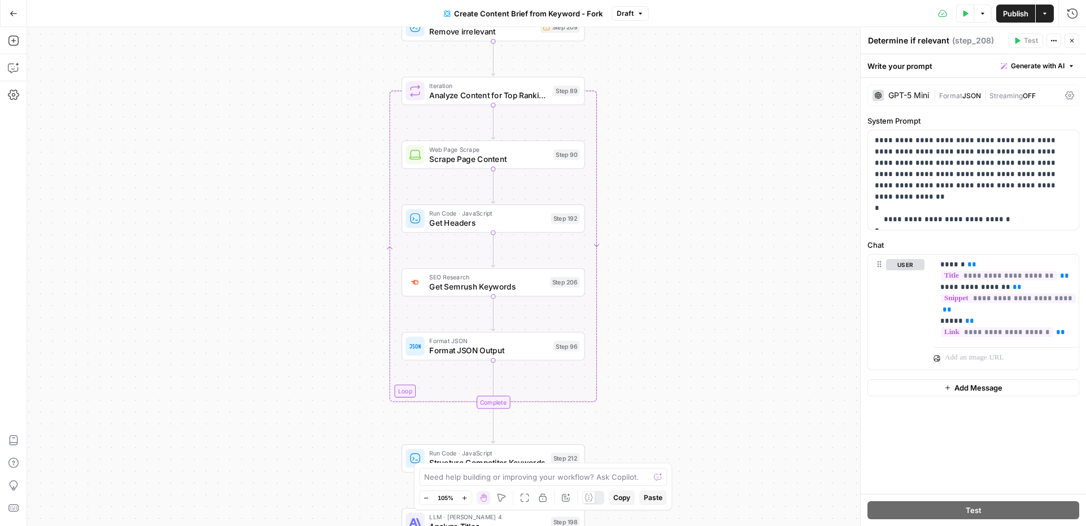
drag, startPoint x: 683, startPoint y: 368, endPoint x: 684, endPoint y: 199, distance: 168.8
click at [684, 199] on div "Workflow Input Settings Inputs Google Search Perform Google Search Step 51 Loop…" at bounding box center [556, 276] width 1059 height 499
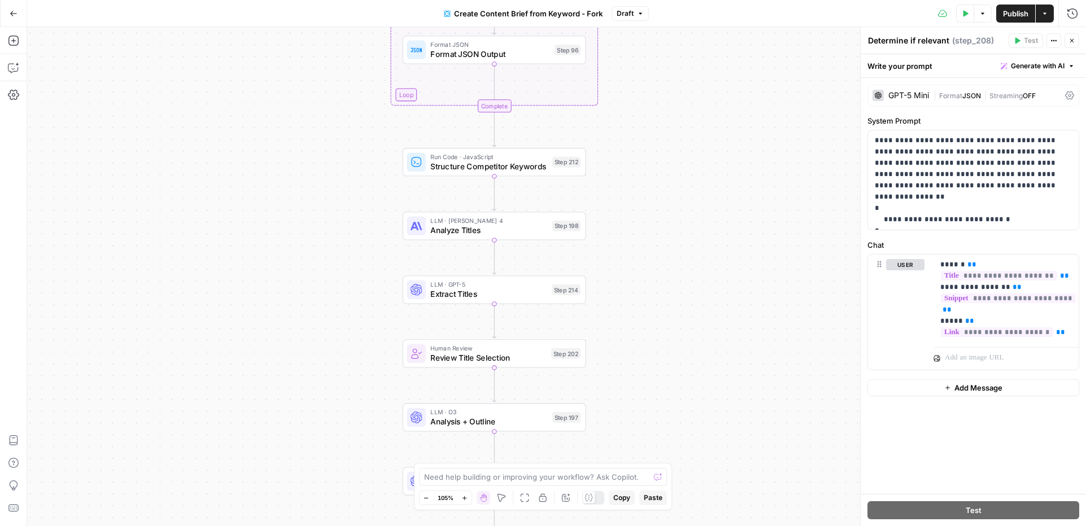
drag, startPoint x: 667, startPoint y: 382, endPoint x: 667, endPoint y: 238, distance: 144.0
click at [667, 237] on div "Workflow Input Settings Inputs Google Search Perform Google Search Step 51 Loop…" at bounding box center [556, 276] width 1059 height 499
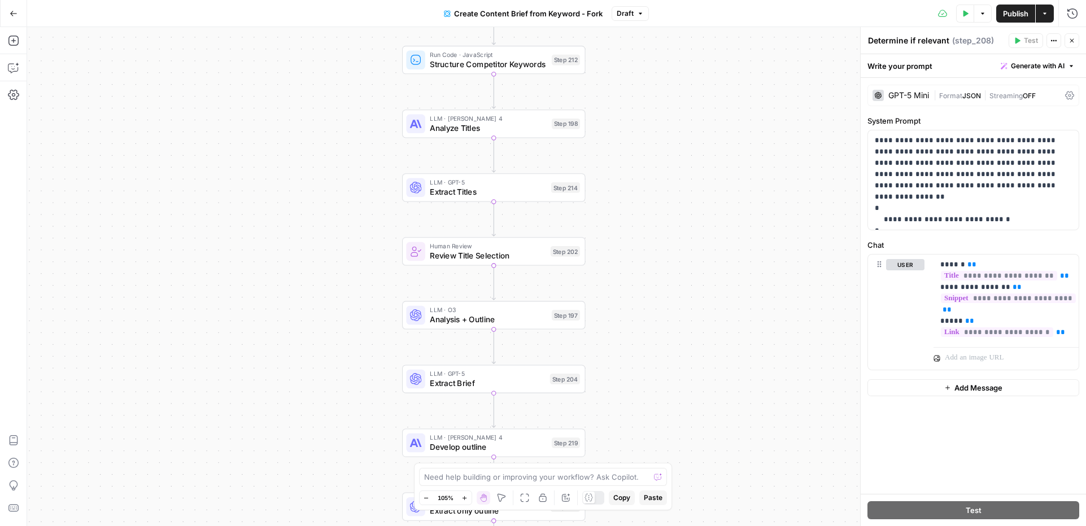
drag, startPoint x: 666, startPoint y: 352, endPoint x: 666, endPoint y: 265, distance: 86.4
click at [666, 265] on div "Workflow Input Settings Inputs Google Search Perform Google Search Step 51 Loop…" at bounding box center [556, 276] width 1059 height 499
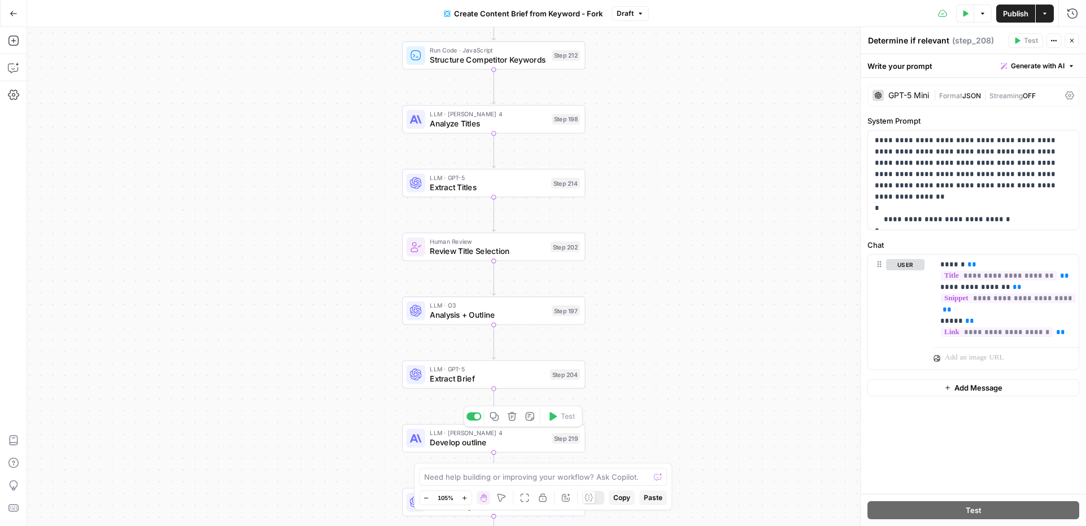
click at [499, 439] on span "Develop outline" at bounding box center [488, 443] width 117 height 12
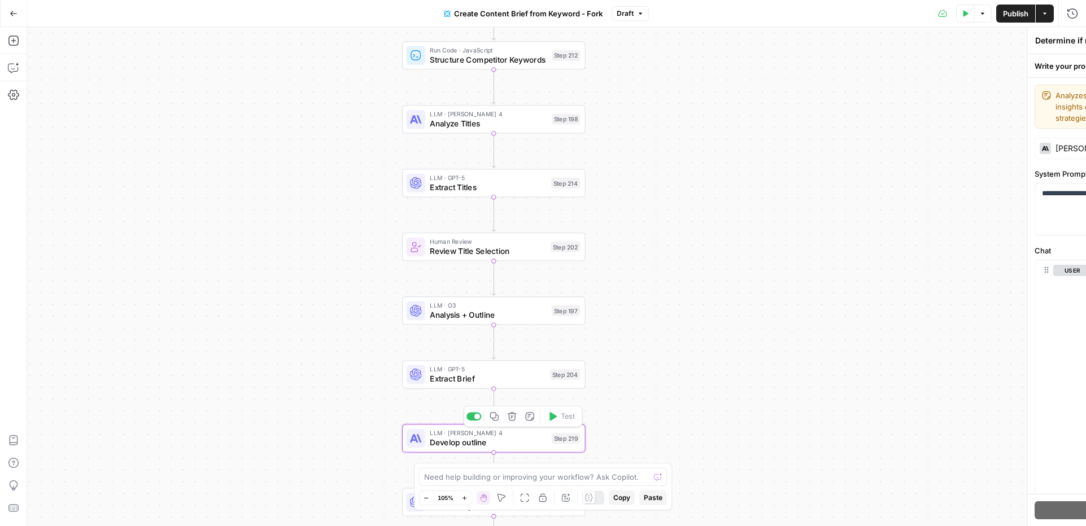
type textarea "Develop outline"
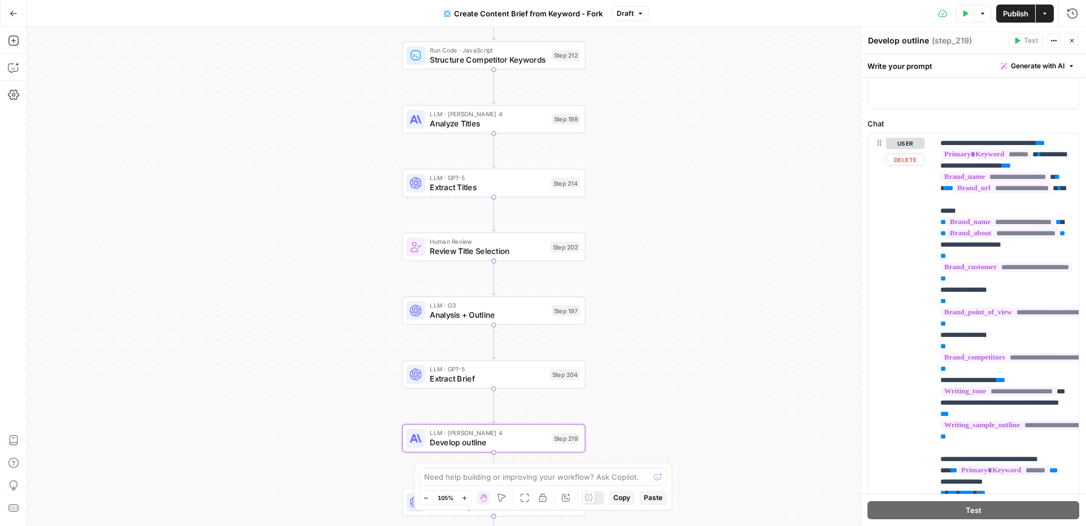
scroll to position [128, 0]
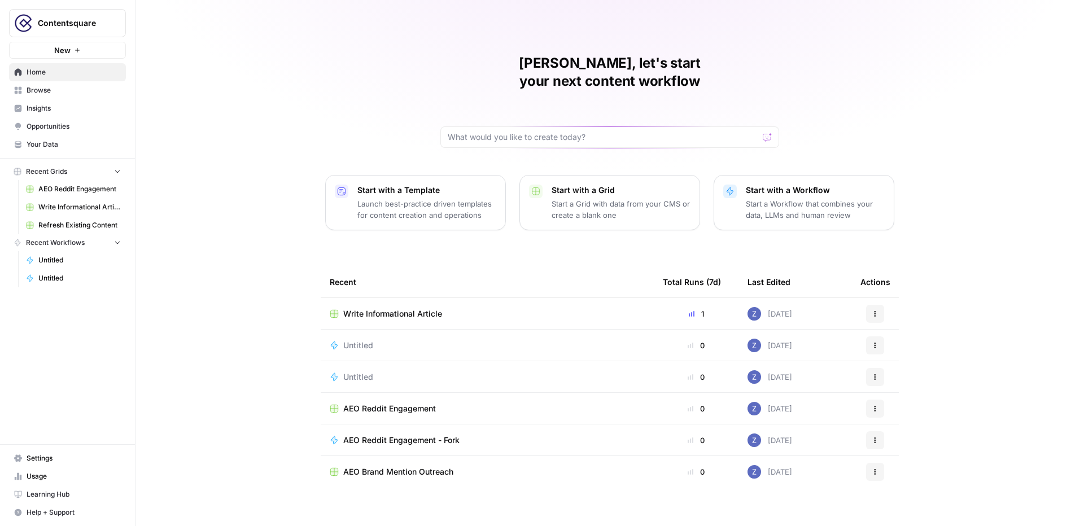
click at [65, 108] on span "Insights" at bounding box center [74, 108] width 94 height 10
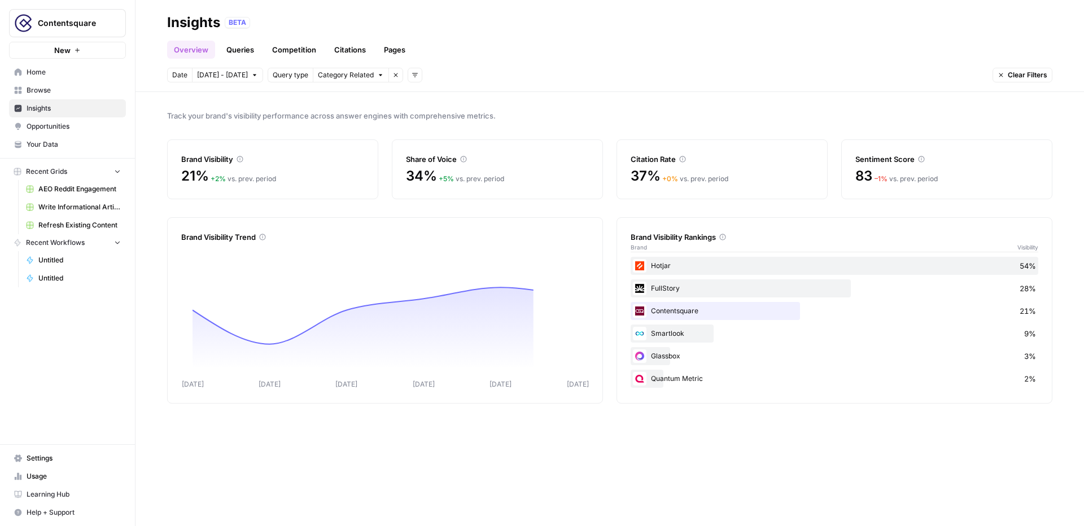
click at [60, 125] on span "Opportunities" at bounding box center [74, 126] width 94 height 10
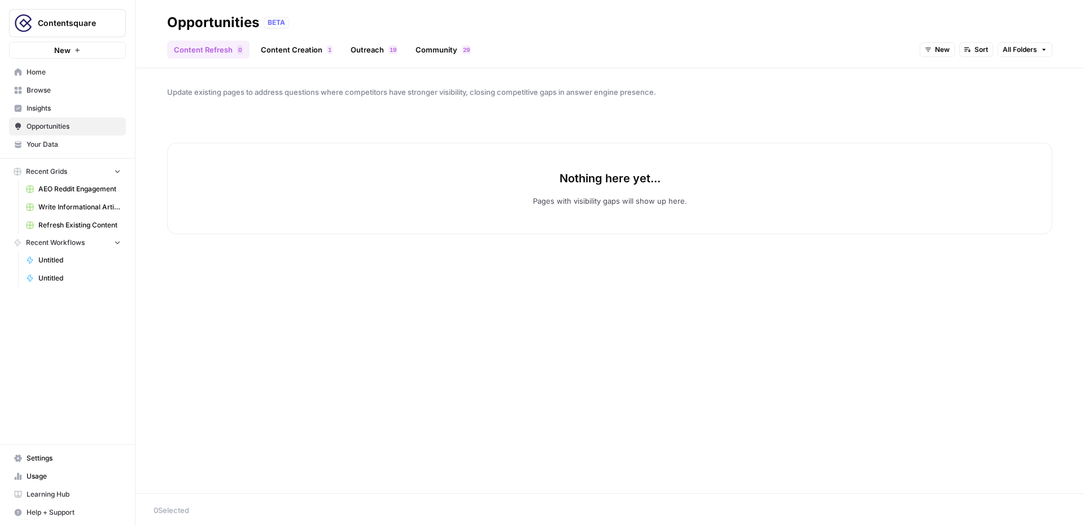
click at [306, 42] on link "Content Creation 1" at bounding box center [296, 50] width 85 height 18
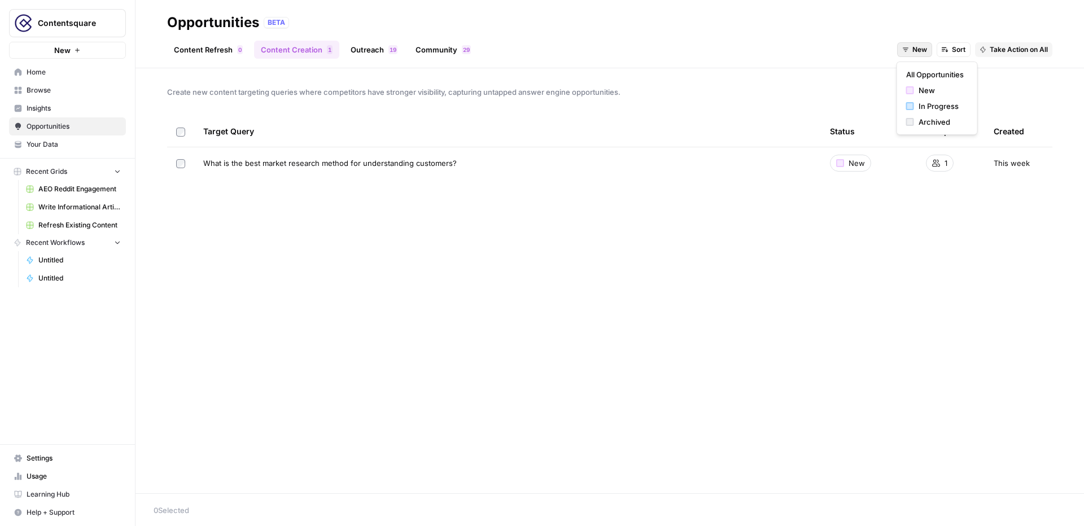
click at [915, 45] on span "New" at bounding box center [920, 50] width 15 height 10
click at [924, 74] on span "All Opportunities" at bounding box center [935, 74] width 58 height 11
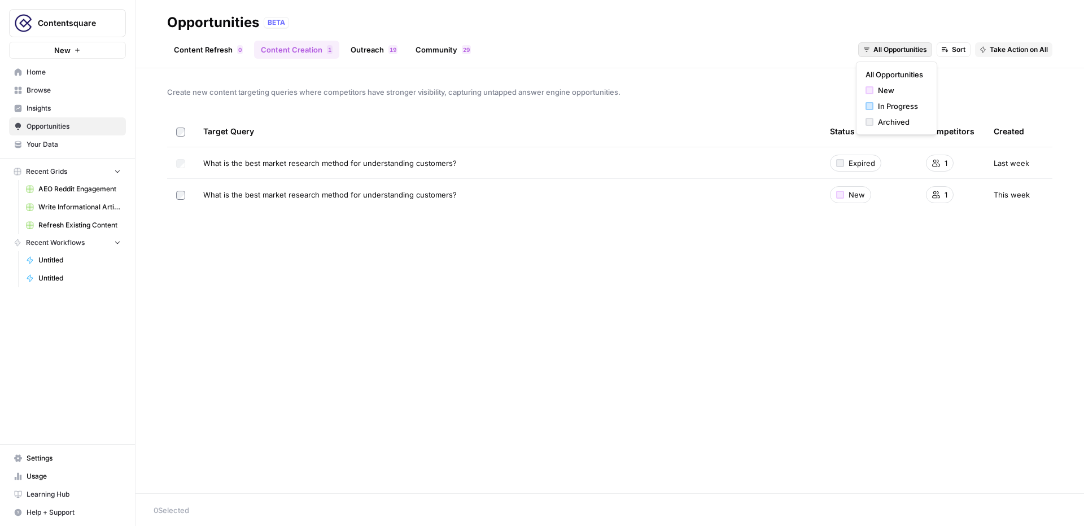
click at [901, 51] on span "All Opportunities" at bounding box center [901, 50] width 54 height 10
click at [901, 124] on span "Archived" at bounding box center [900, 121] width 45 height 11
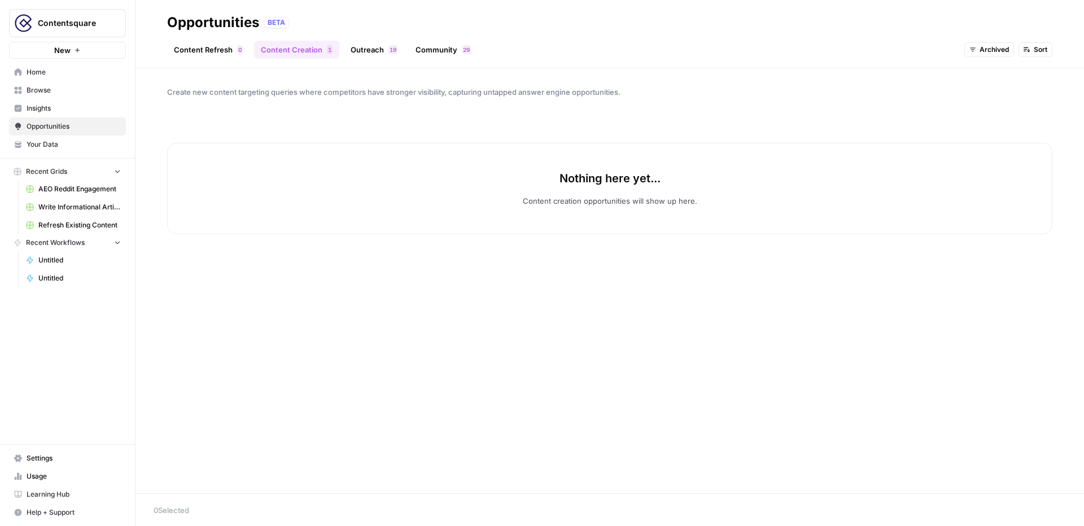
click at [226, 47] on link "Content Refresh 0" at bounding box center [208, 50] width 82 height 18
click at [88, 17] on button "Contentsquare" at bounding box center [67, 23] width 117 height 28
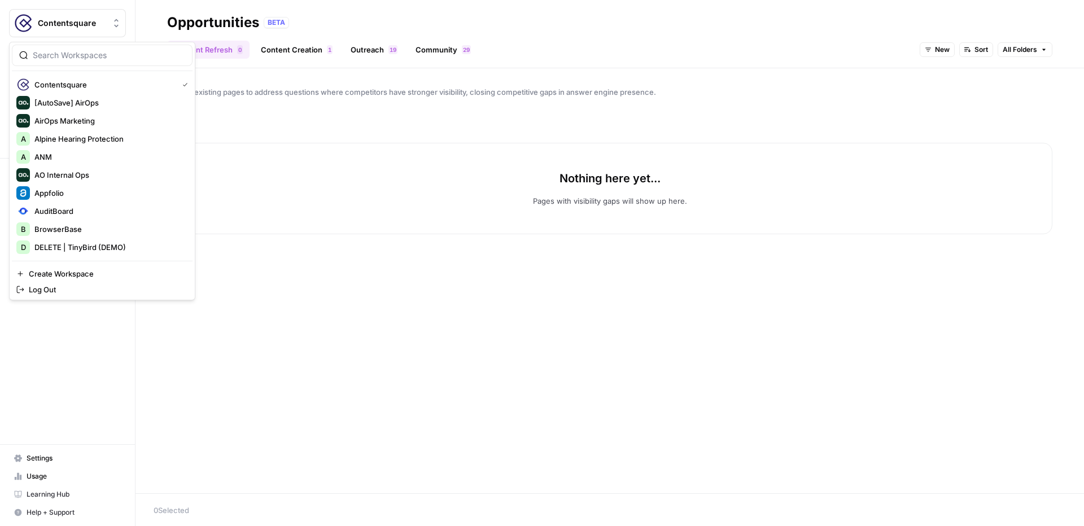
click at [269, 78] on div "Update existing pages to address questions where competitors have stronger visi…" at bounding box center [610, 280] width 949 height 425
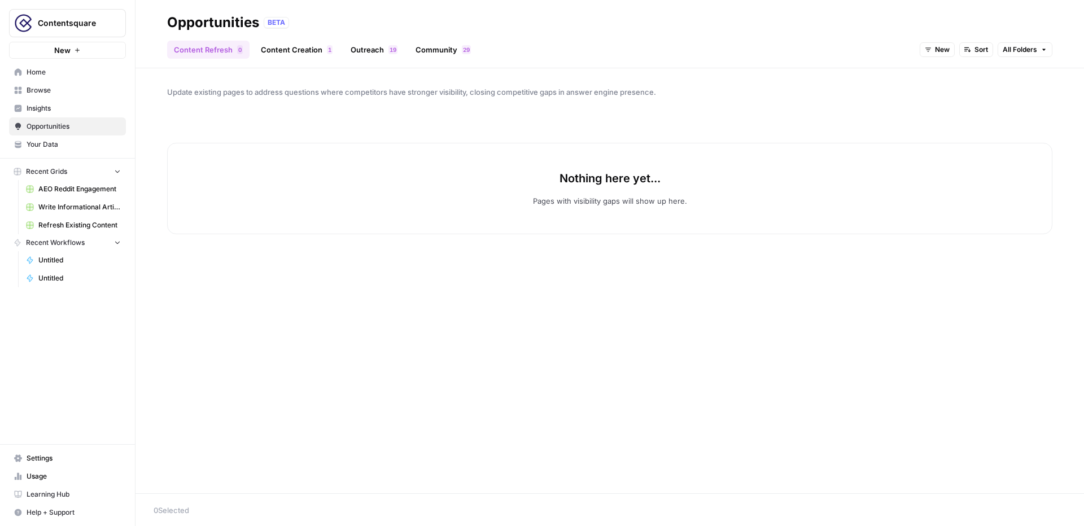
click at [310, 52] on link "Content Creation 1" at bounding box center [296, 50] width 85 height 18
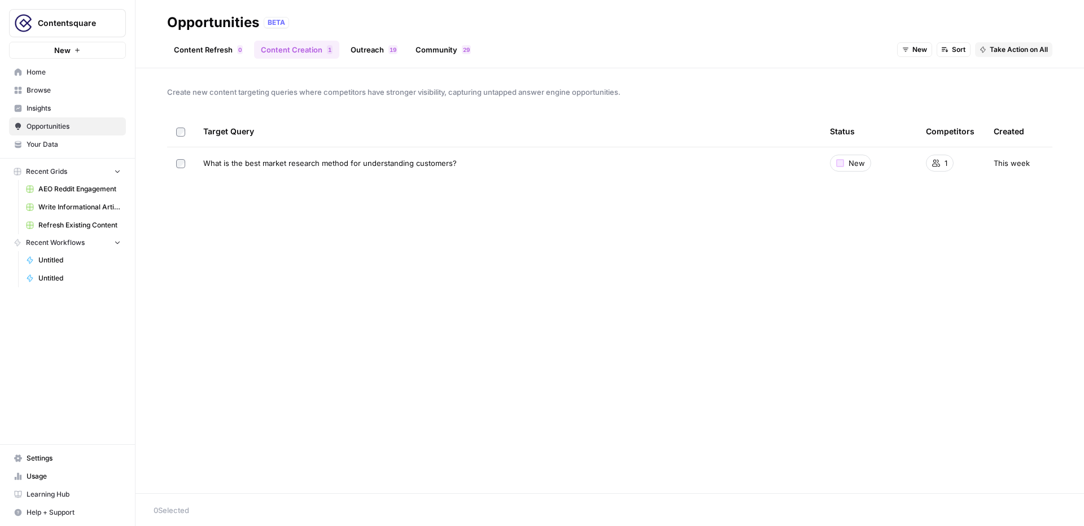
click at [69, 110] on span "Insights" at bounding box center [74, 108] width 94 height 10
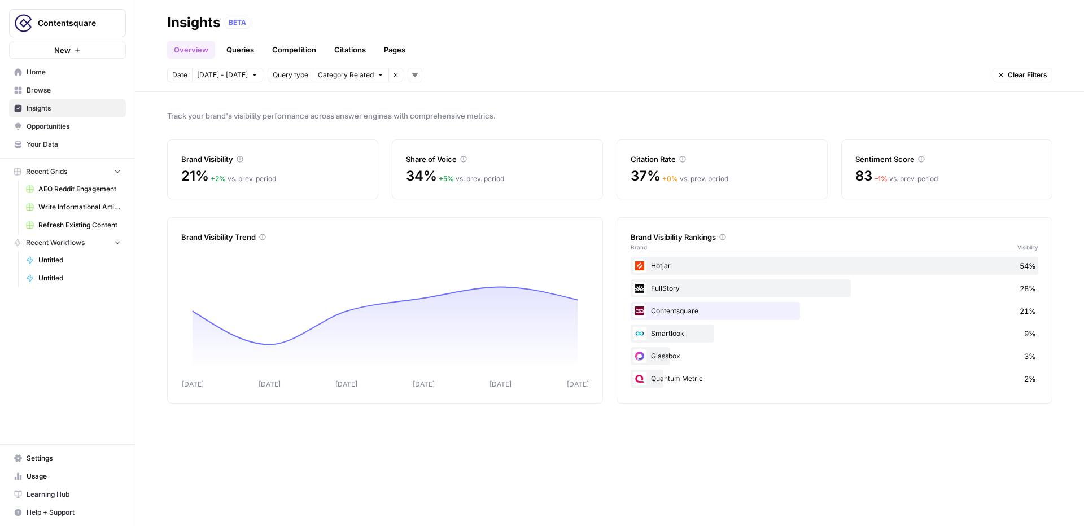
click at [103, 20] on span "Contentsquare" at bounding box center [72, 23] width 68 height 11
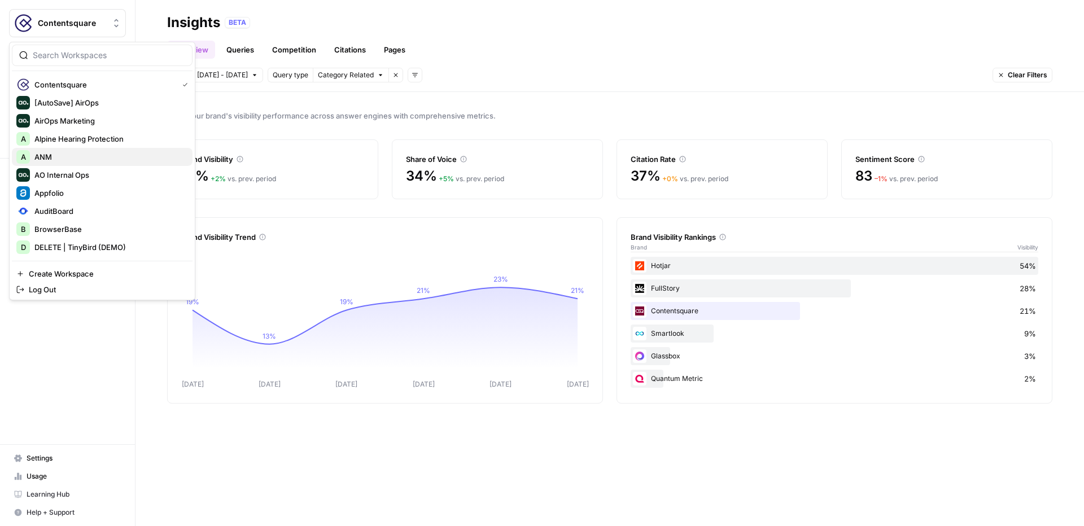
click at [62, 157] on span "ANM" at bounding box center [108, 156] width 149 height 11
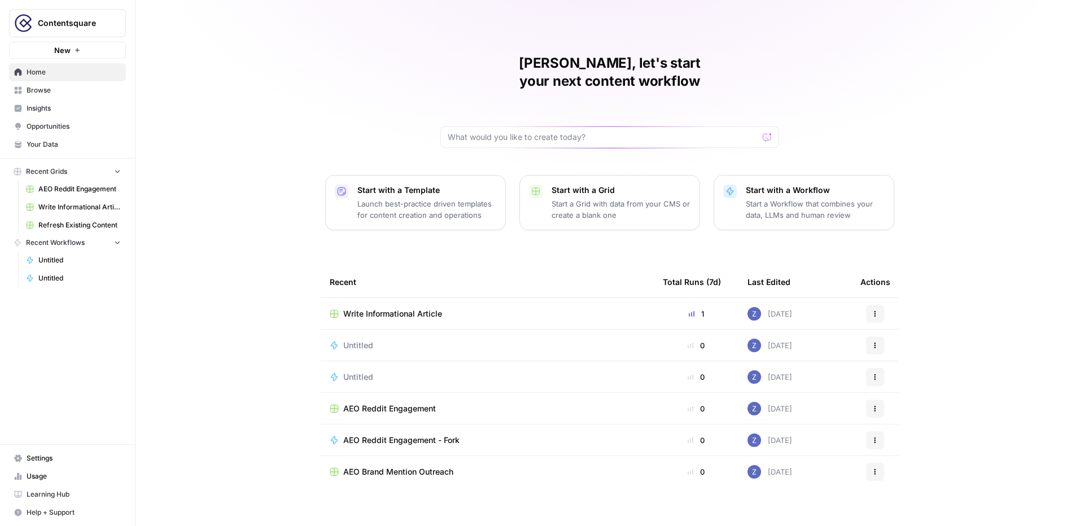
click at [78, 107] on span "Insights" at bounding box center [74, 108] width 94 height 10
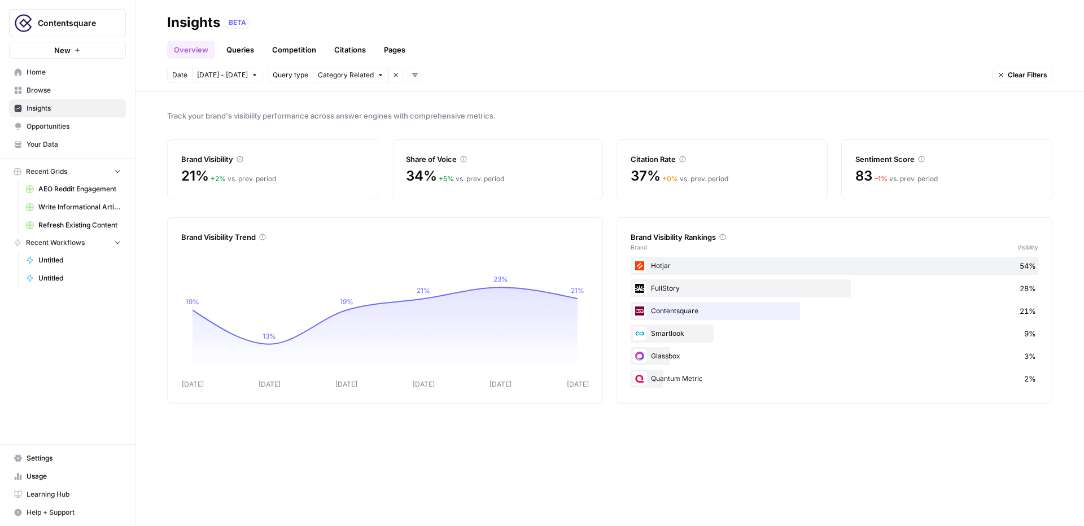
click at [90, 27] on span "Contentsquare" at bounding box center [72, 23] width 68 height 11
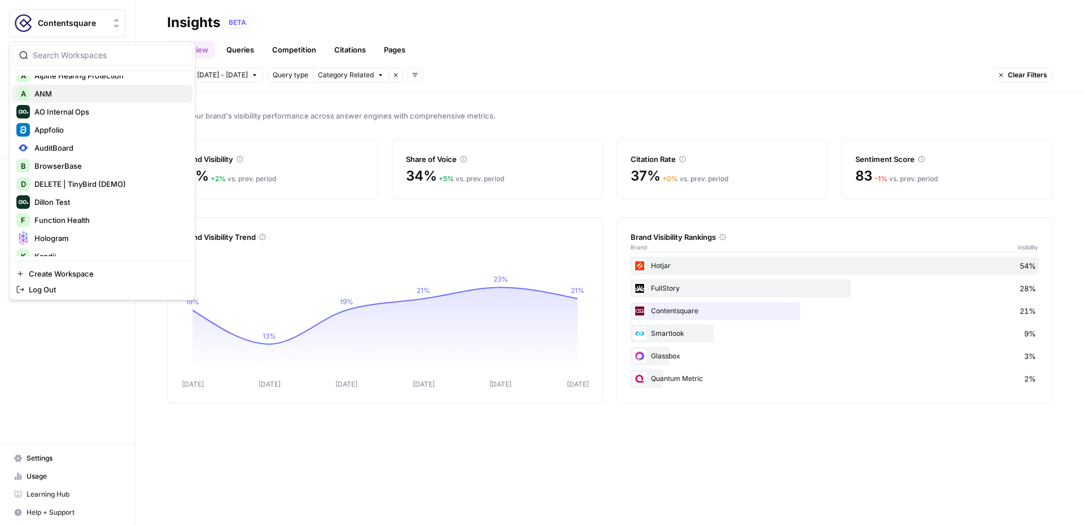
scroll to position [69, 0]
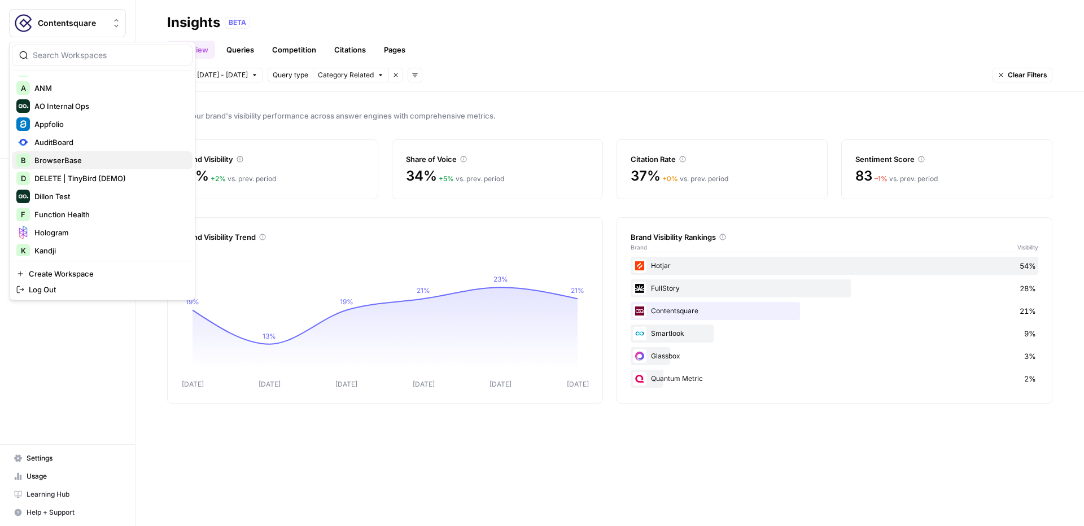
click at [81, 158] on span "BrowserBase" at bounding box center [108, 160] width 149 height 11
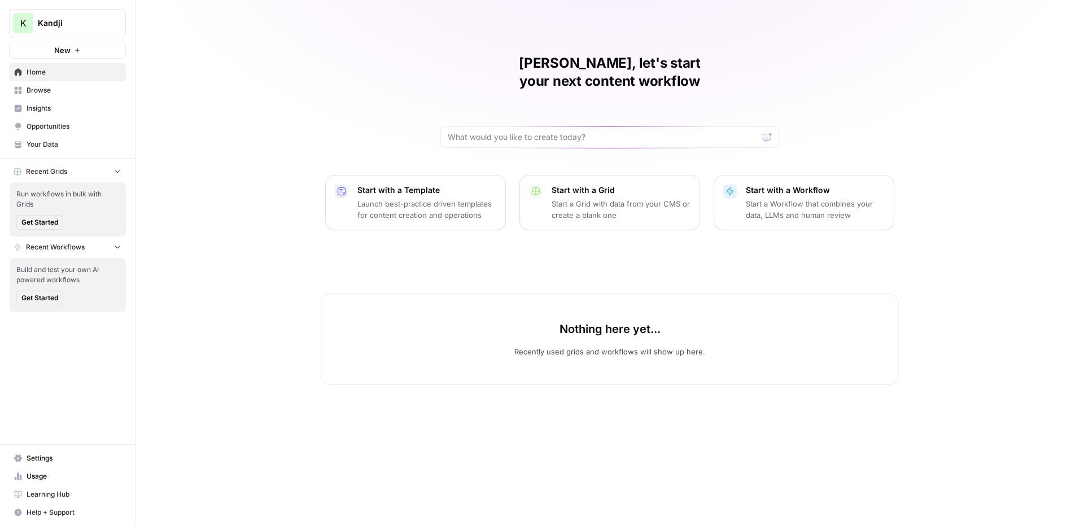
click at [56, 109] on span "Insights" at bounding box center [74, 108] width 94 height 10
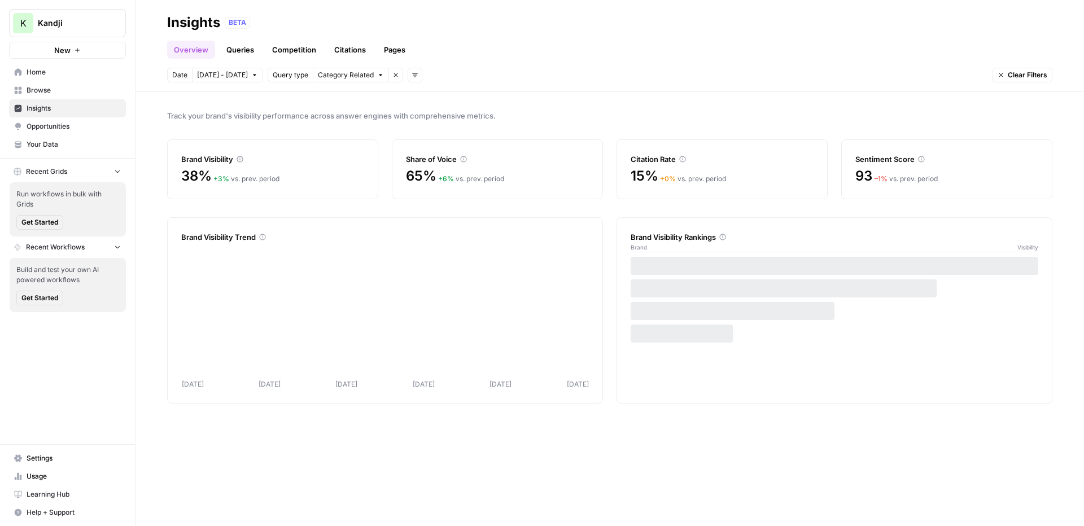
click at [67, 130] on span "Opportunities" at bounding box center [74, 126] width 94 height 10
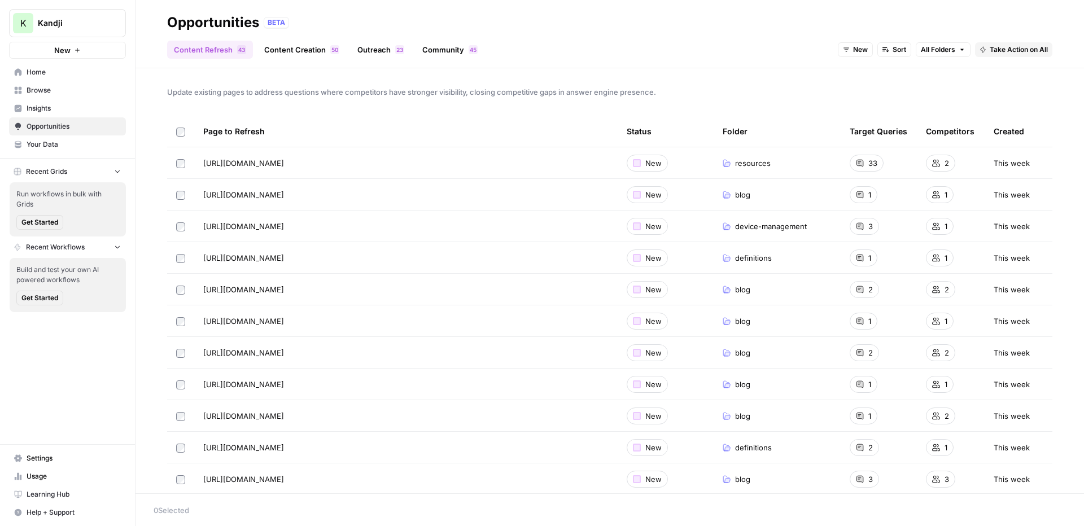
click at [71, 145] on span "Your Data" at bounding box center [74, 144] width 94 height 10
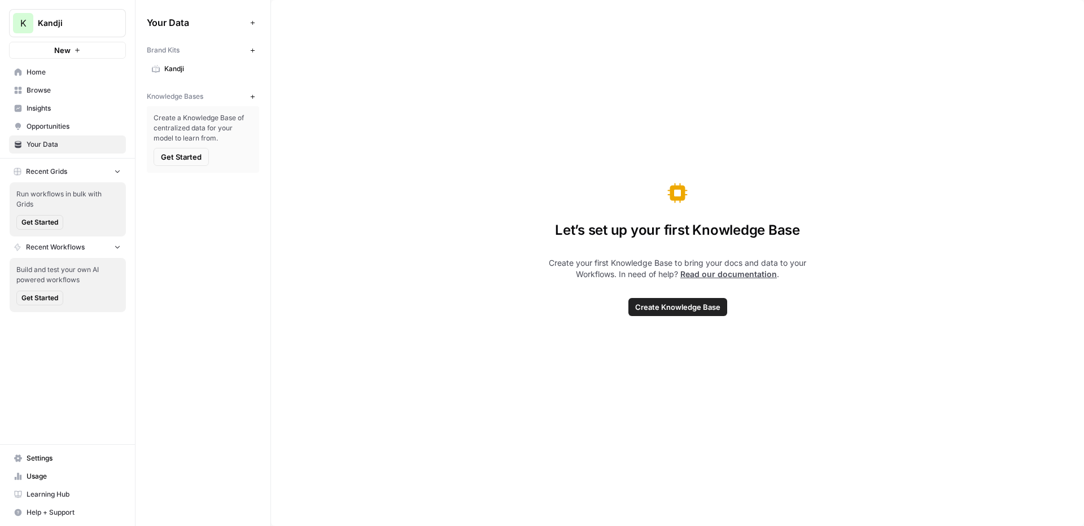
click at [53, 456] on span "Settings" at bounding box center [74, 458] width 94 height 10
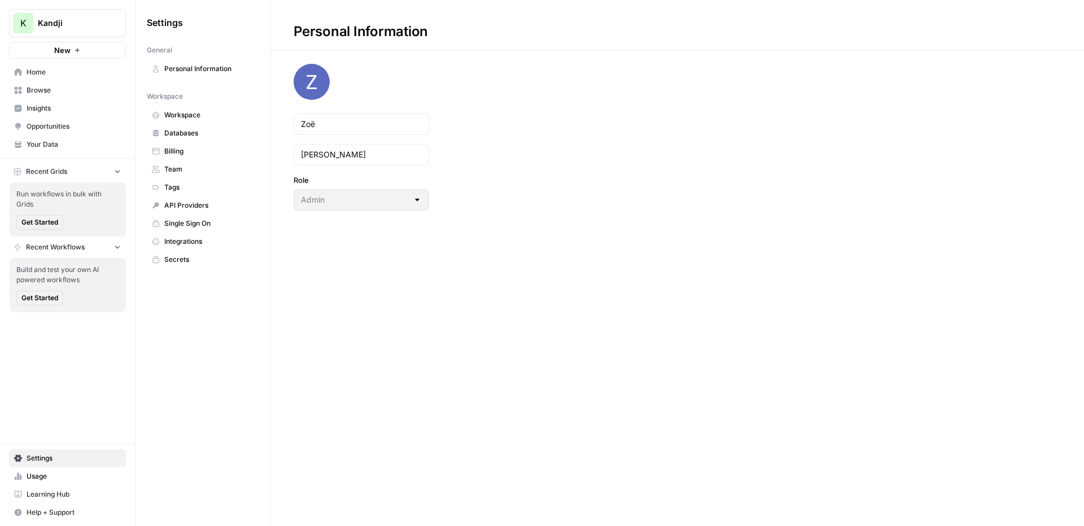
click at [58, 110] on span "Insights" at bounding box center [74, 108] width 94 height 10
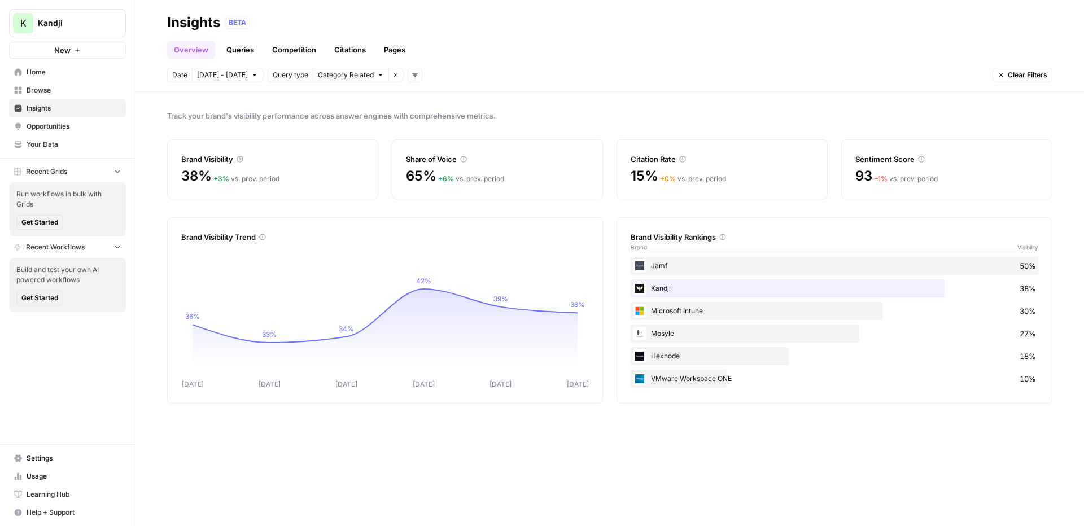
click at [94, 127] on span "Opportunities" at bounding box center [74, 126] width 94 height 10
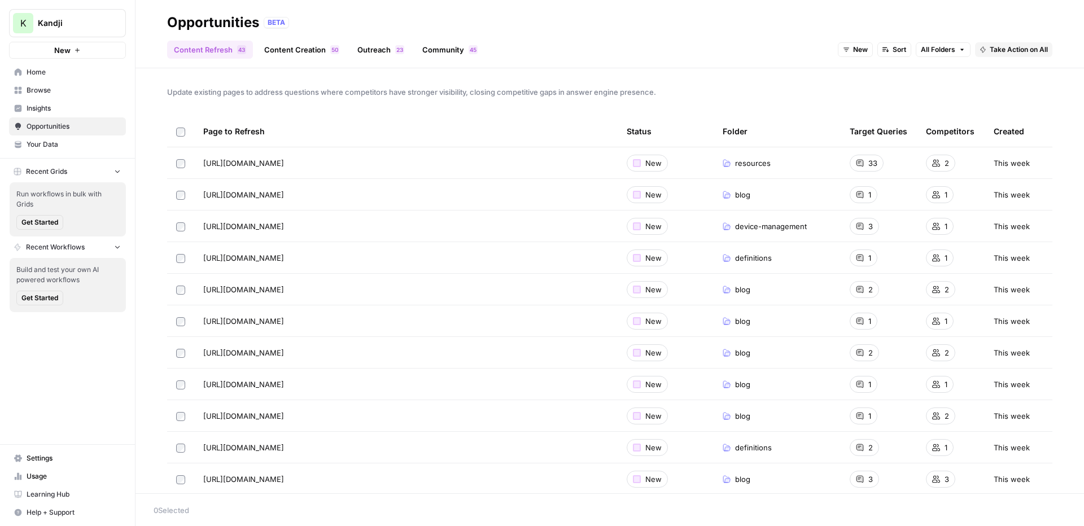
click at [88, 95] on span "Browse" at bounding box center [74, 90] width 94 height 10
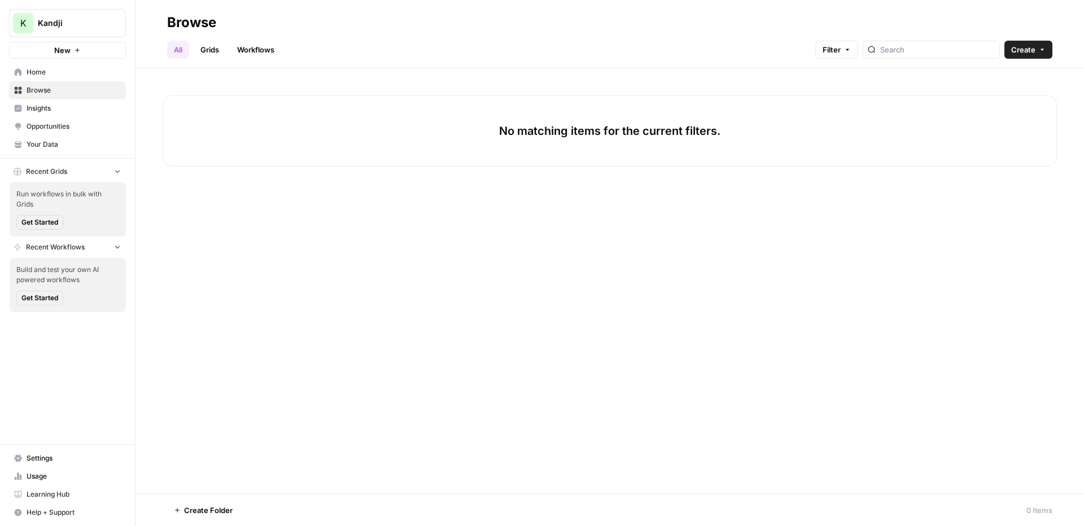
click at [78, 112] on span "Insights" at bounding box center [74, 108] width 94 height 10
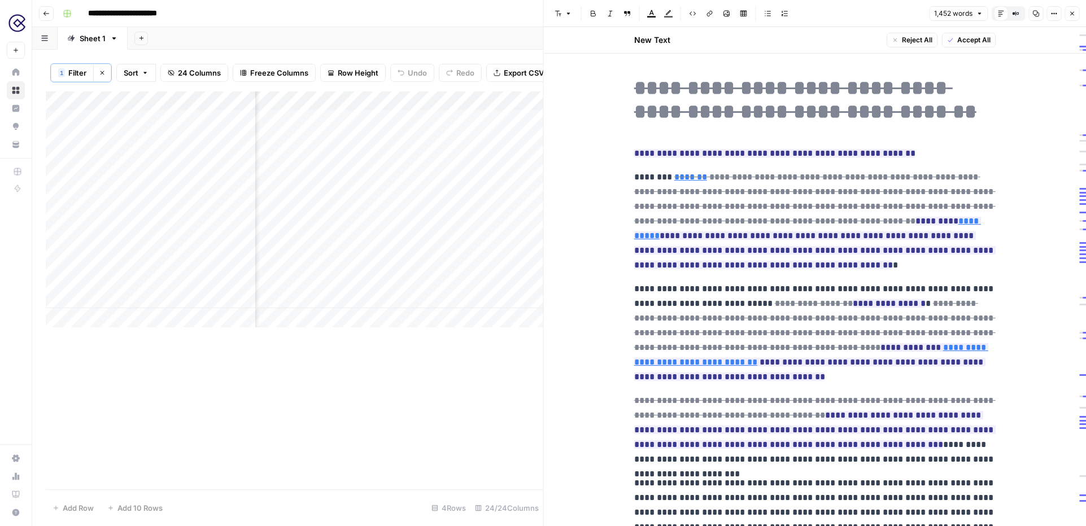
scroll to position [1203, 0]
